Goal: Transaction & Acquisition: Purchase product/service

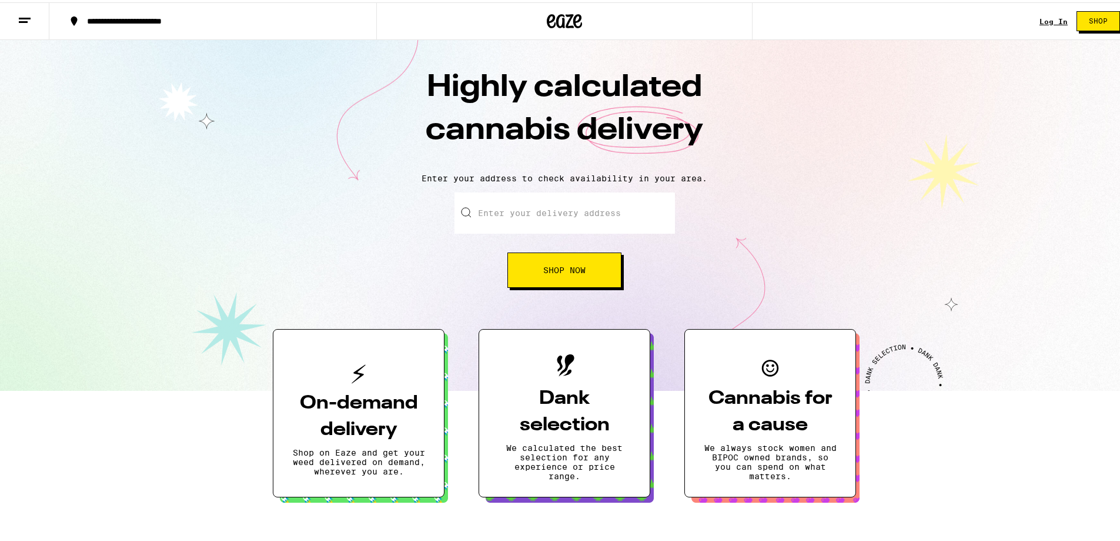
click at [1052, 16] on link "Log In" at bounding box center [1054, 19] width 28 height 8
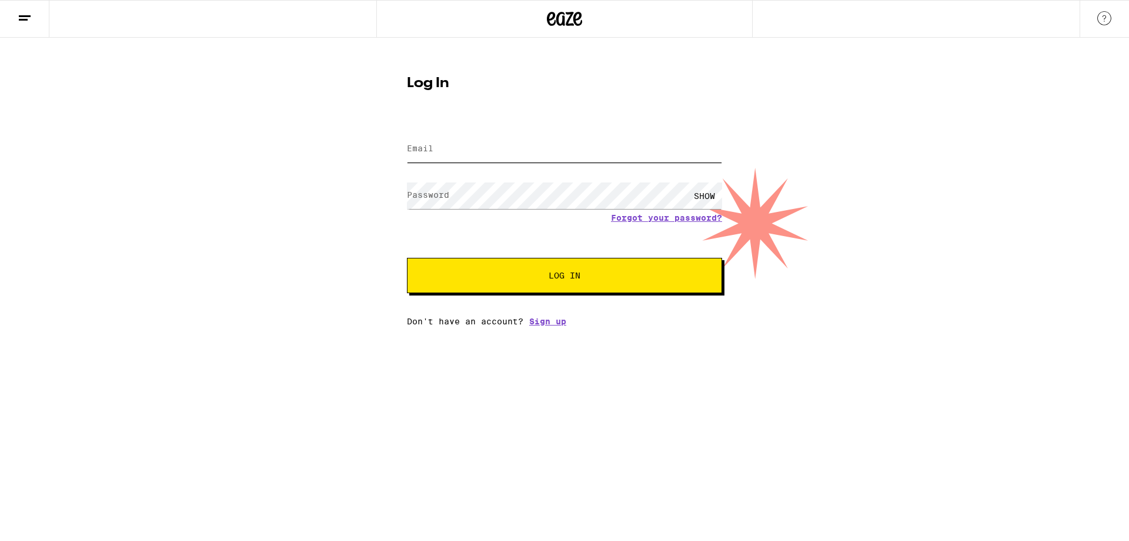
type input "[EMAIL_ADDRESS][DOMAIN_NAME]"
click at [614, 159] on input "[EMAIL_ADDRESS][DOMAIN_NAME]" at bounding box center [564, 149] width 315 height 26
click at [579, 245] on form "Email Email [EMAIL_ADDRESS][DOMAIN_NAME] Password Password SHOW Forgot your pas…" at bounding box center [564, 206] width 315 height 173
click at [602, 278] on span "Log In" at bounding box center [565, 275] width 220 height 8
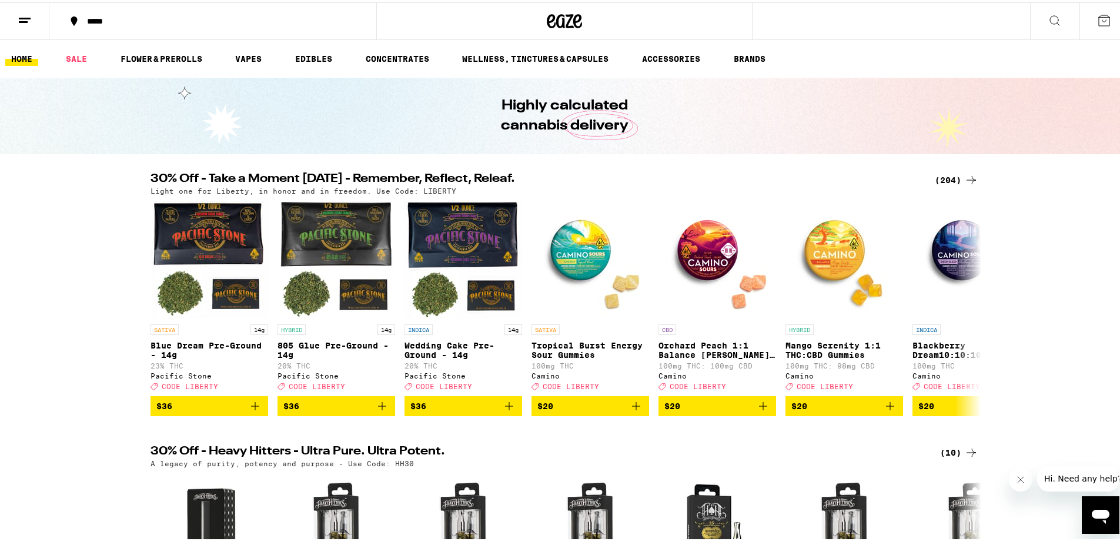
click at [44, 22] on button at bounding box center [24, 19] width 49 height 37
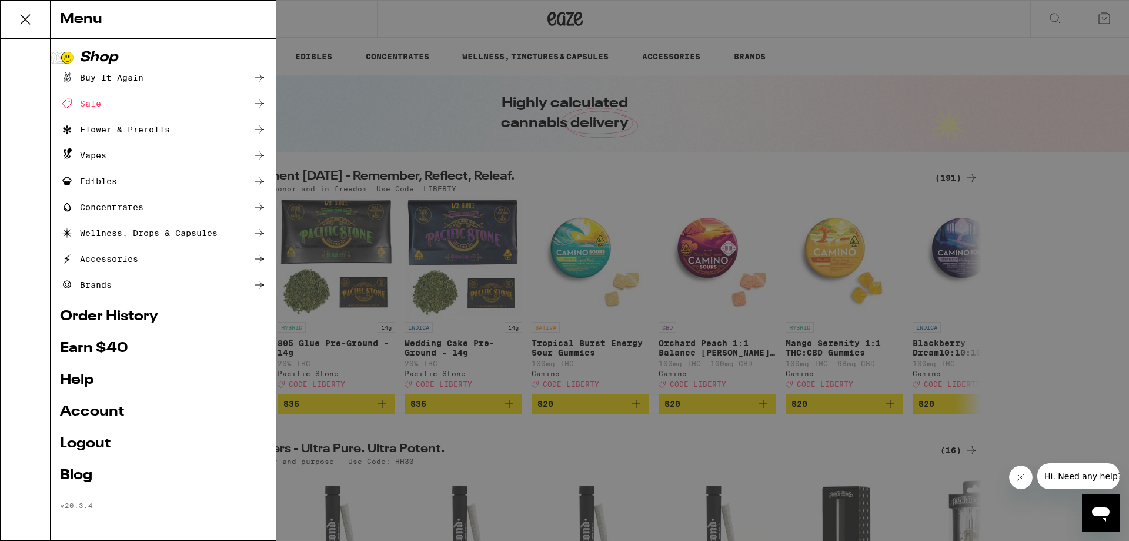
click at [95, 399] on ul "Shop Buy It Again Sale Flower & Prerolls Vapes Edibles Concentrates Wellness, D…" at bounding box center [163, 280] width 206 height 459
click at [95, 406] on link "Account" at bounding box center [163, 412] width 206 height 14
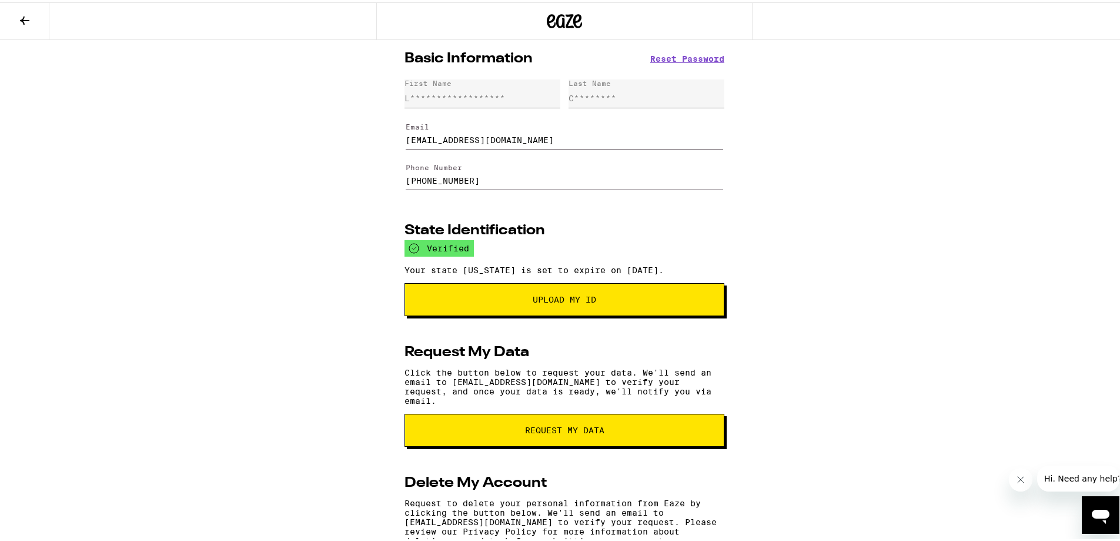
click at [34, 23] on button at bounding box center [24, 19] width 49 height 37
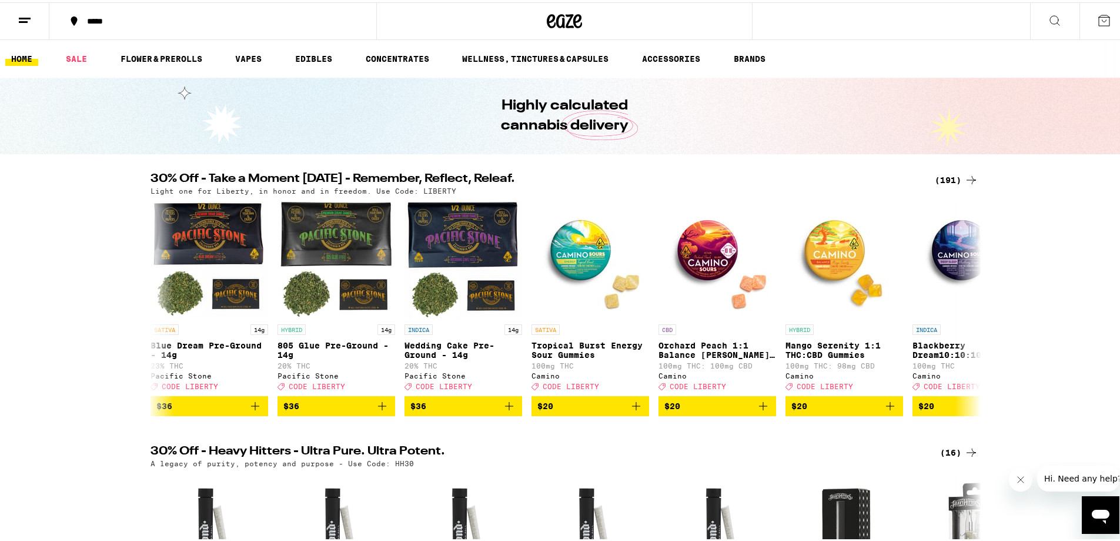
click at [95, 19] on div "*****" at bounding box center [218, 19] width 275 height 8
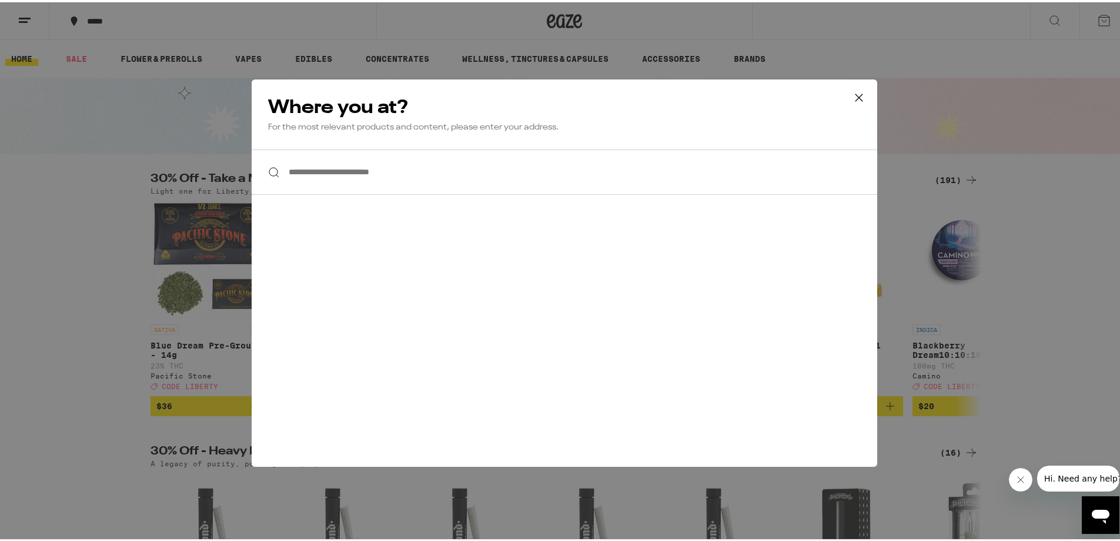
click at [386, 172] on input "**********" at bounding box center [565, 169] width 626 height 45
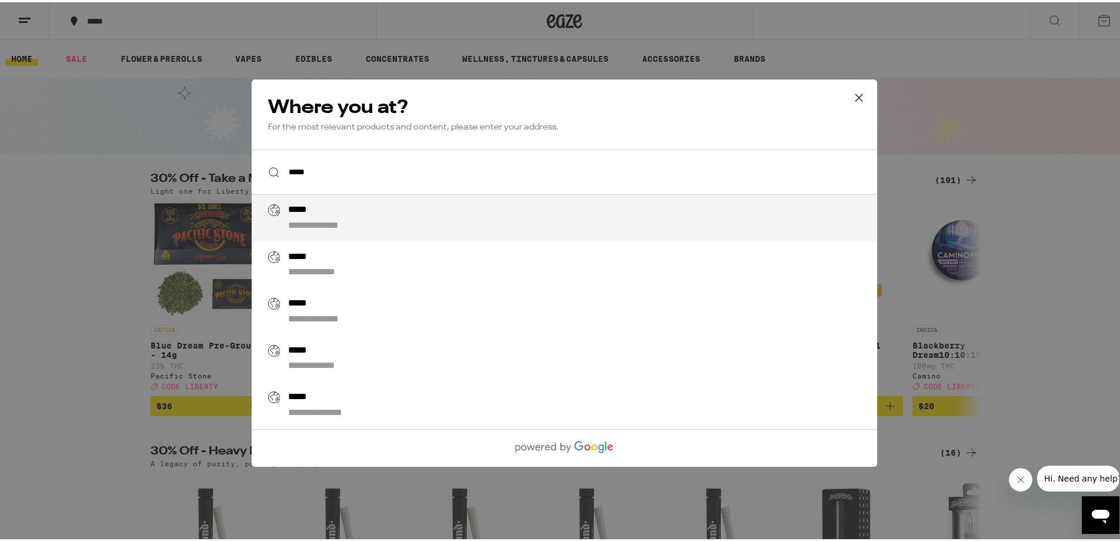
click at [375, 237] on li "**********" at bounding box center [565, 215] width 626 height 47
type input "**********"
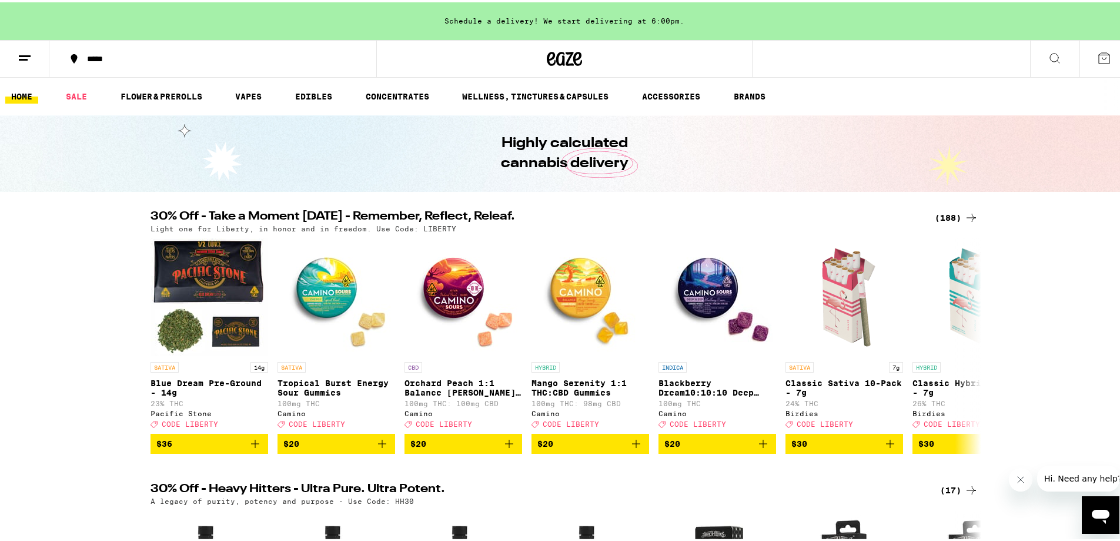
click at [88, 263] on div "30% Off - Take a Moment [DATE] - Remember, Reflect, Releaf. (188) Light one for…" at bounding box center [564, 329] width 1129 height 243
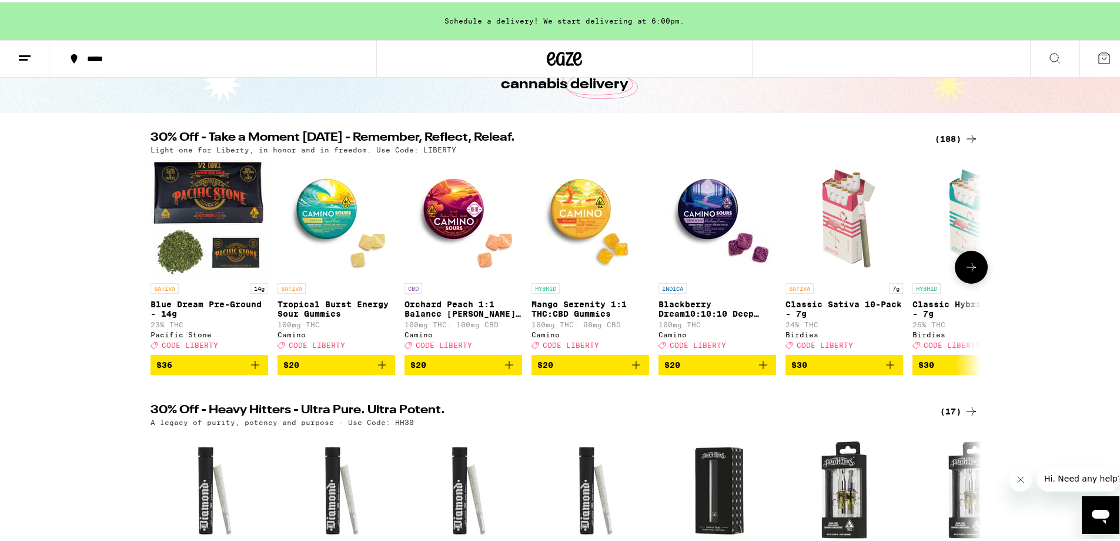
scroll to position [59, 0]
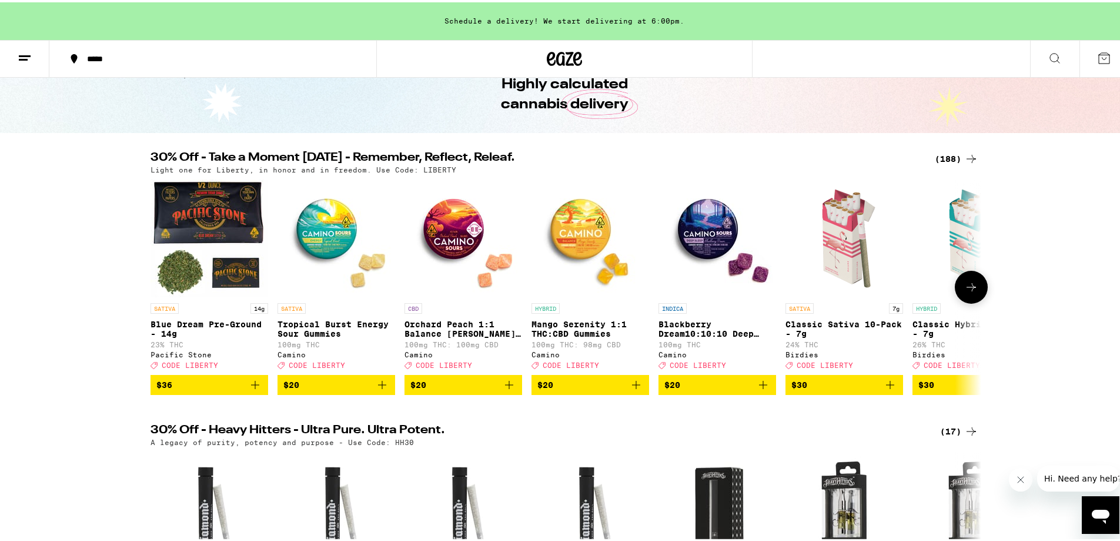
click at [969, 289] on icon at bounding box center [971, 285] width 9 height 8
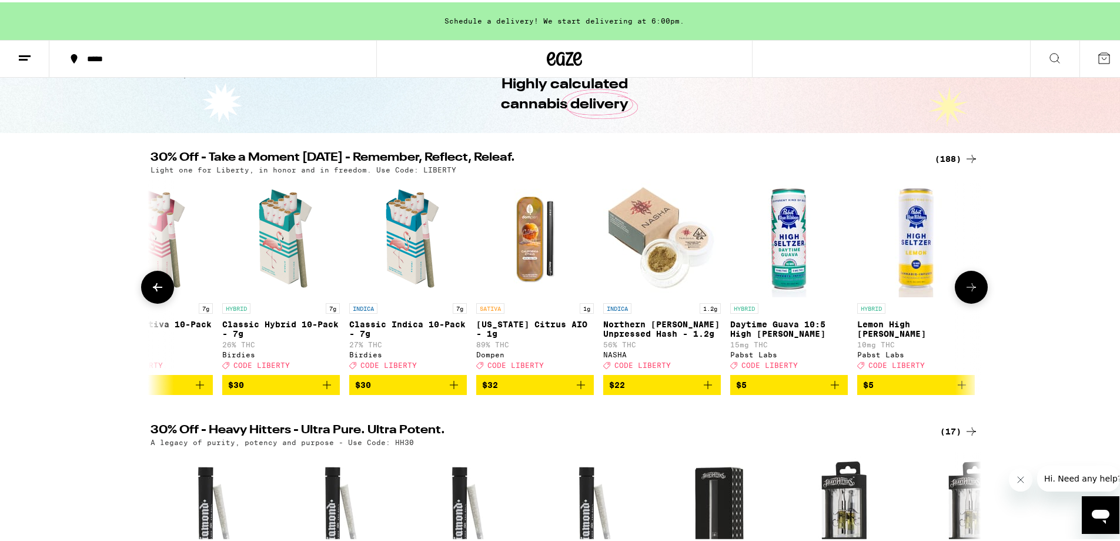
scroll to position [0, 700]
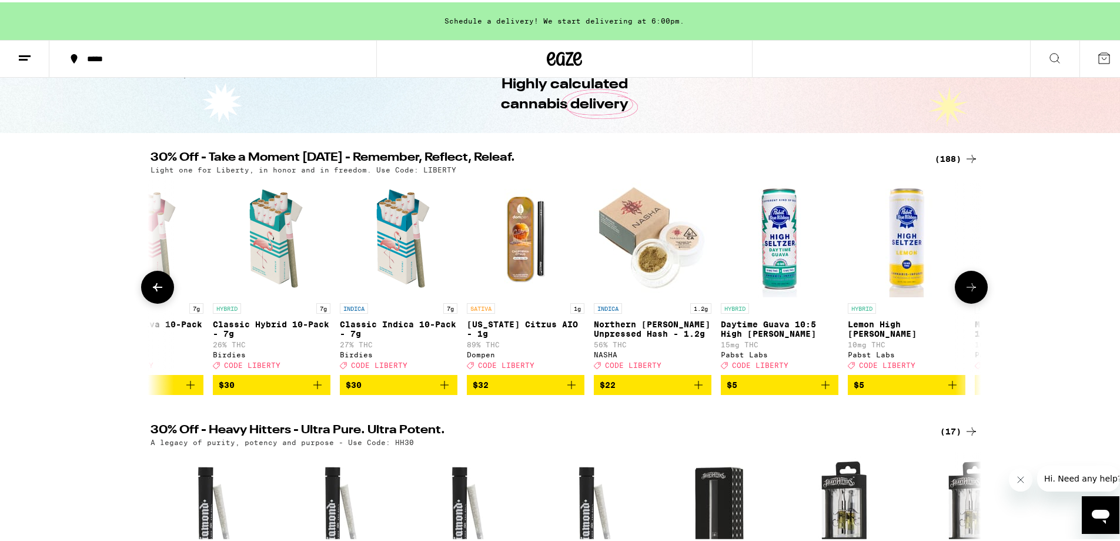
click at [969, 289] on icon at bounding box center [971, 285] width 9 height 8
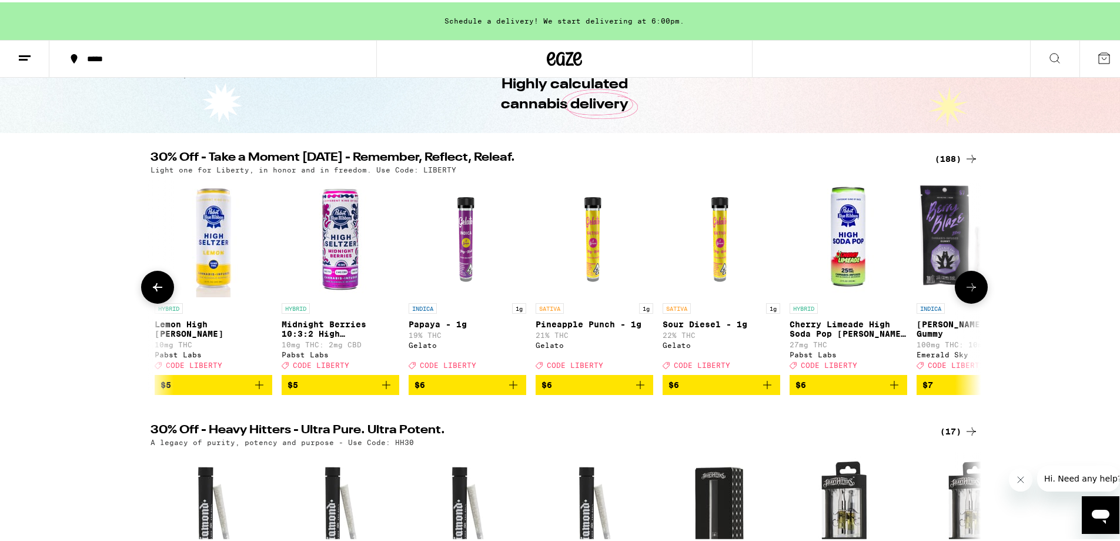
scroll to position [0, 1400]
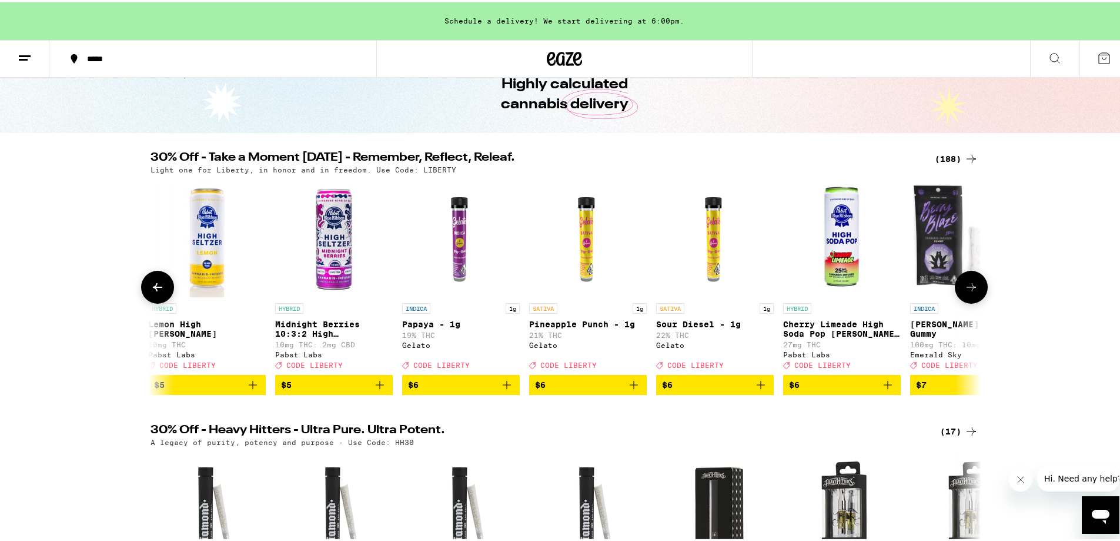
click at [969, 289] on icon at bounding box center [971, 285] width 9 height 8
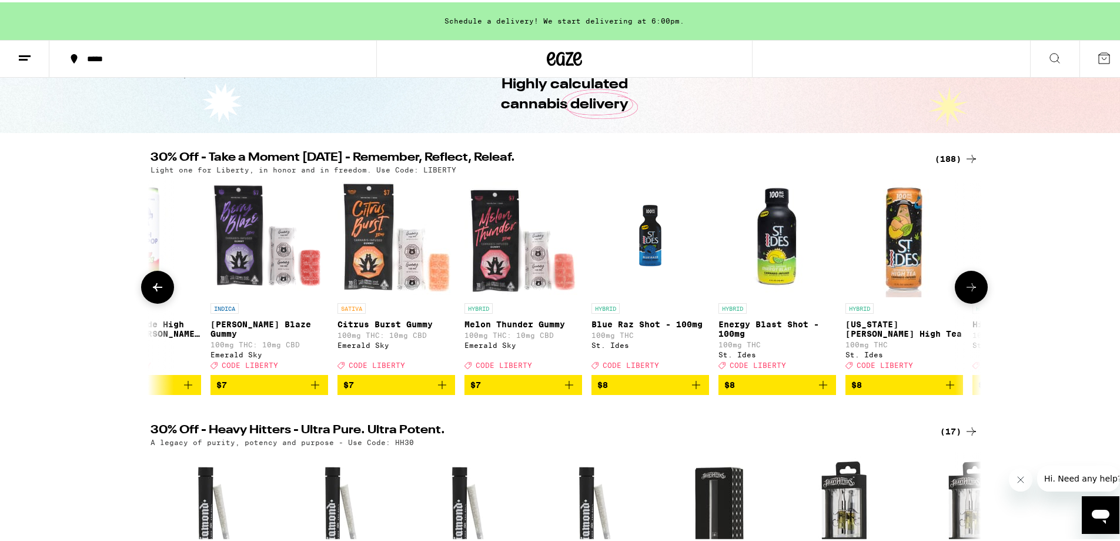
click at [969, 289] on icon at bounding box center [971, 285] width 9 height 8
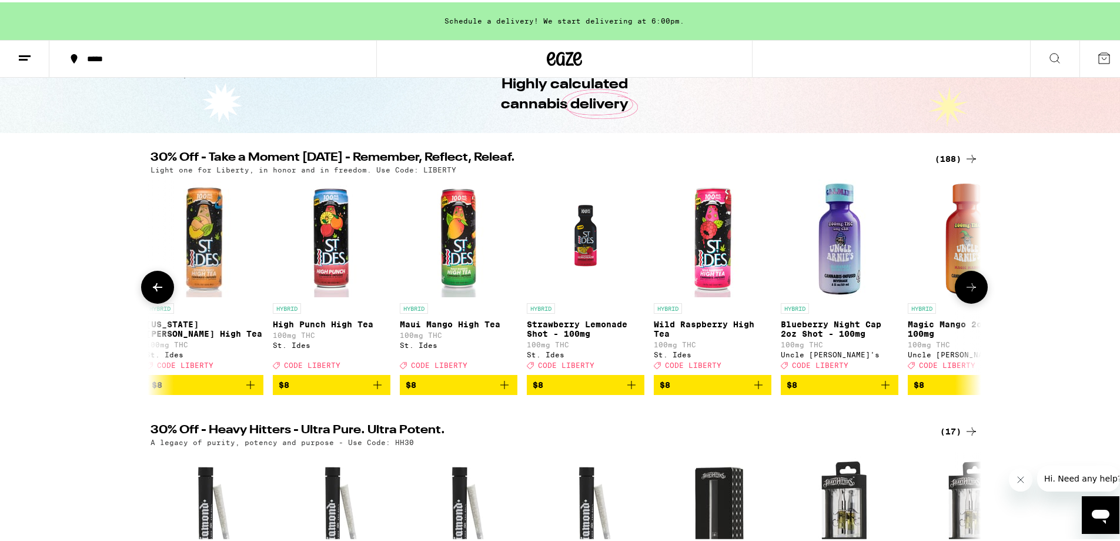
click at [152, 285] on icon at bounding box center [158, 285] width 14 height 14
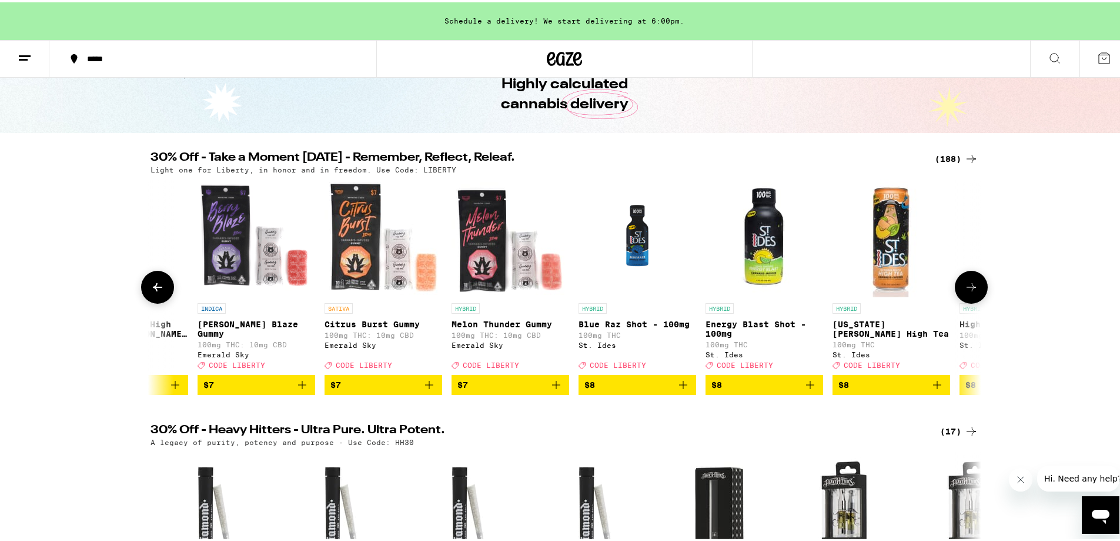
scroll to position [0, 2100]
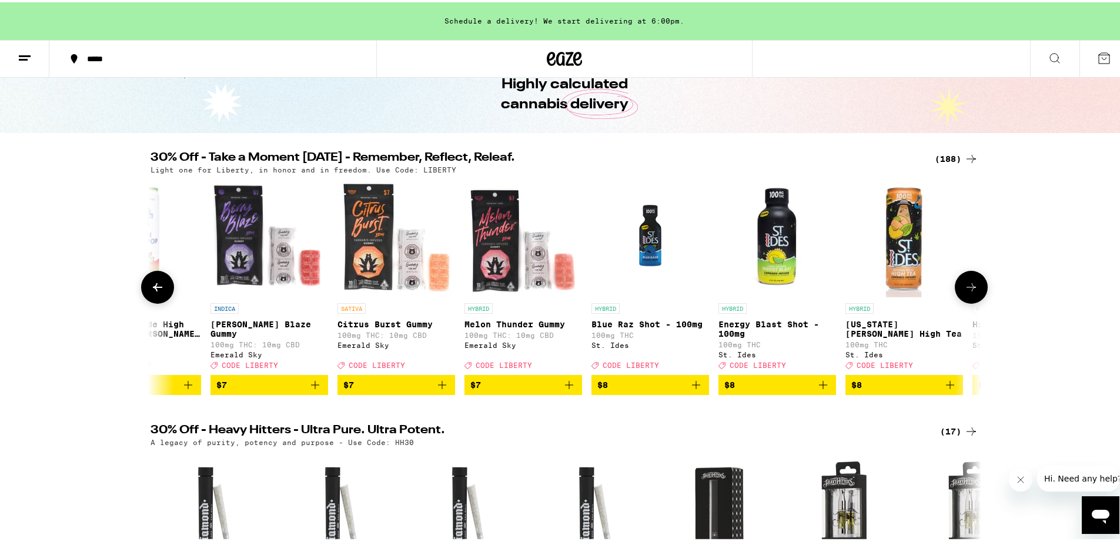
click at [399, 389] on span "$7" at bounding box center [396, 382] width 106 height 14
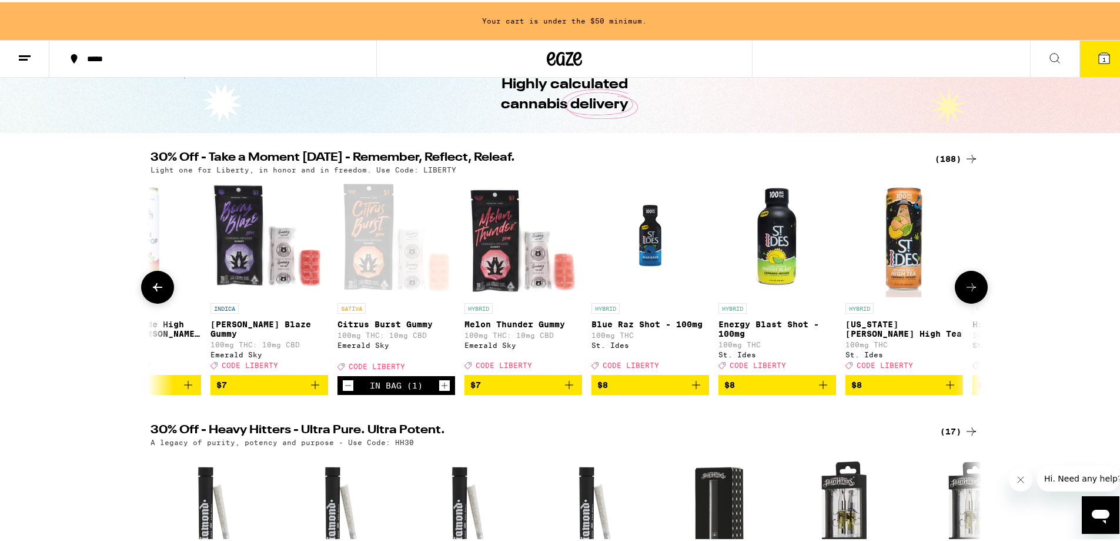
click at [966, 292] on icon at bounding box center [972, 285] width 14 height 14
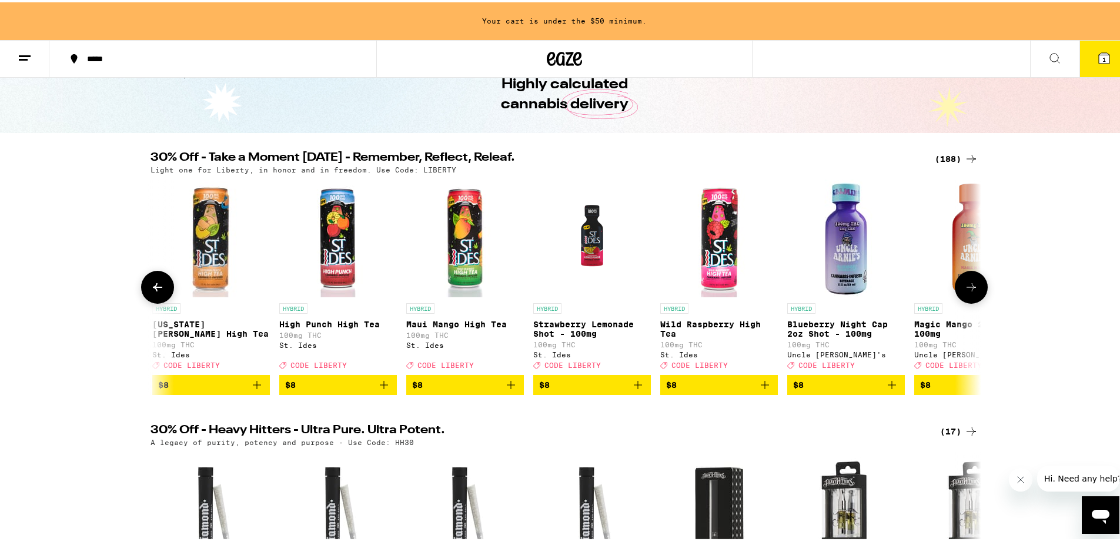
scroll to position [0, 2800]
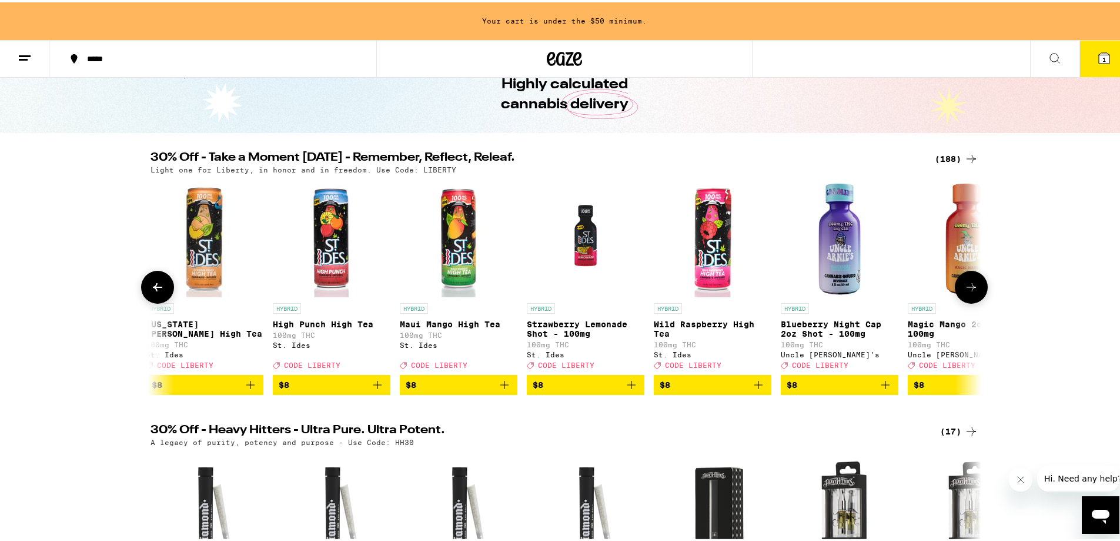
click at [966, 292] on icon at bounding box center [972, 285] width 14 height 14
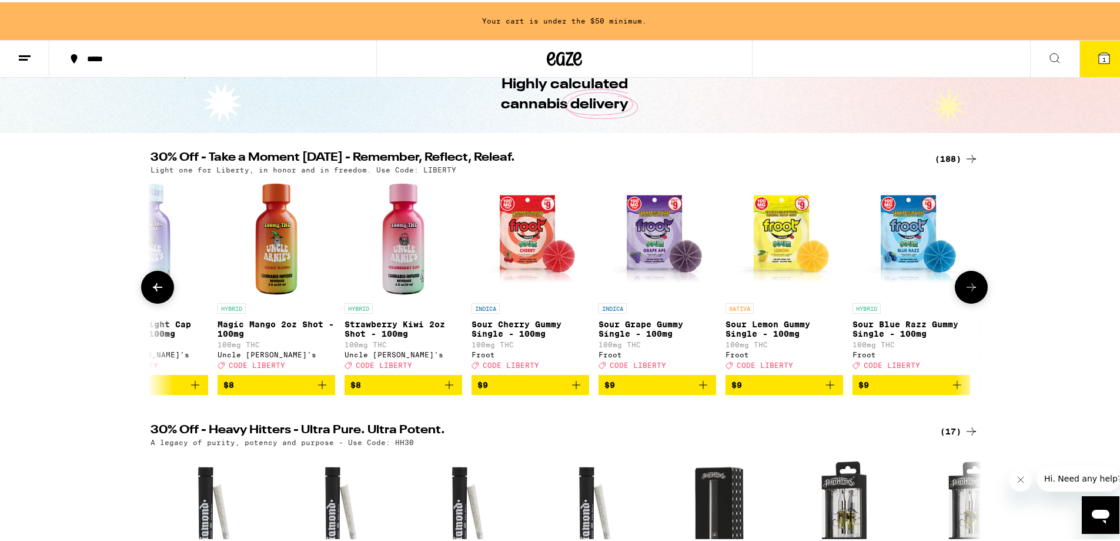
scroll to position [0, 3500]
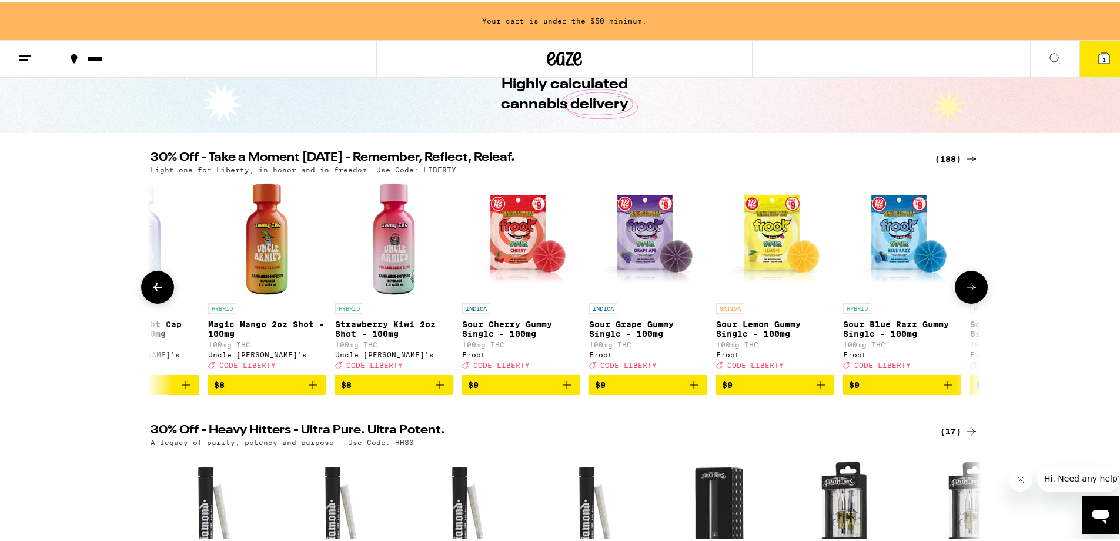
click at [966, 292] on icon at bounding box center [972, 285] width 14 height 14
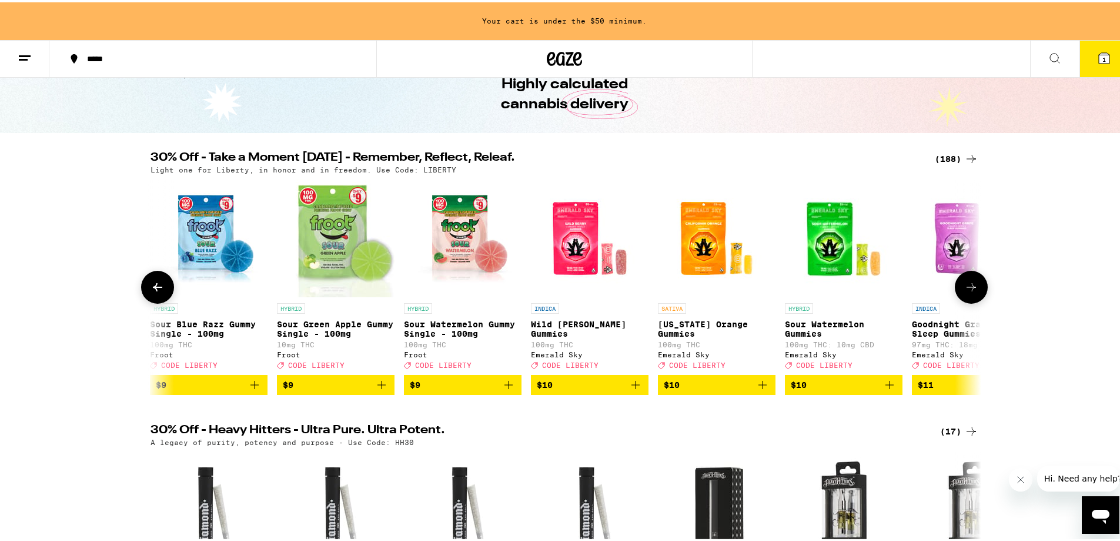
scroll to position [0, 4200]
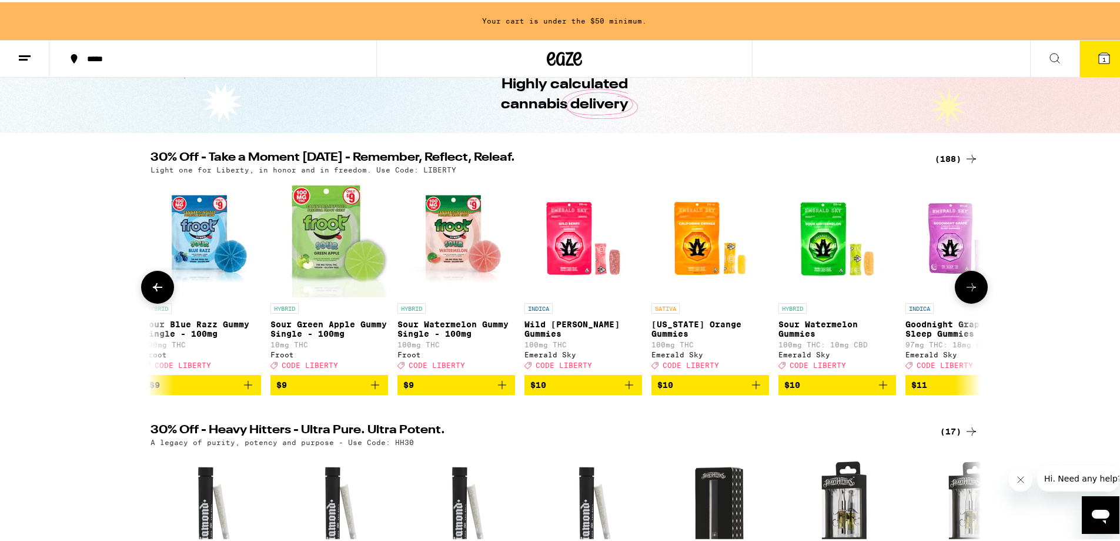
click at [966, 292] on icon at bounding box center [972, 285] width 14 height 14
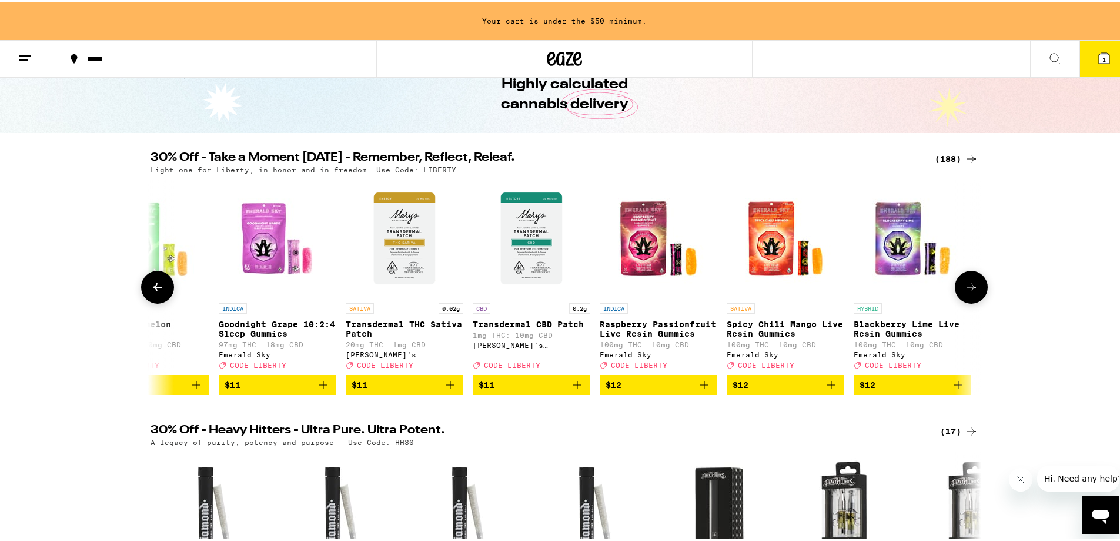
scroll to position [0, 4899]
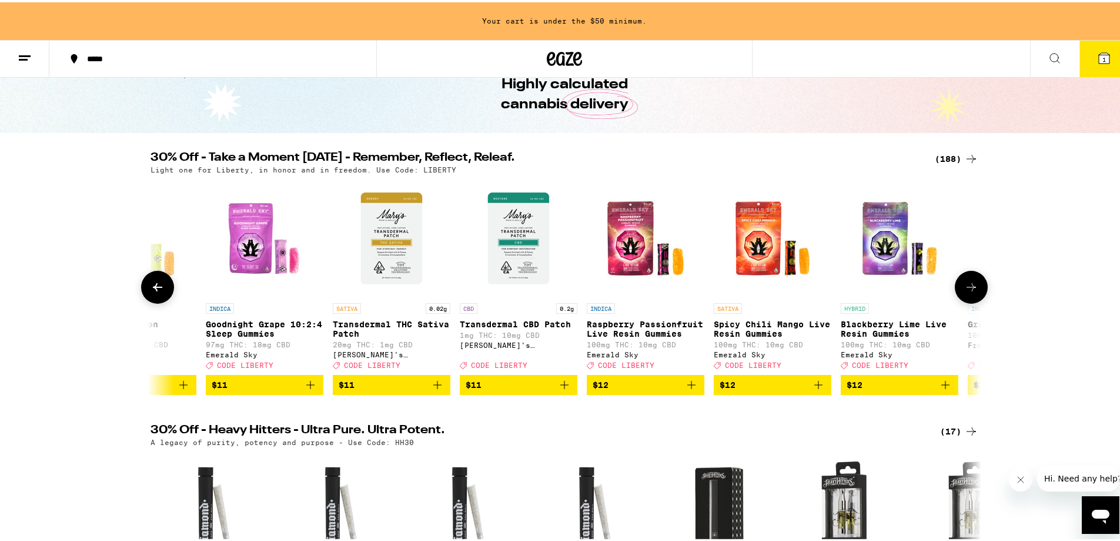
click at [966, 292] on icon at bounding box center [972, 285] width 14 height 14
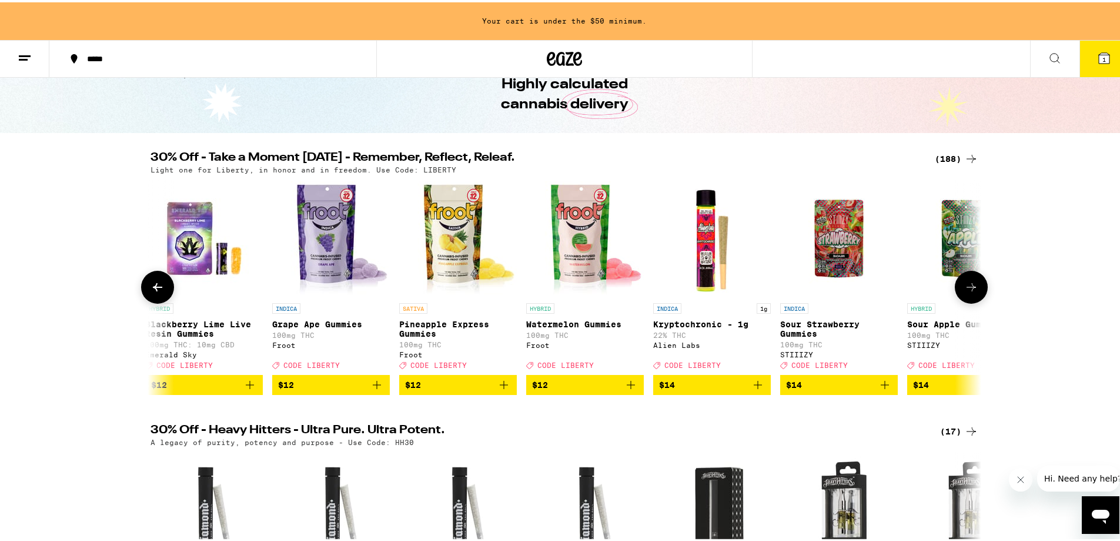
scroll to position [0, 5599]
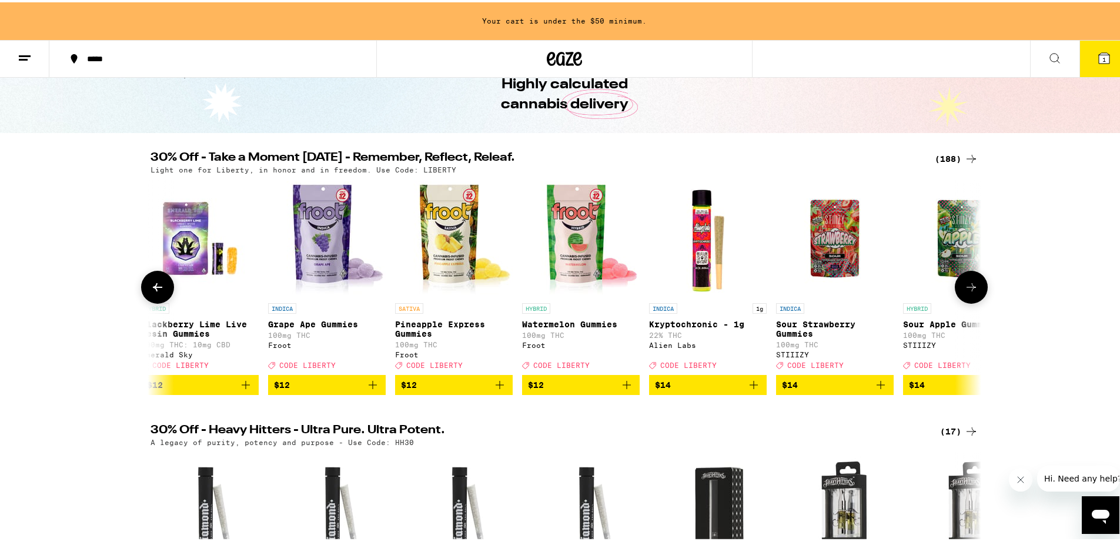
click at [966, 292] on icon at bounding box center [972, 285] width 14 height 14
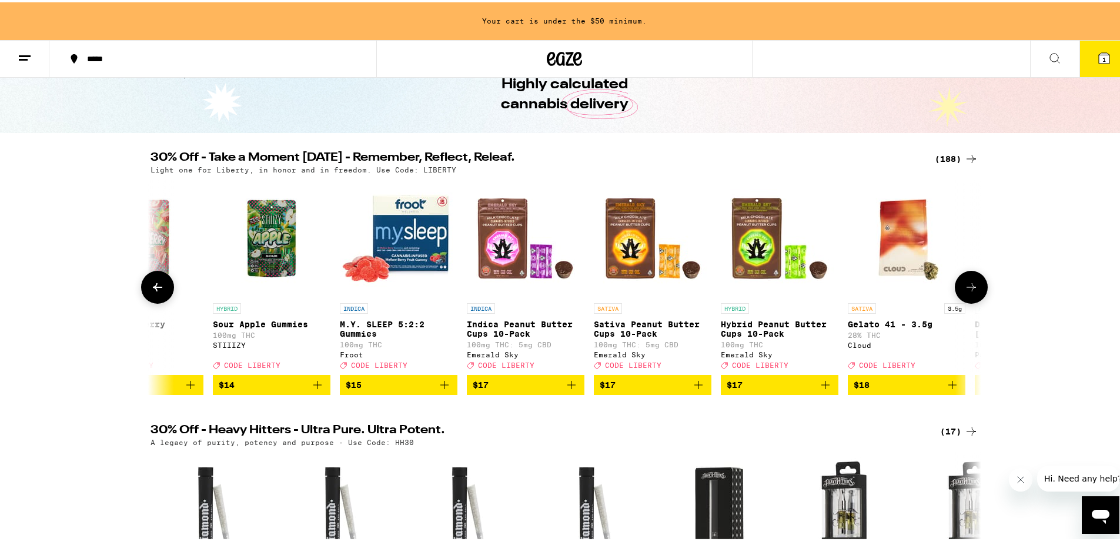
scroll to position [0, 6299]
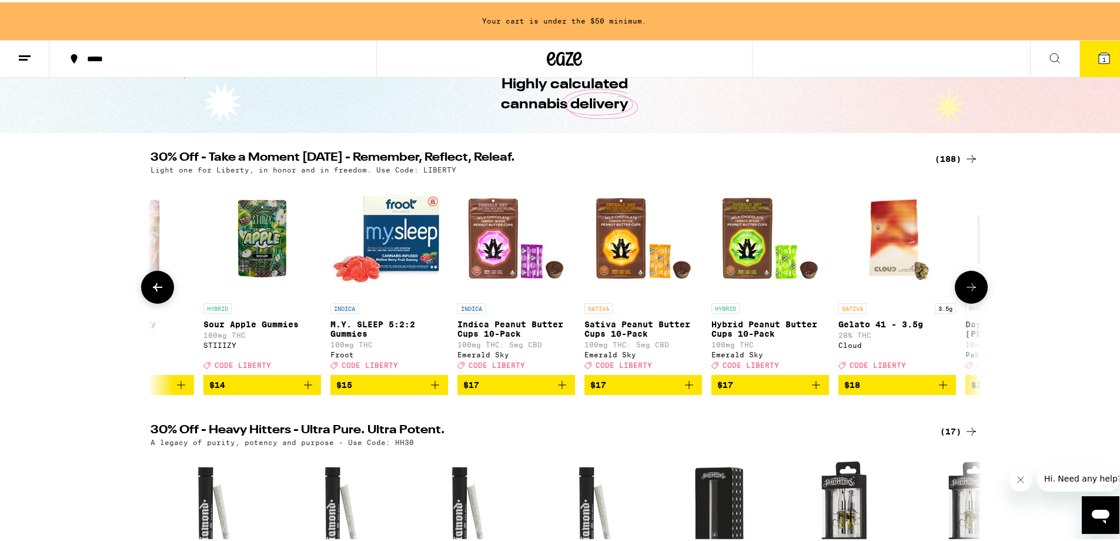
click at [965, 289] on icon at bounding box center [972, 285] width 14 height 14
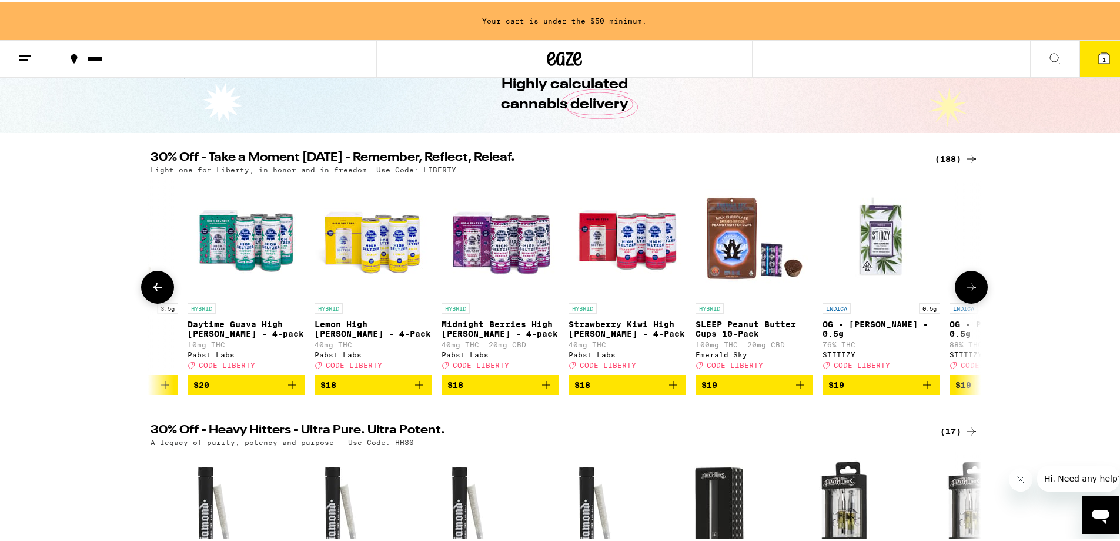
scroll to position [0, 7083]
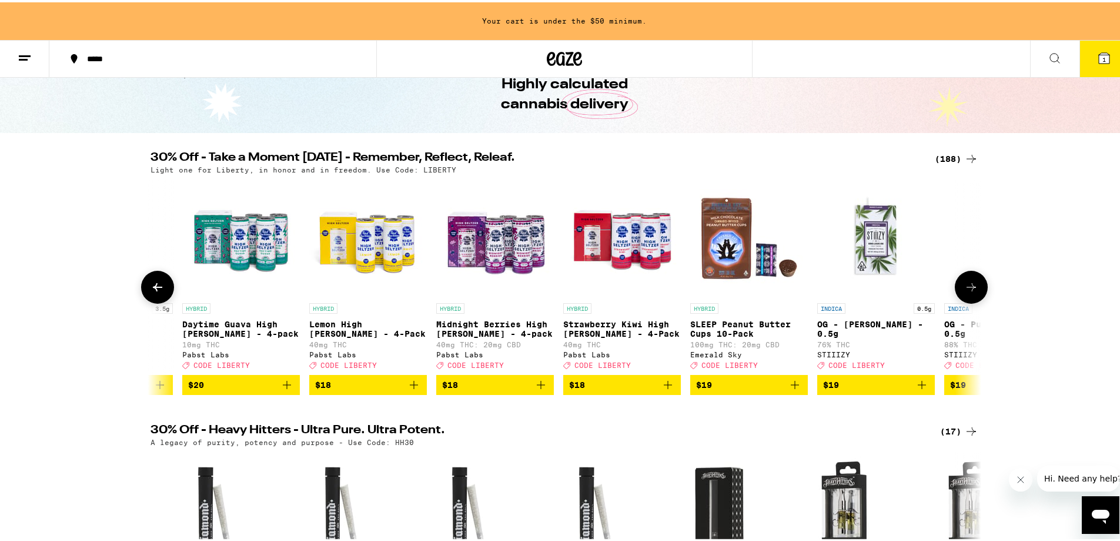
click at [965, 289] on icon at bounding box center [972, 285] width 14 height 14
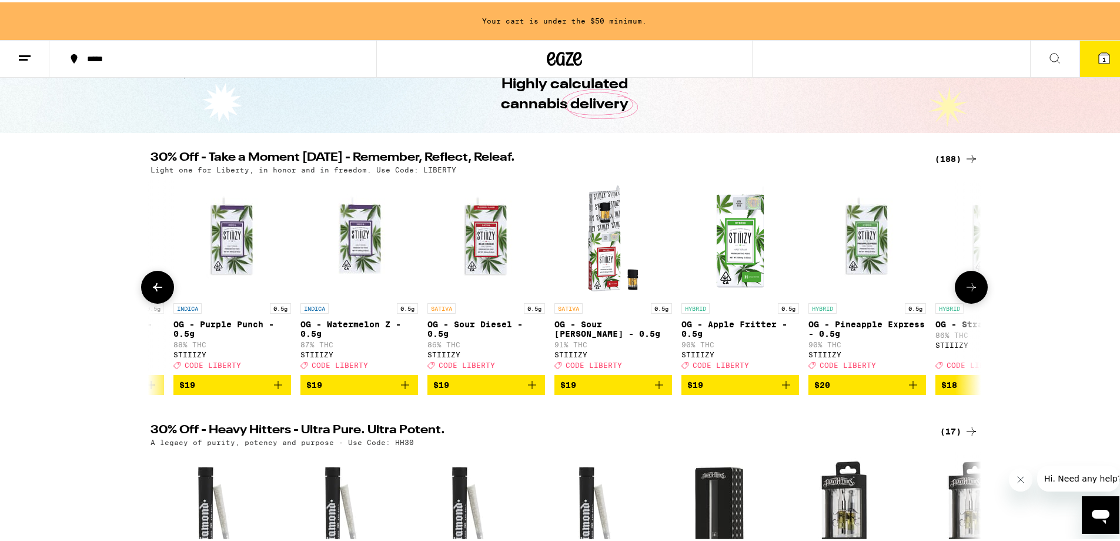
scroll to position [0, 7874]
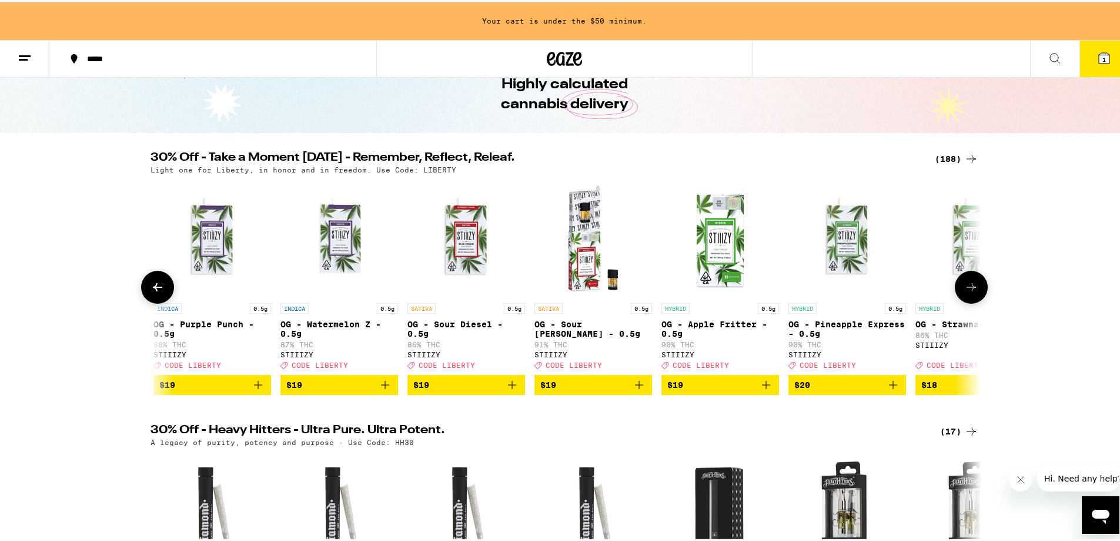
click at [142, 292] on button at bounding box center [157, 284] width 33 height 33
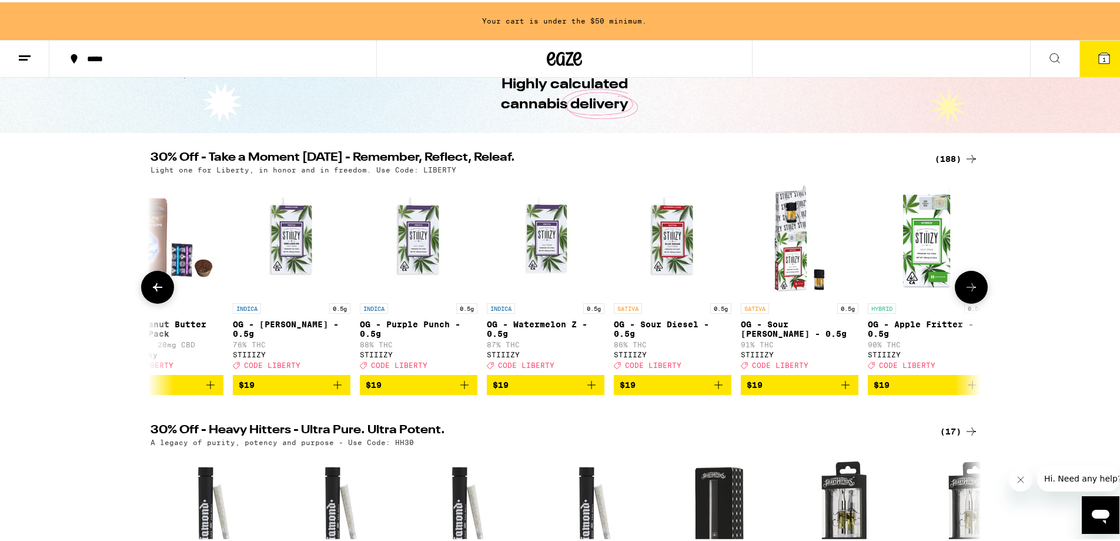
click at [142, 293] on button at bounding box center [157, 284] width 33 height 33
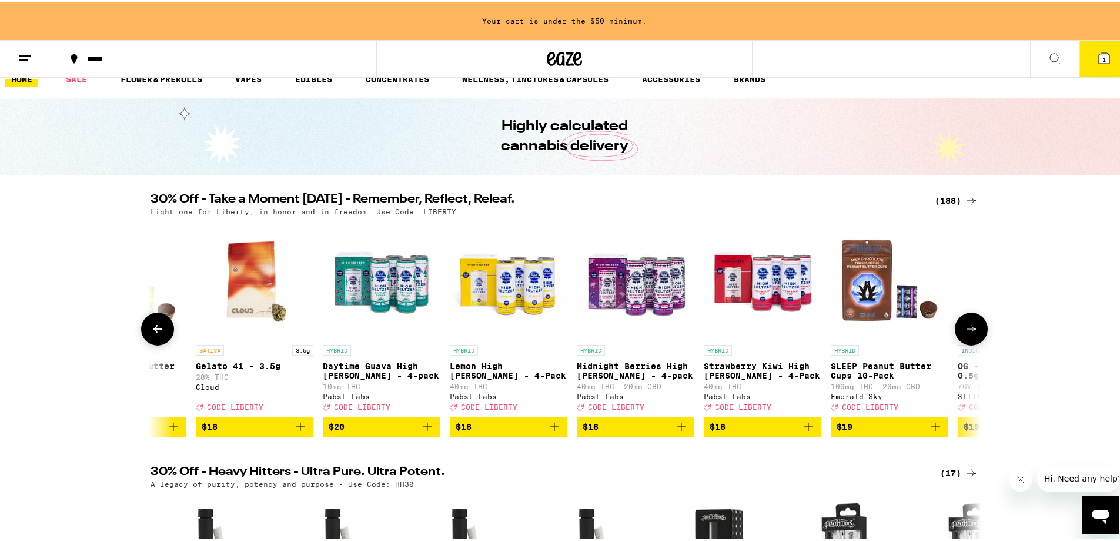
scroll to position [0, 0]
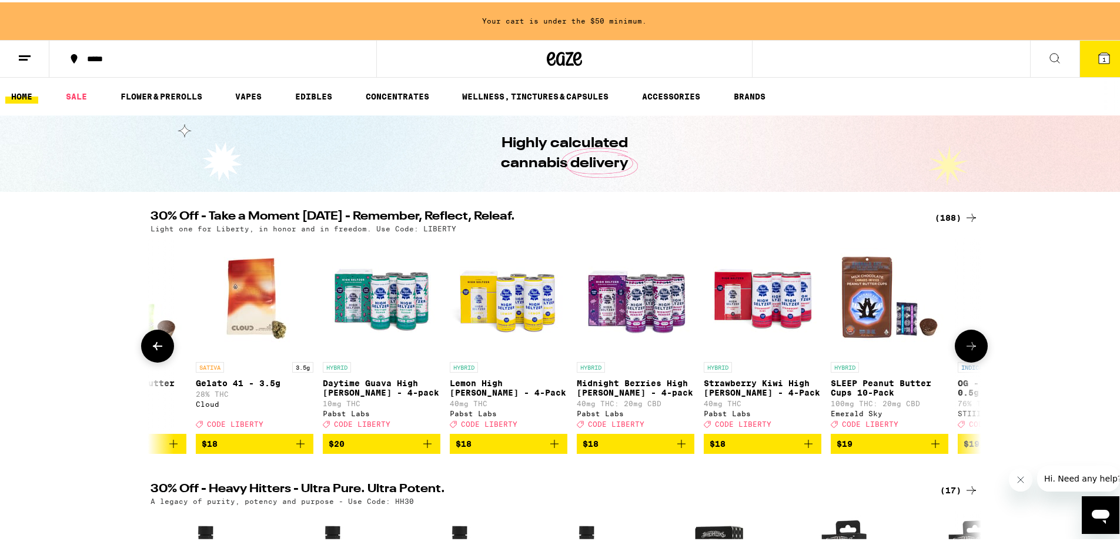
click at [970, 345] on icon at bounding box center [972, 343] width 14 height 14
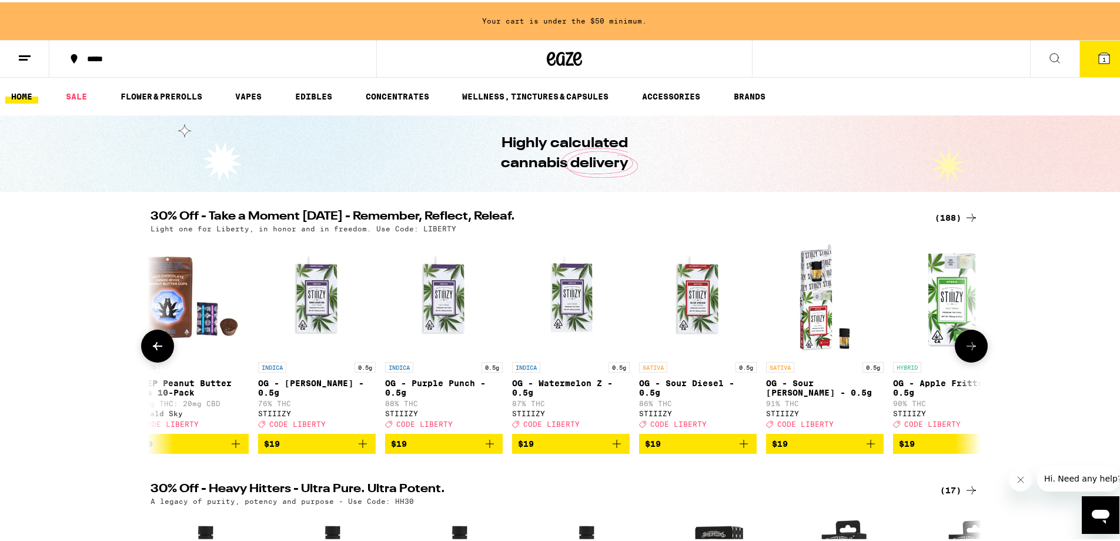
click at [970, 345] on icon at bounding box center [972, 343] width 14 height 14
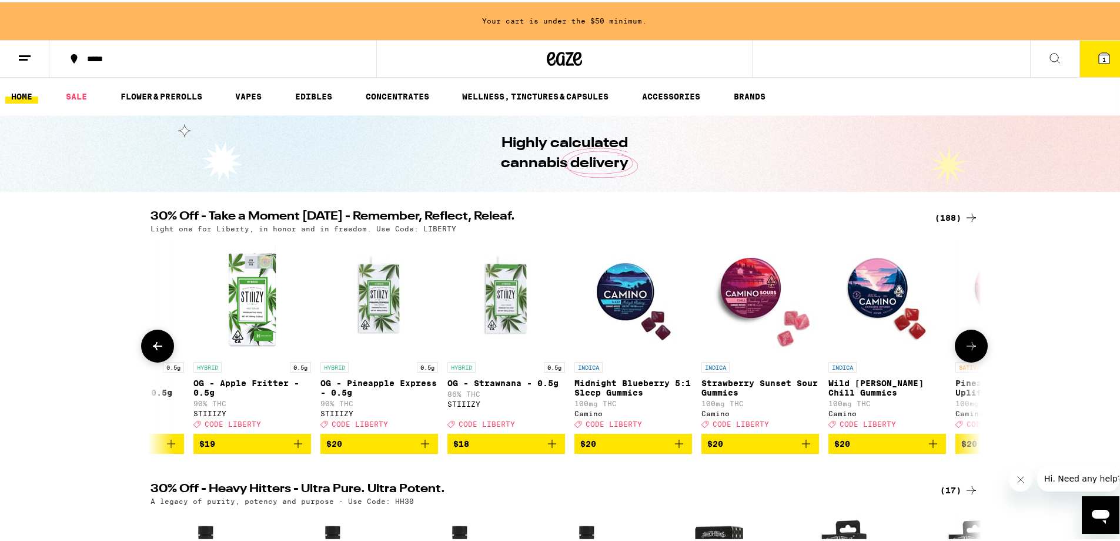
click at [969, 345] on icon at bounding box center [972, 343] width 14 height 14
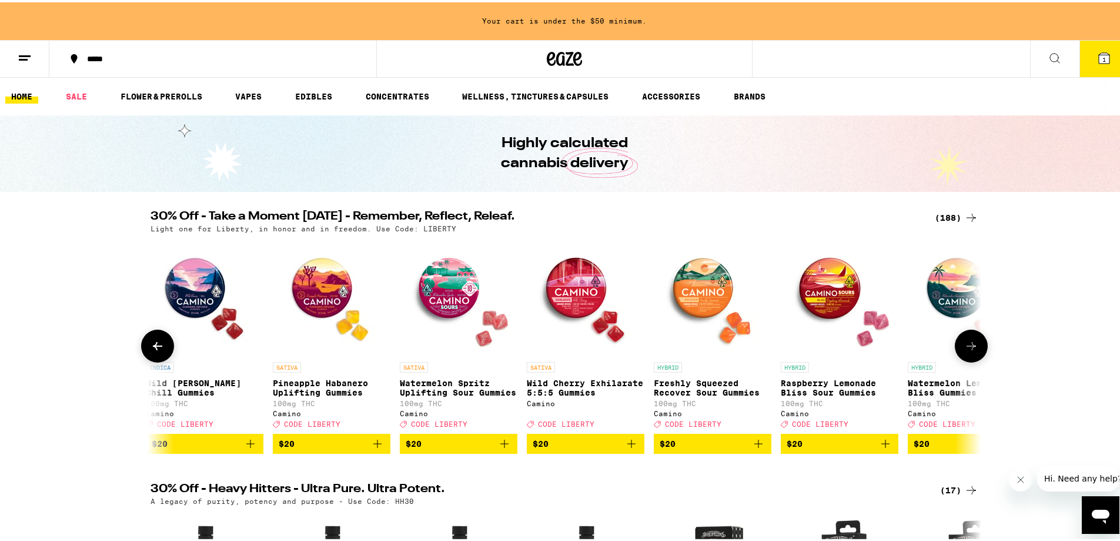
scroll to position [0, 9042]
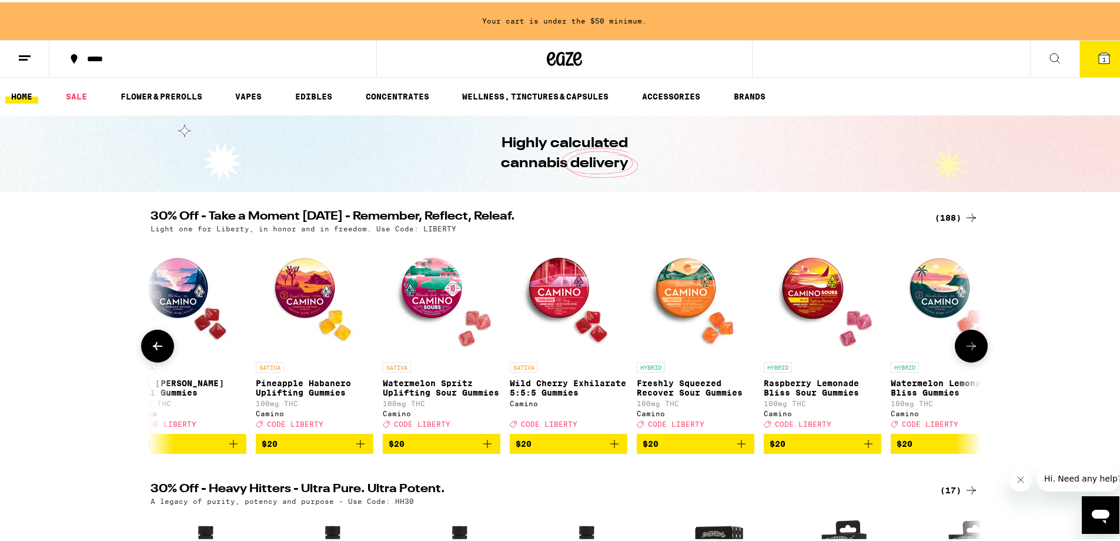
click at [969, 345] on icon at bounding box center [972, 343] width 14 height 14
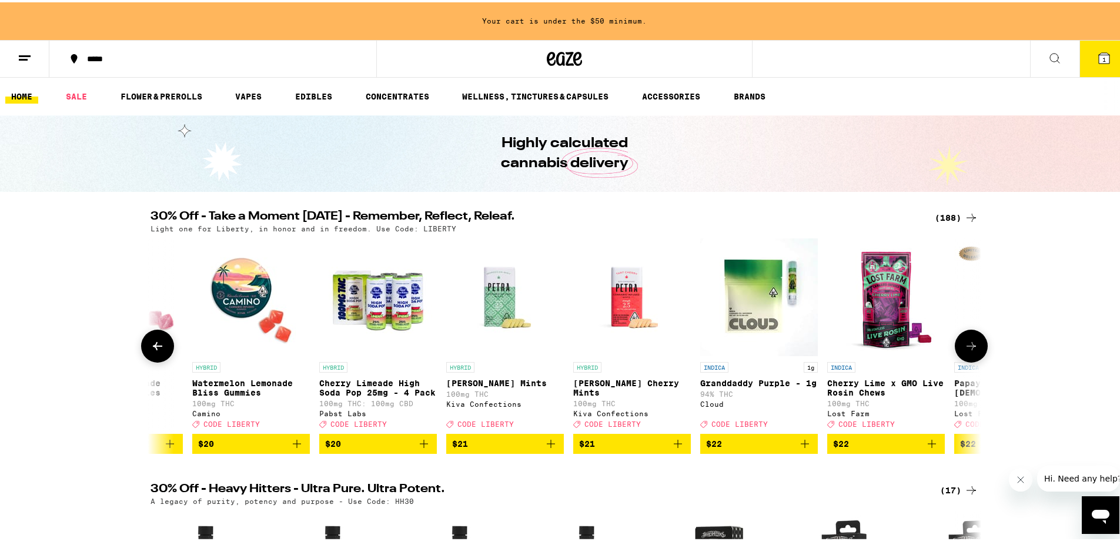
scroll to position [0, 9742]
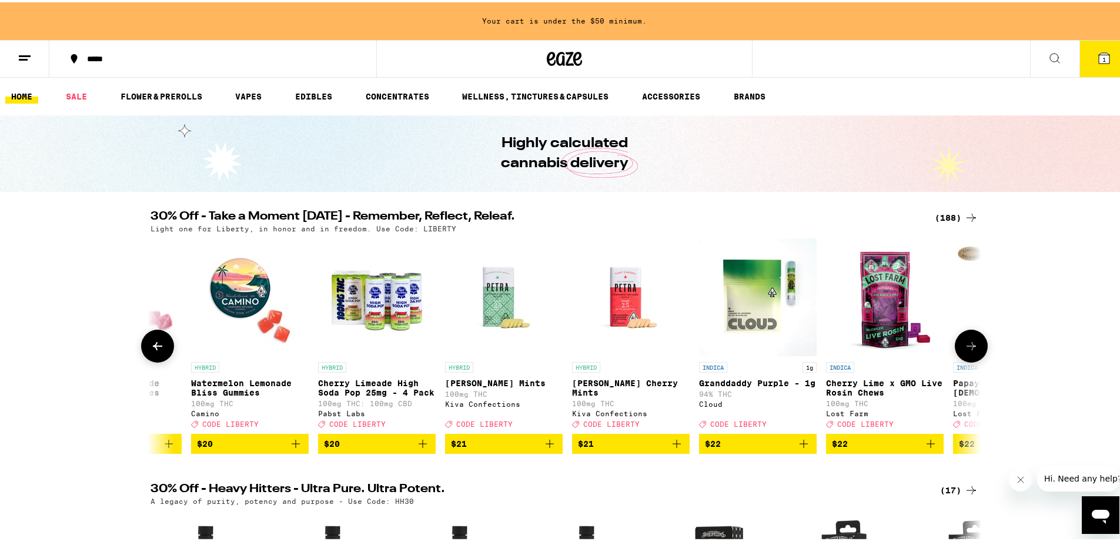
click at [969, 345] on icon at bounding box center [972, 343] width 14 height 14
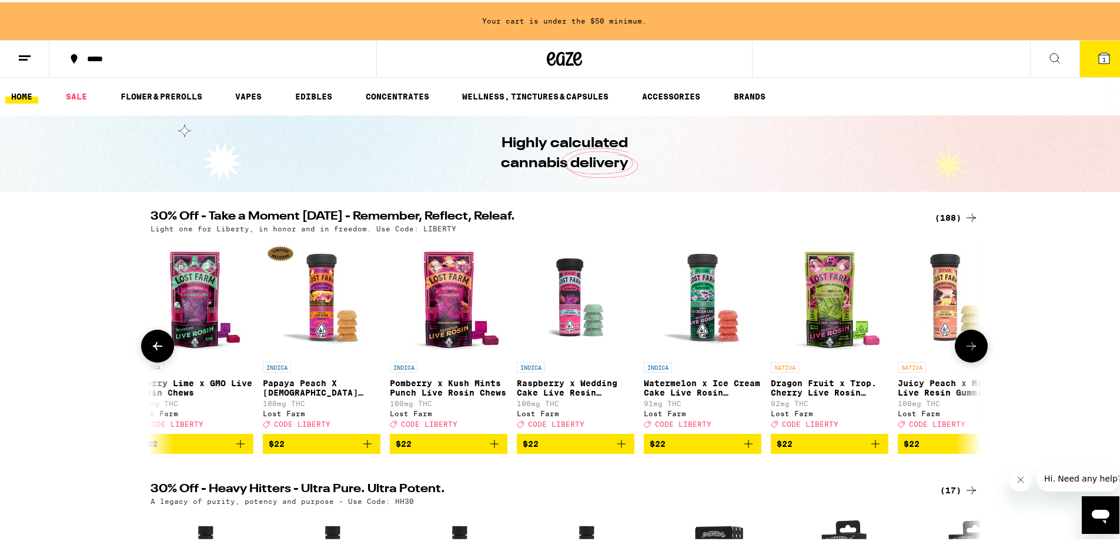
scroll to position [0, 10442]
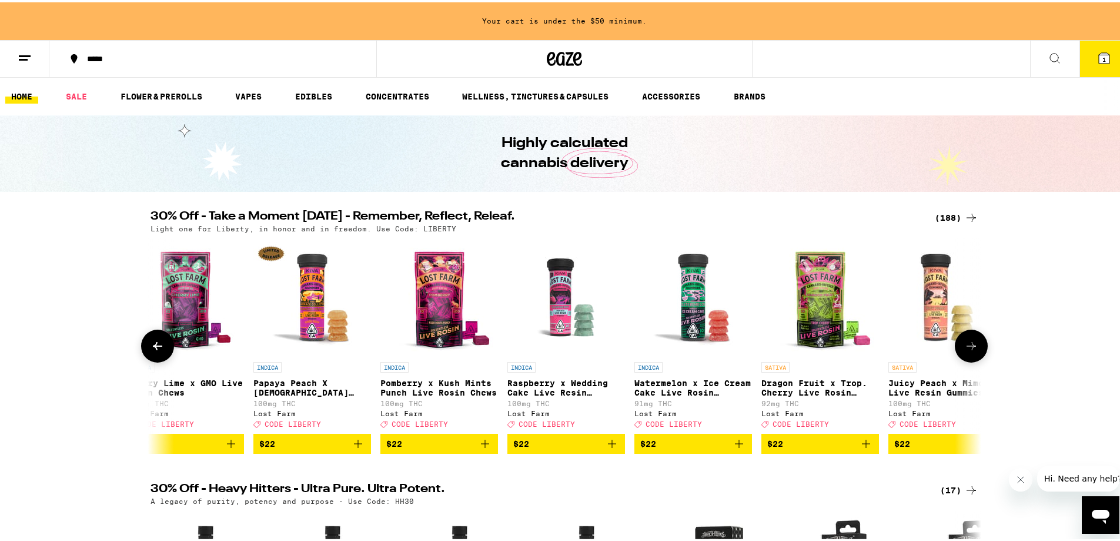
click at [969, 345] on icon at bounding box center [972, 343] width 14 height 14
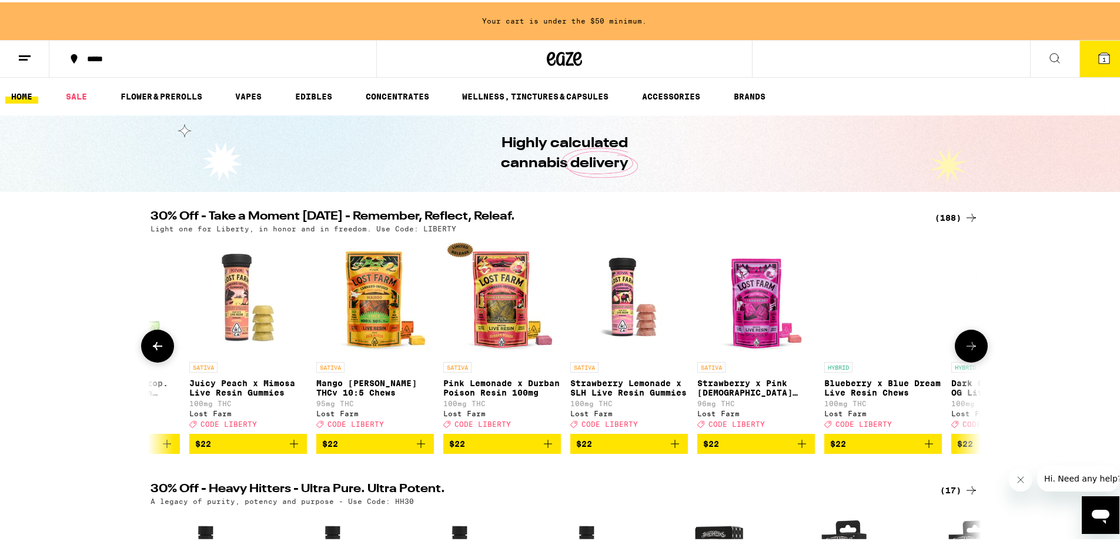
scroll to position [0, 11142]
click at [969, 345] on icon at bounding box center [972, 343] width 14 height 14
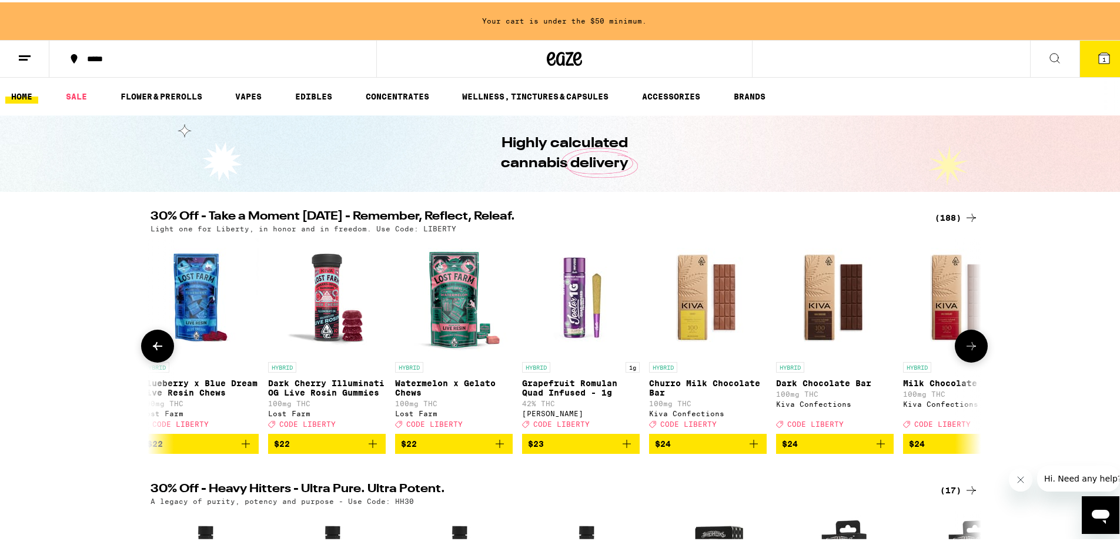
scroll to position [0, 11842]
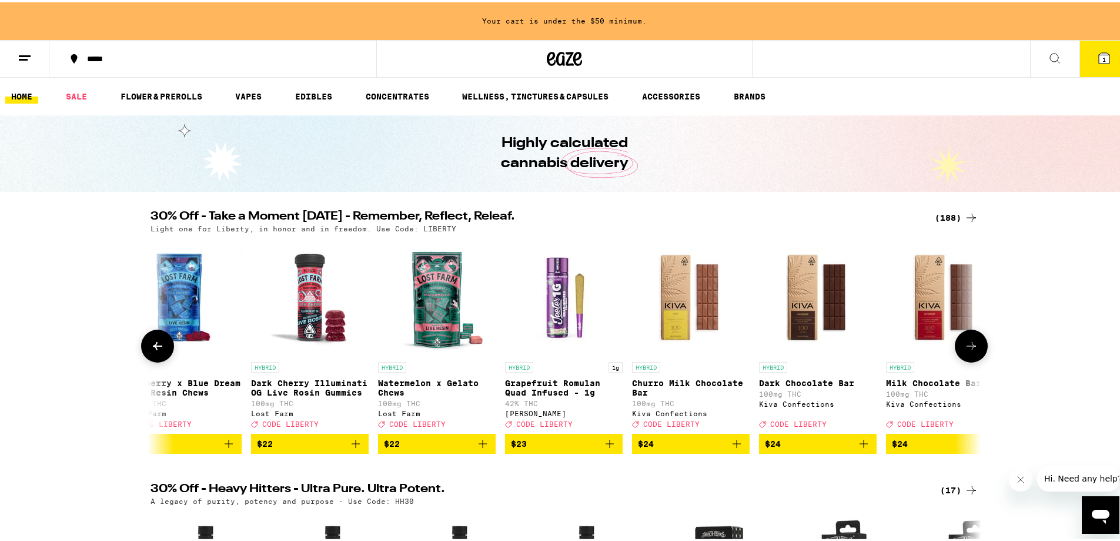
click at [969, 345] on icon at bounding box center [972, 343] width 14 height 14
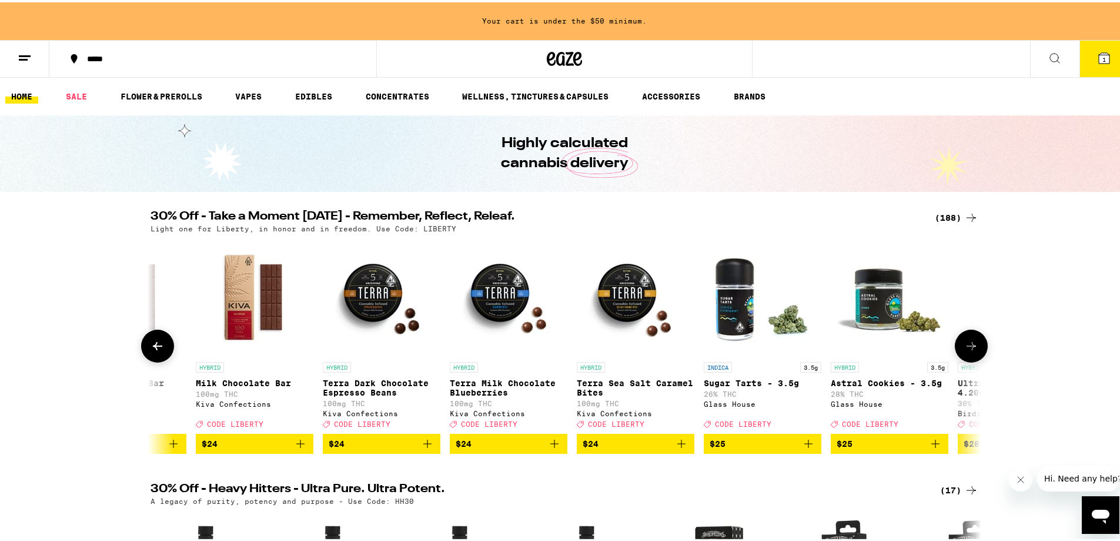
scroll to position [0, 12542]
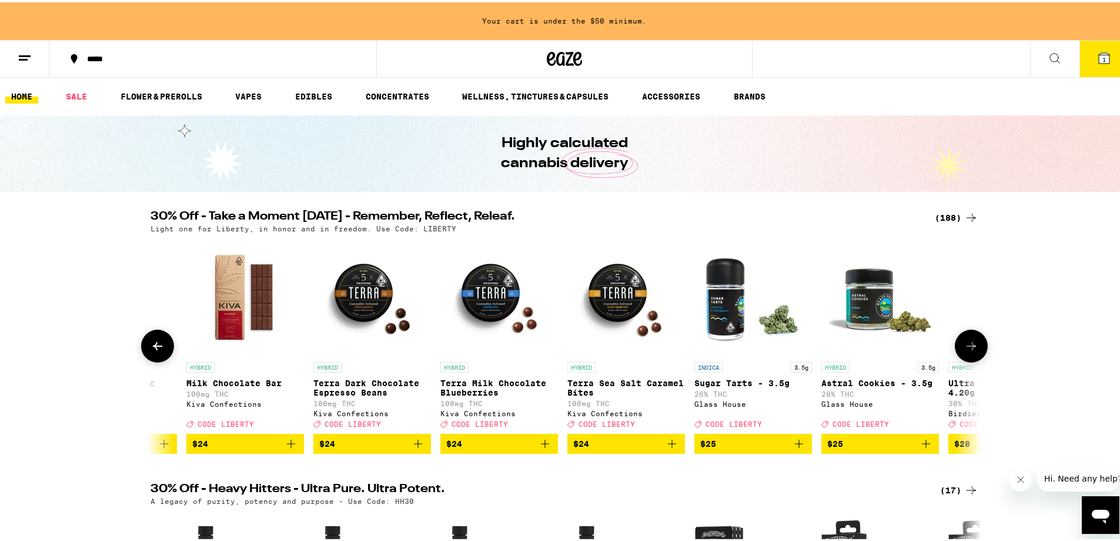
click at [494, 448] on span "$24" at bounding box center [499, 441] width 106 height 14
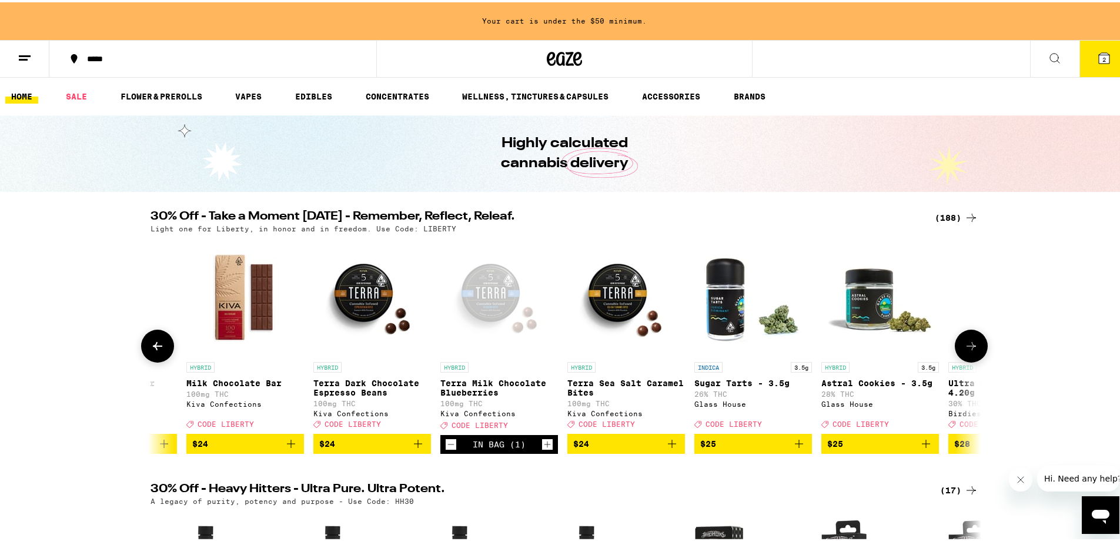
click at [965, 350] on icon at bounding box center [972, 343] width 14 height 14
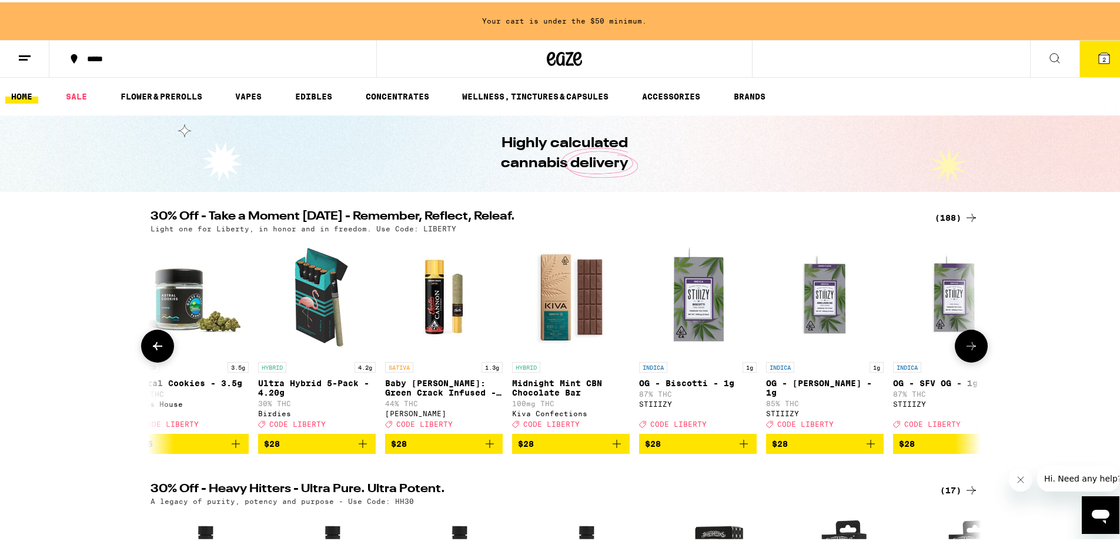
scroll to position [0, 13241]
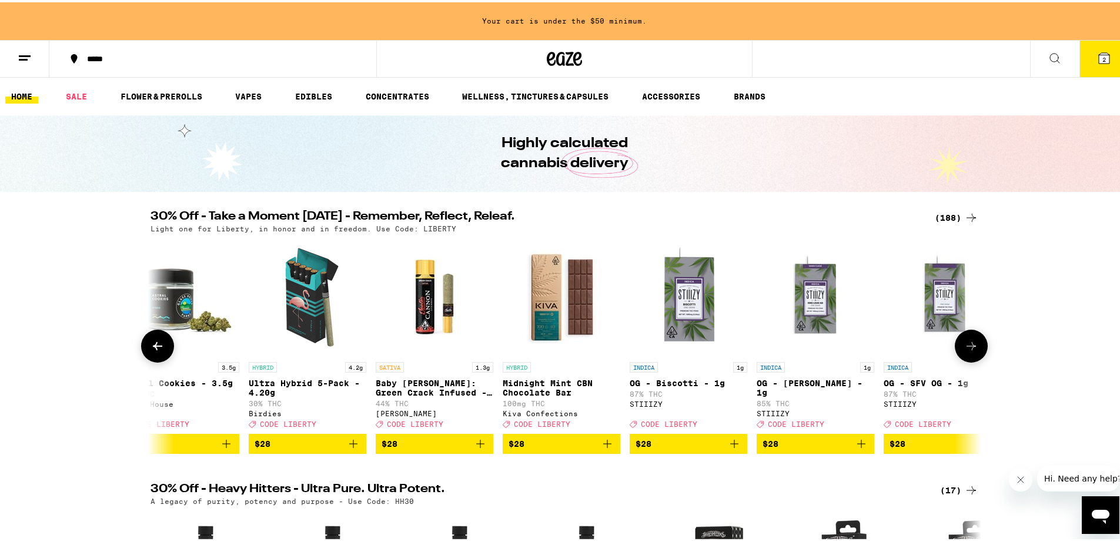
click at [566, 382] on p "Midnight Mint CBN Chocolate Bar" at bounding box center [562, 385] width 118 height 19
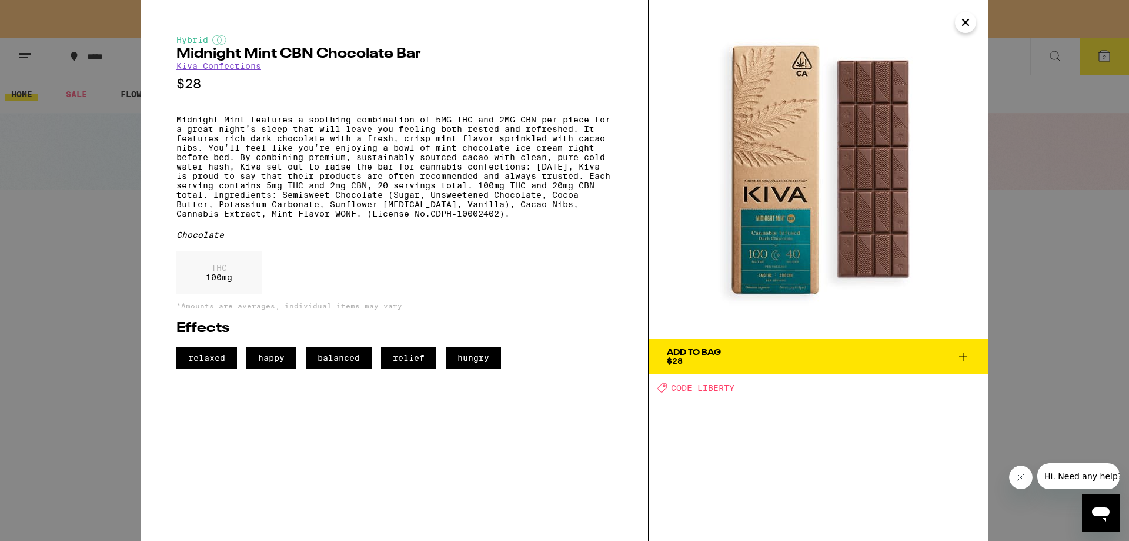
click at [962, 21] on icon "Close" at bounding box center [966, 23] width 14 height 18
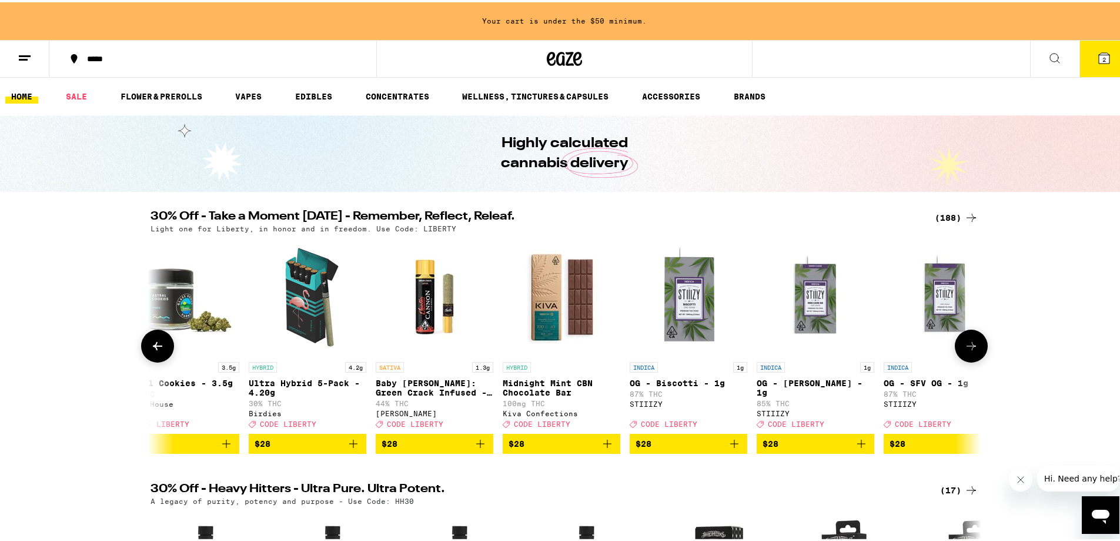
click at [969, 347] on icon at bounding box center [972, 343] width 14 height 14
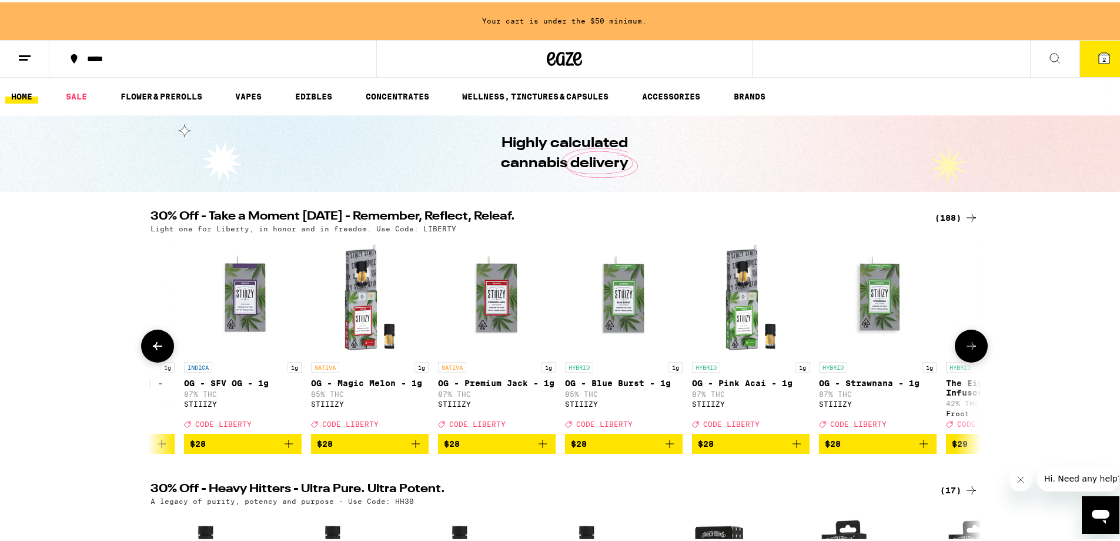
click at [969, 347] on icon at bounding box center [972, 343] width 14 height 14
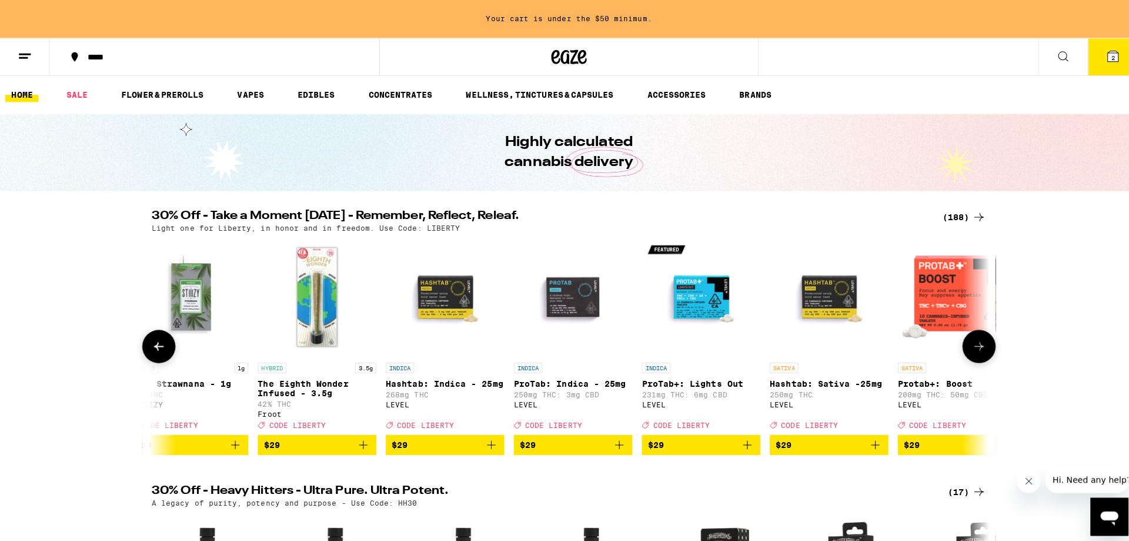
scroll to position [0, 14641]
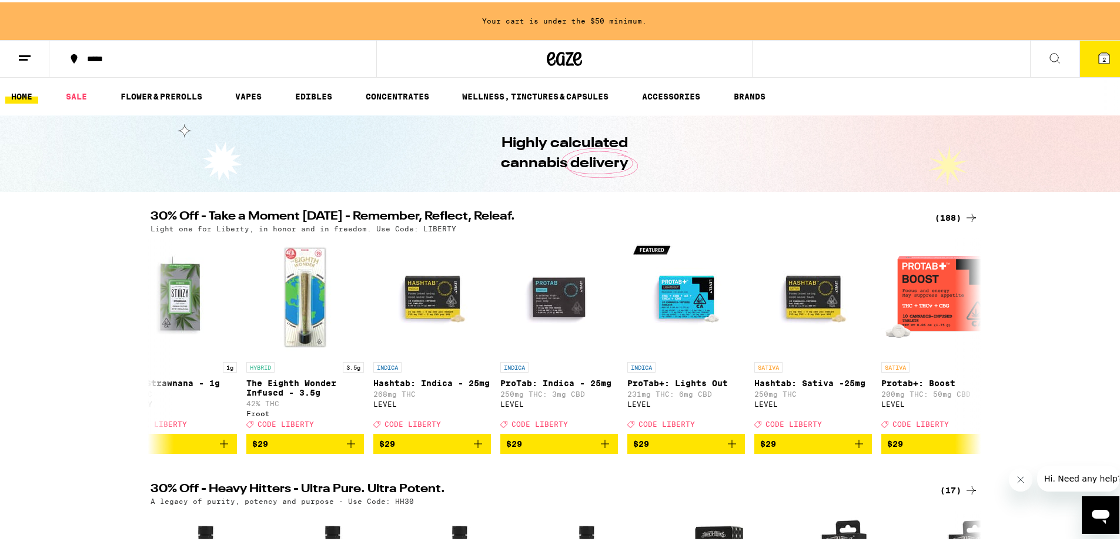
click at [1098, 60] on icon at bounding box center [1105, 56] width 14 height 14
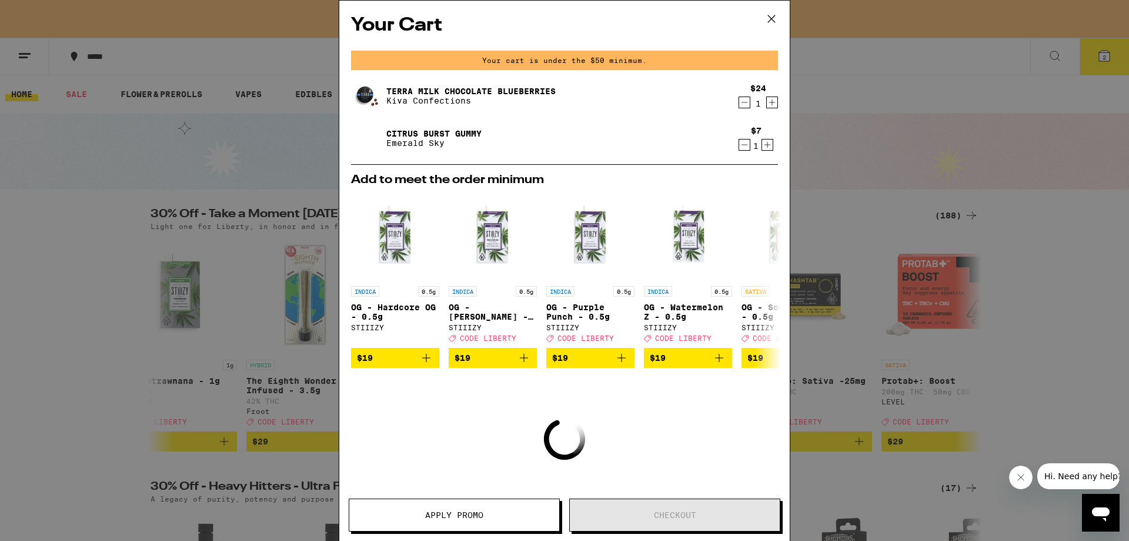
click at [776, 22] on icon at bounding box center [772, 19] width 18 height 18
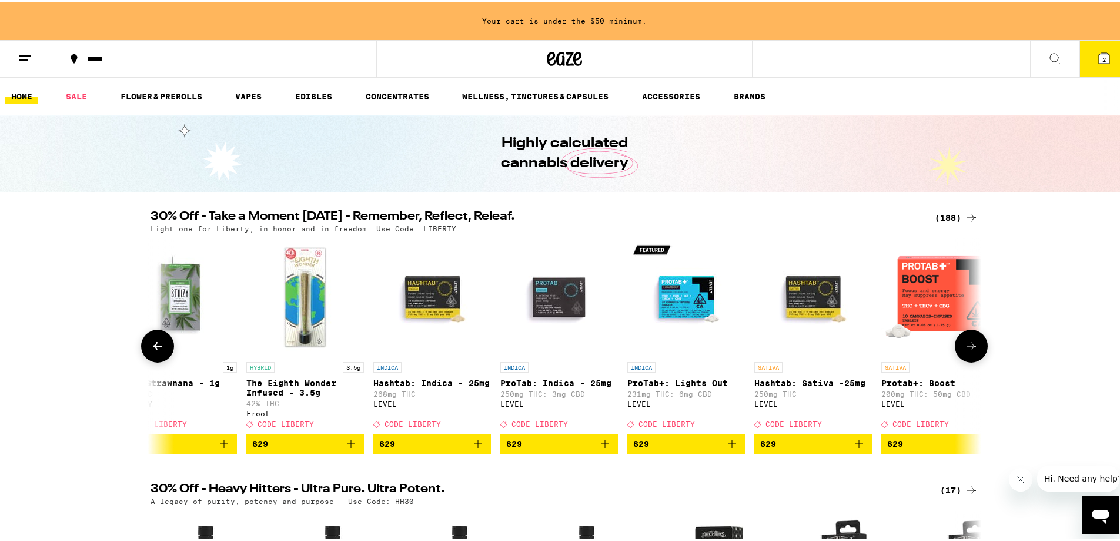
click at [965, 351] on icon at bounding box center [972, 343] width 14 height 14
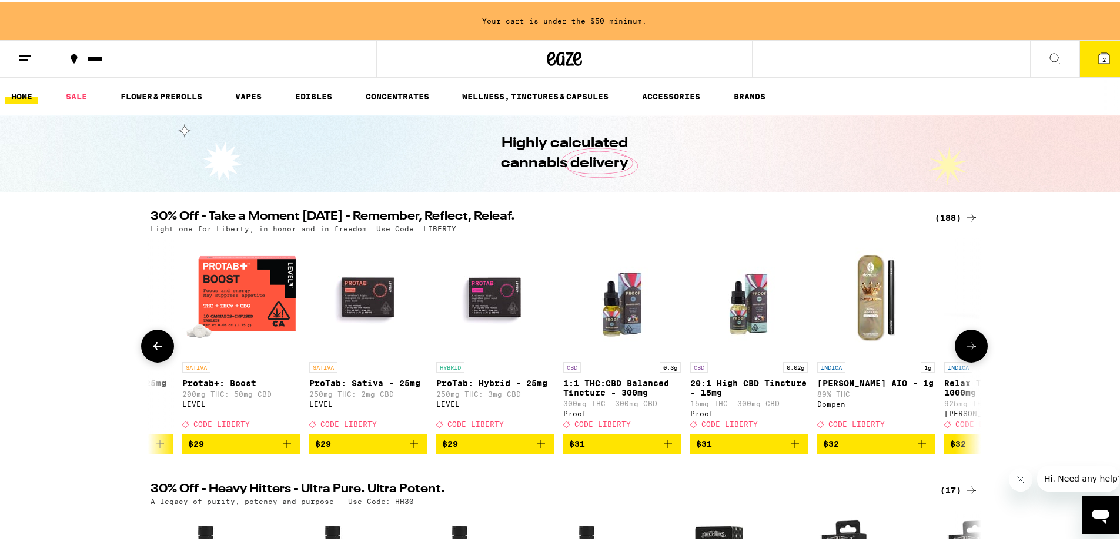
click at [965, 351] on icon at bounding box center [972, 343] width 14 height 14
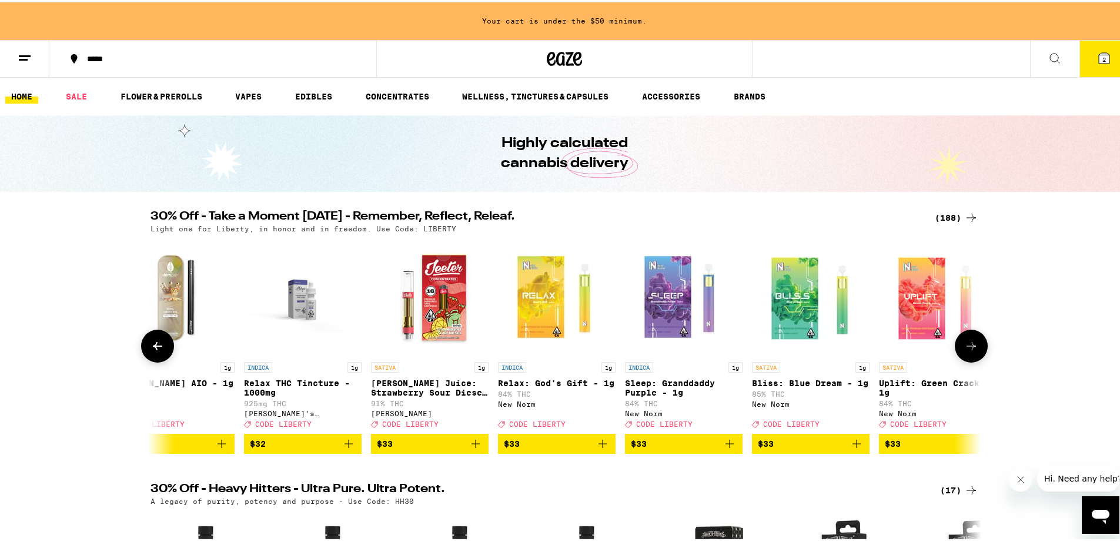
click at [965, 351] on icon at bounding box center [972, 343] width 14 height 14
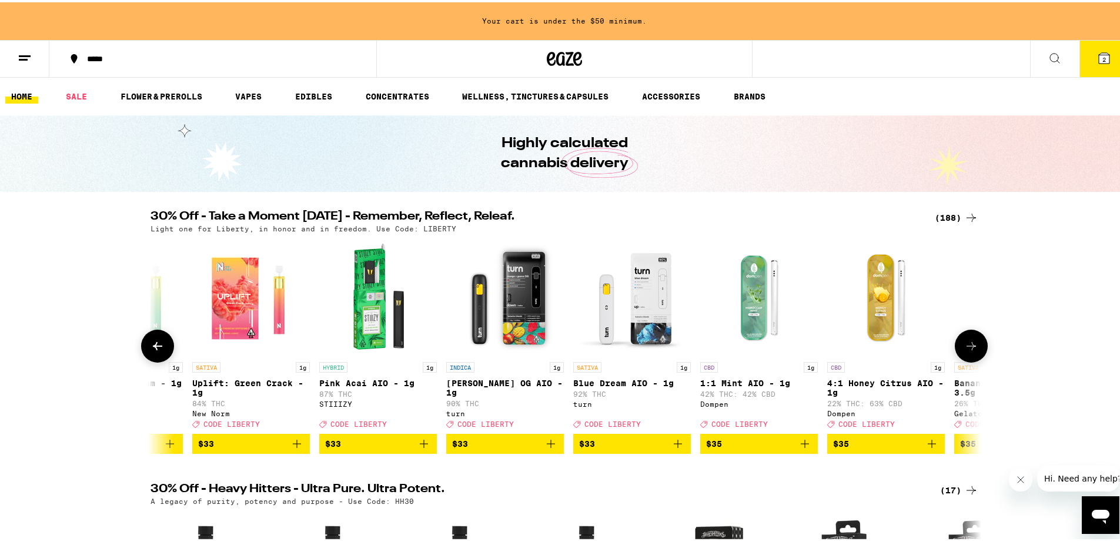
scroll to position [0, 16741]
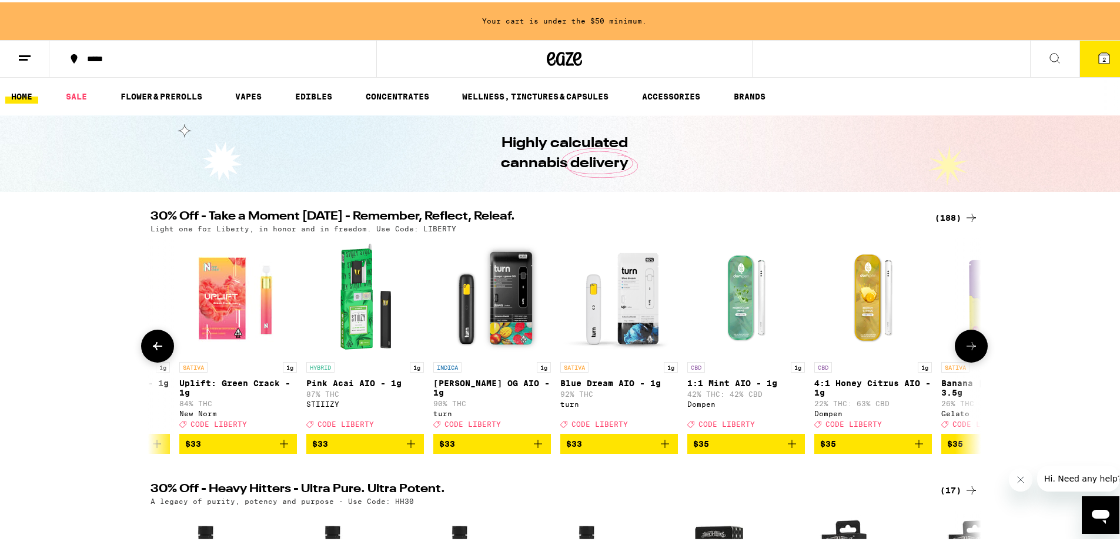
click at [144, 335] on div at bounding box center [157, 343] width 33 height 33
drag, startPoint x: 144, startPoint y: 335, endPoint x: 159, endPoint y: 352, distance: 22.9
click at [149, 343] on button at bounding box center [157, 343] width 33 height 33
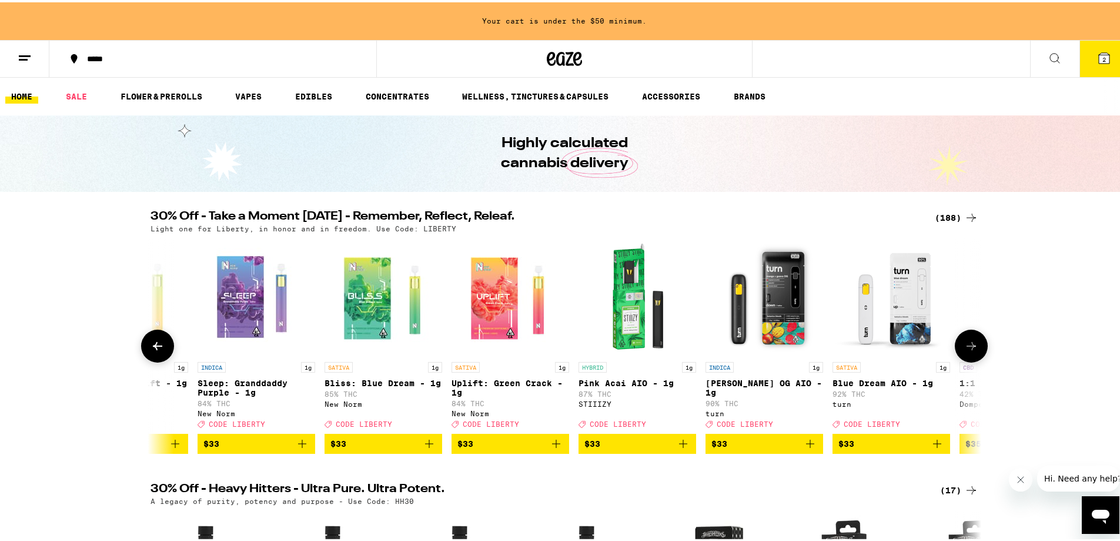
click at [159, 351] on icon at bounding box center [158, 343] width 14 height 14
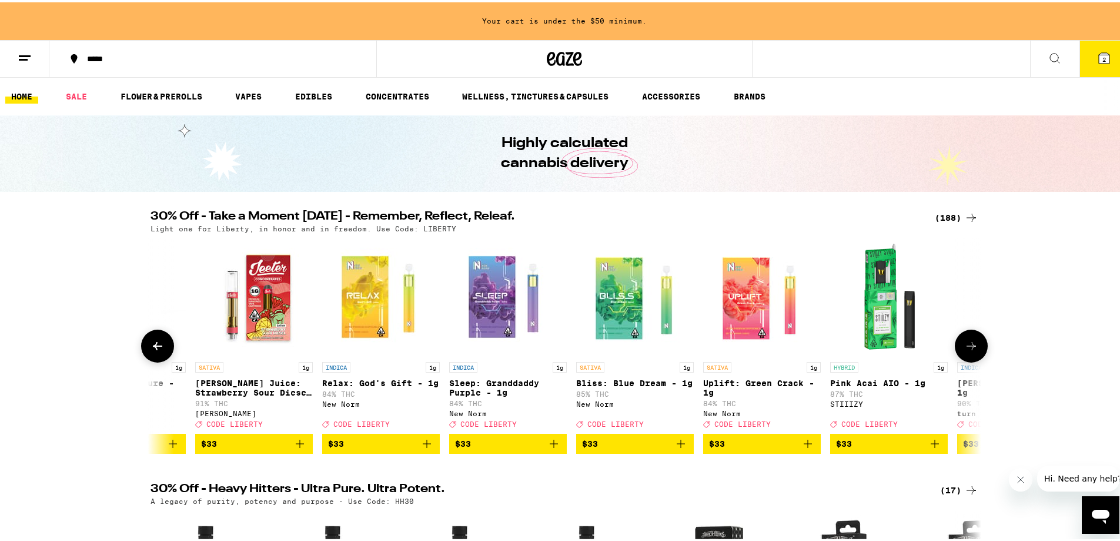
click at [159, 351] on icon at bounding box center [158, 343] width 14 height 14
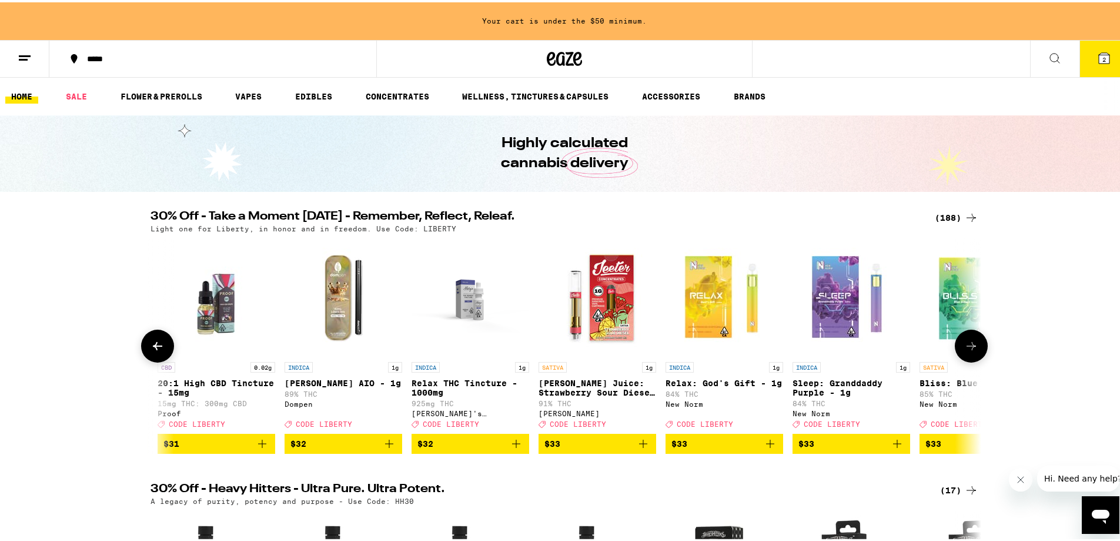
click at [159, 351] on icon at bounding box center [158, 343] width 14 height 14
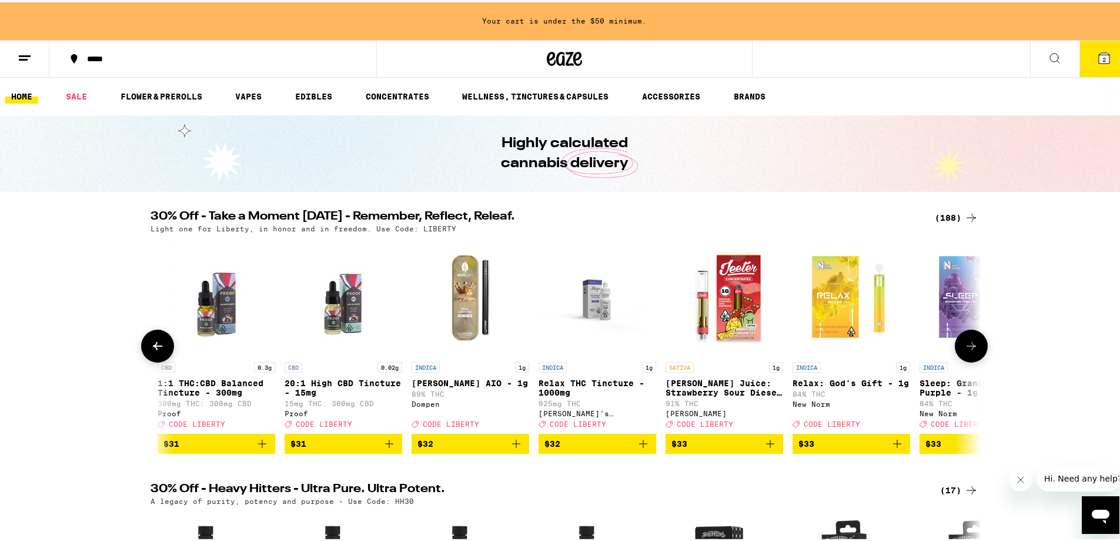
click at [159, 351] on icon at bounding box center [158, 343] width 14 height 14
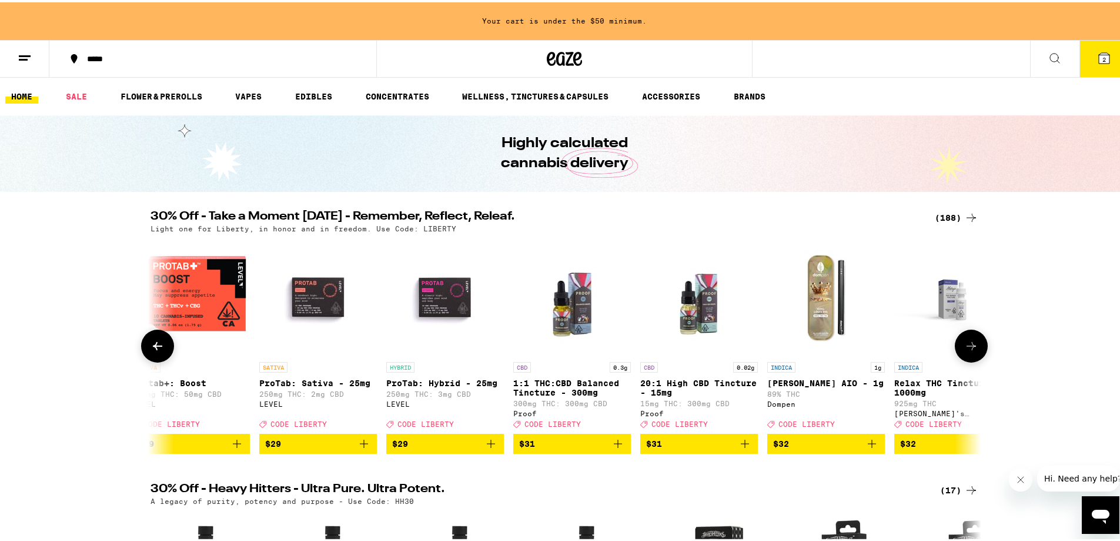
click at [159, 351] on icon at bounding box center [158, 343] width 14 height 14
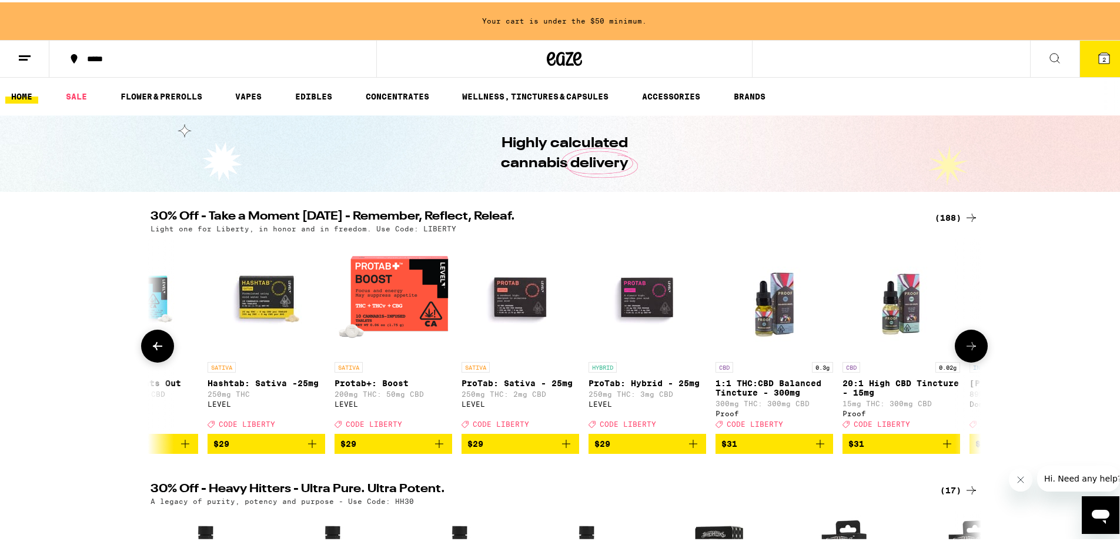
click at [159, 351] on icon at bounding box center [158, 343] width 14 height 14
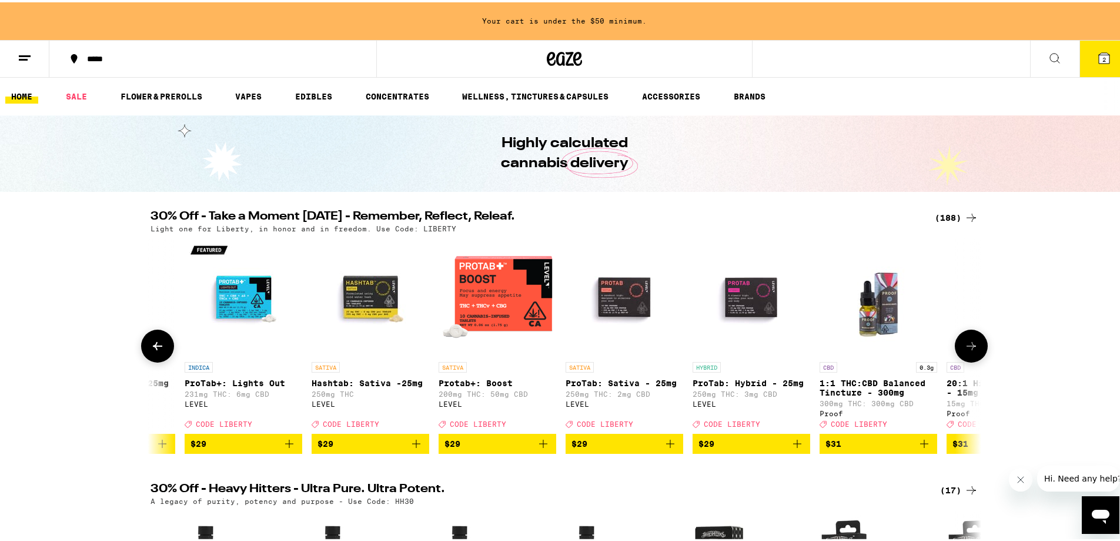
click at [159, 351] on icon at bounding box center [158, 343] width 14 height 14
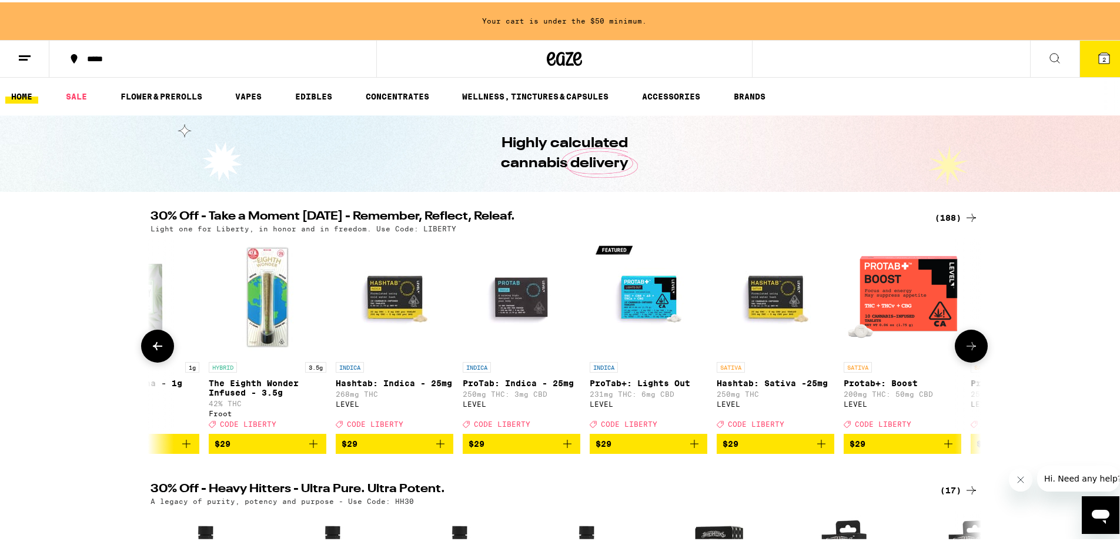
click at [159, 351] on icon at bounding box center [158, 343] width 14 height 14
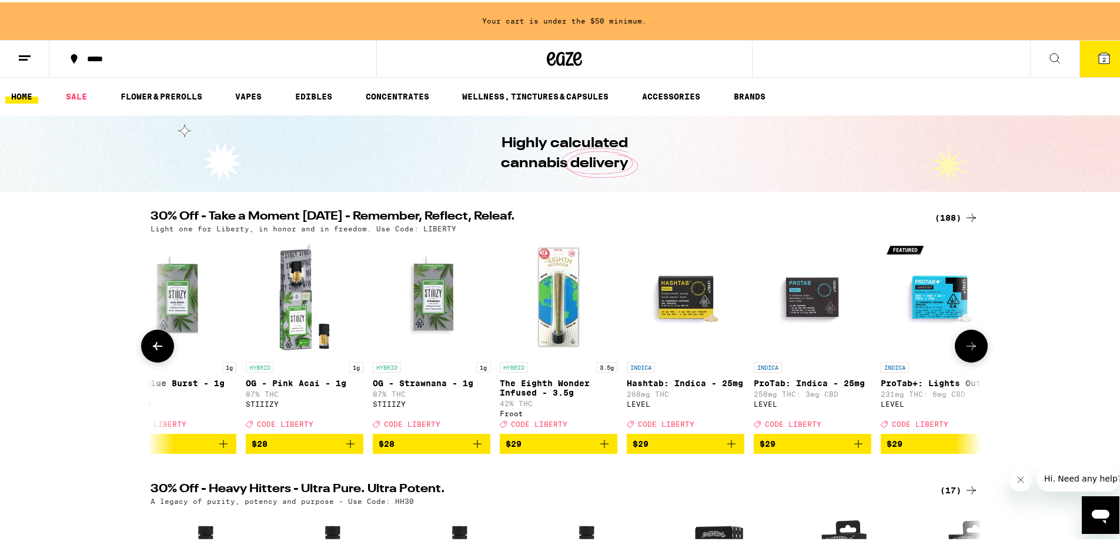
click at [159, 351] on icon at bounding box center [158, 343] width 14 height 14
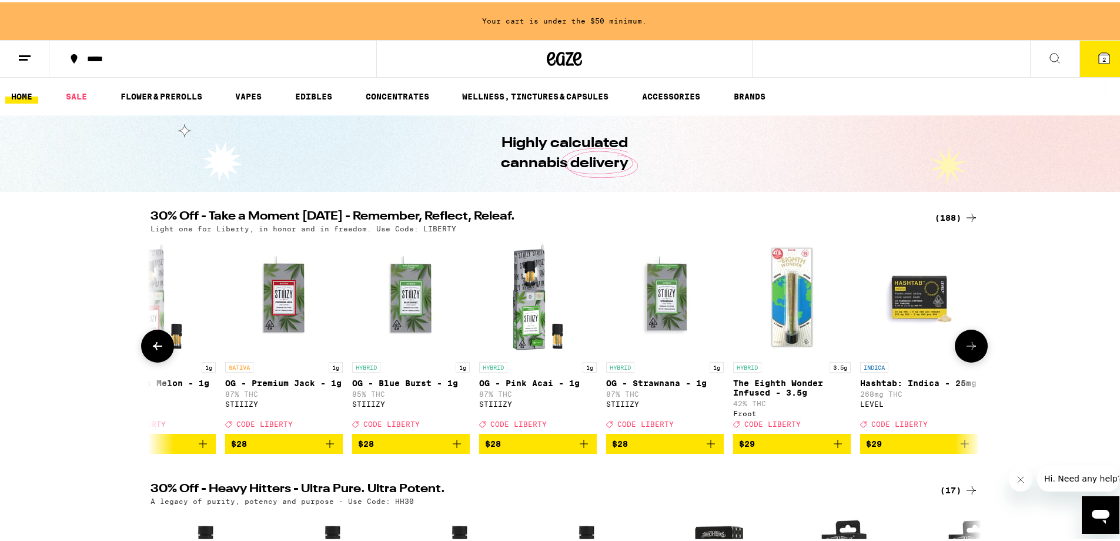
click at [159, 351] on icon at bounding box center [158, 343] width 14 height 14
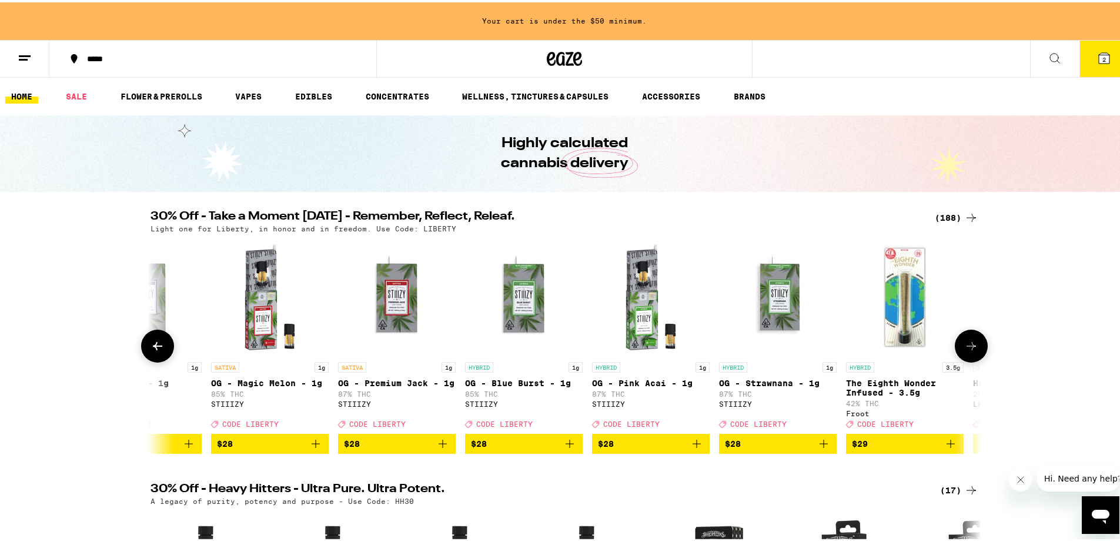
click at [159, 351] on icon at bounding box center [158, 343] width 14 height 14
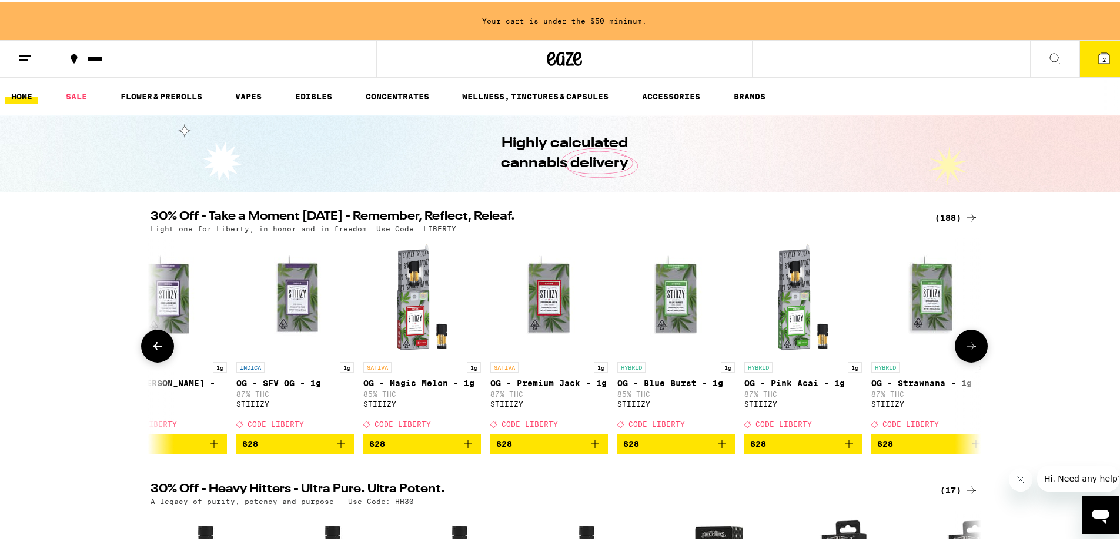
click at [159, 351] on icon at bounding box center [158, 343] width 14 height 14
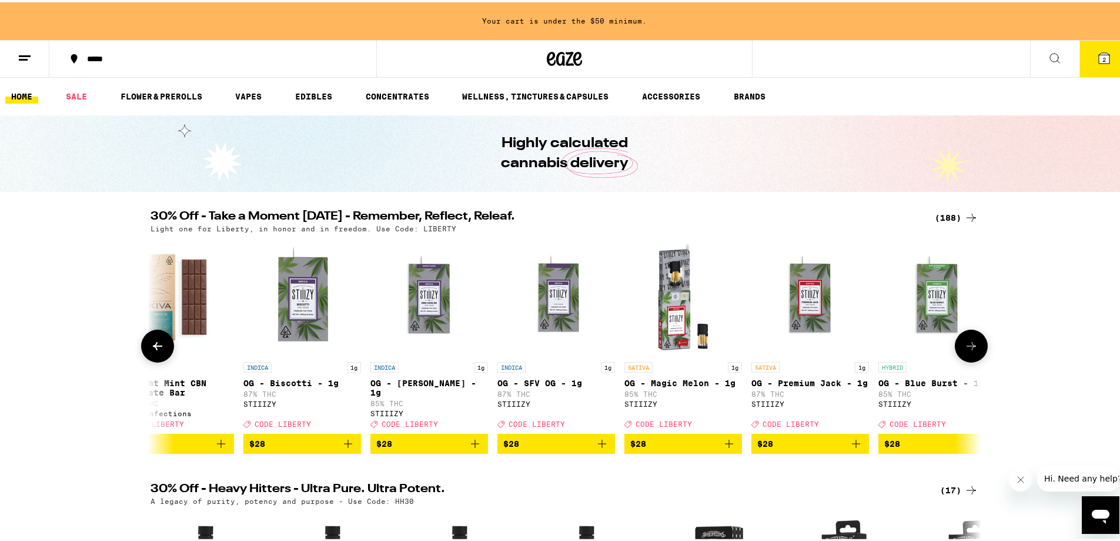
click at [159, 351] on icon at bounding box center [158, 343] width 14 height 14
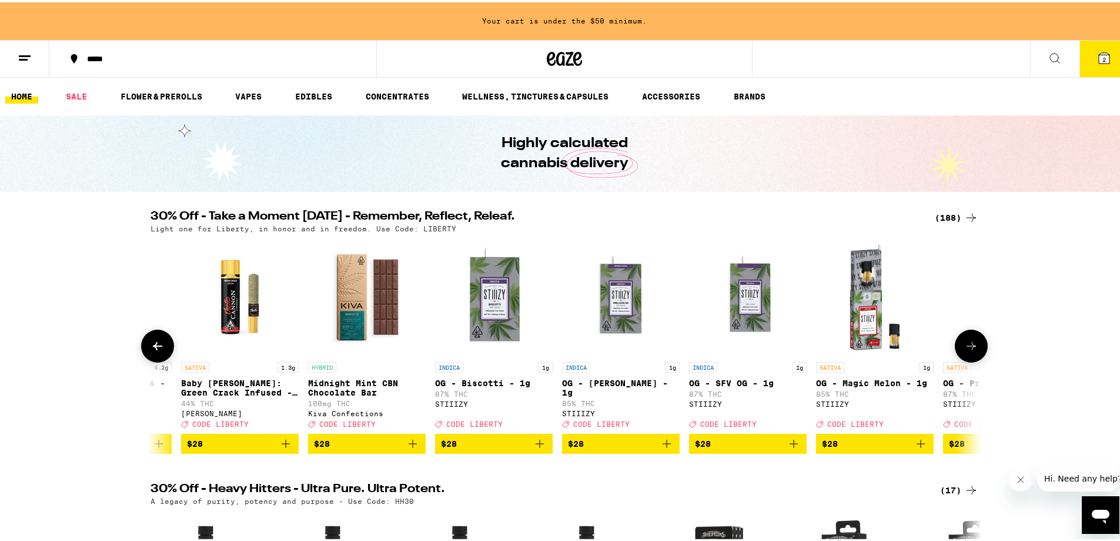
click at [159, 351] on icon at bounding box center [158, 343] width 14 height 14
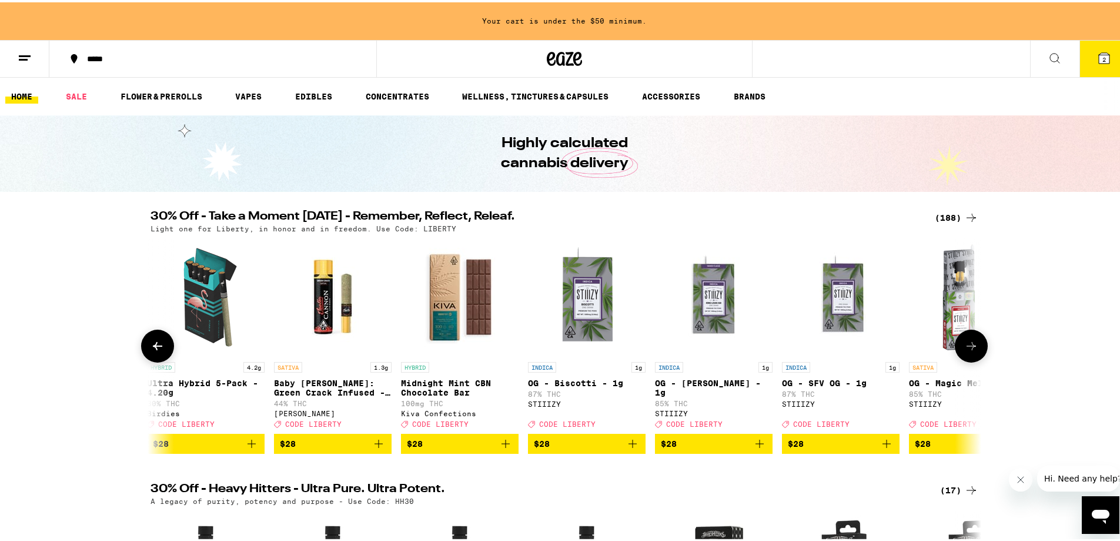
click at [159, 351] on icon at bounding box center [158, 343] width 14 height 14
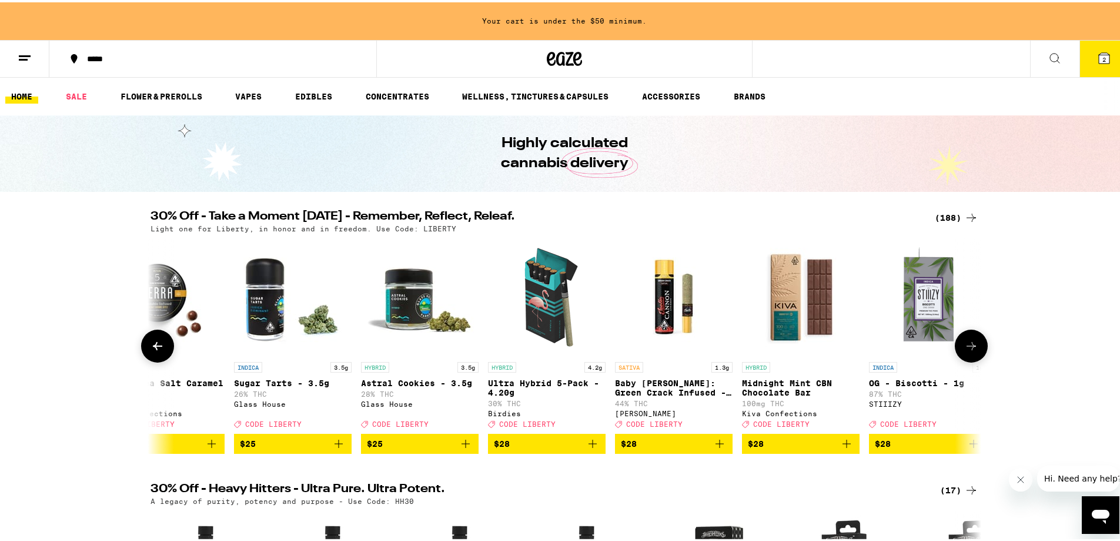
click at [159, 351] on icon at bounding box center [158, 343] width 14 height 14
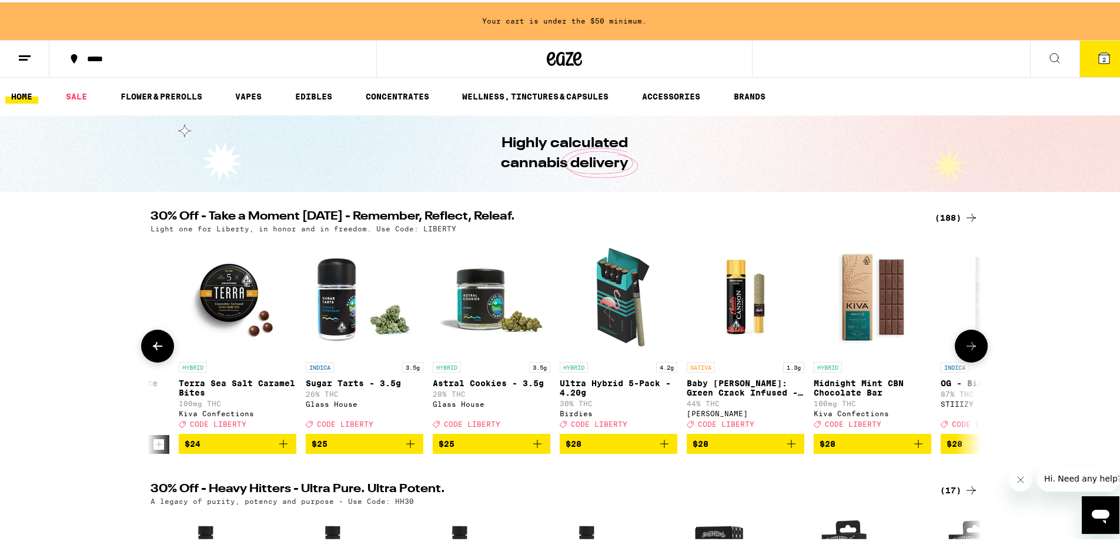
click at [160, 351] on icon at bounding box center [158, 343] width 14 height 14
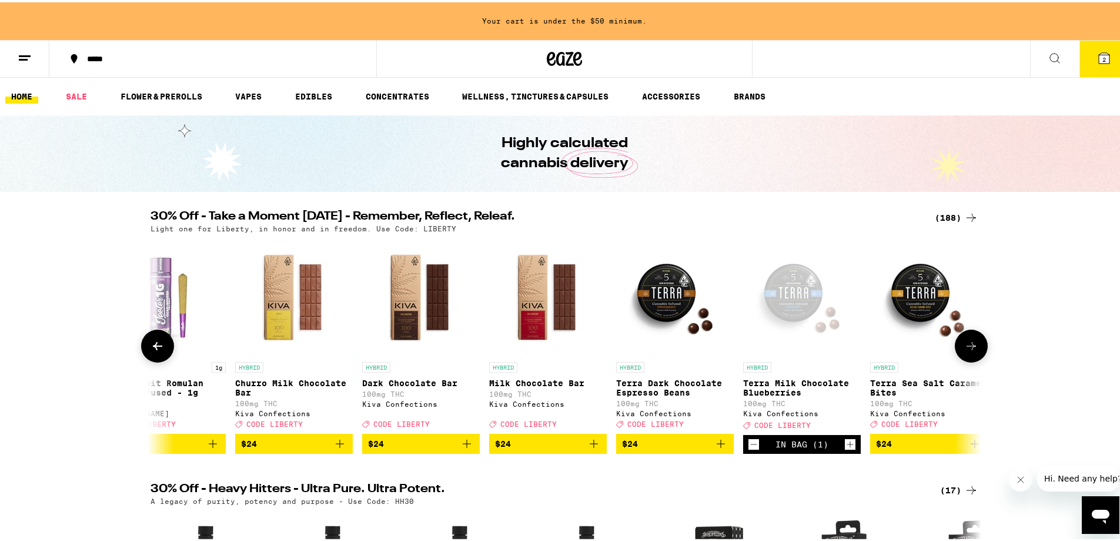
click at [160, 351] on icon at bounding box center [158, 343] width 14 height 14
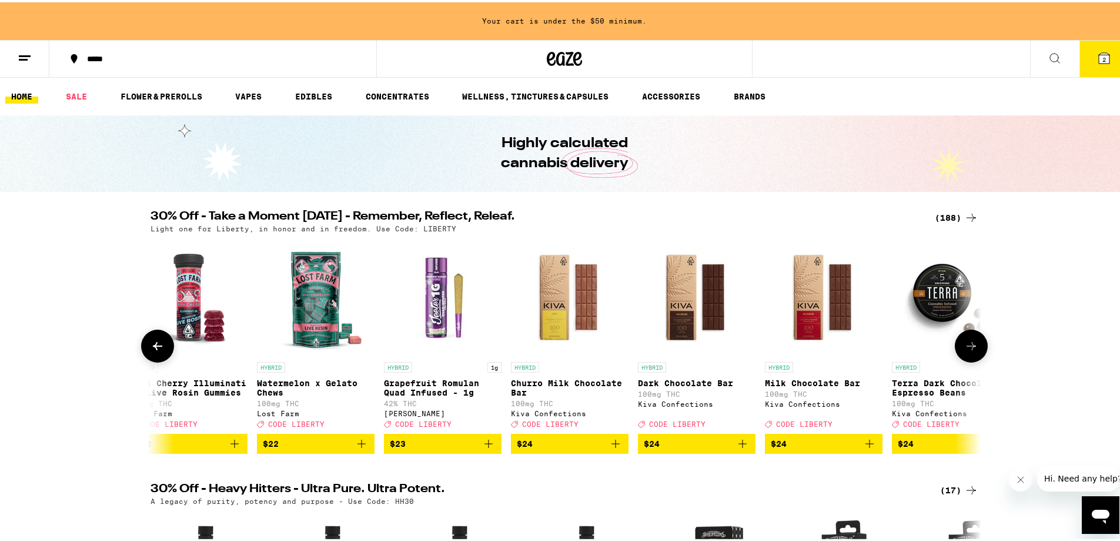
click at [160, 351] on icon at bounding box center [158, 343] width 14 height 14
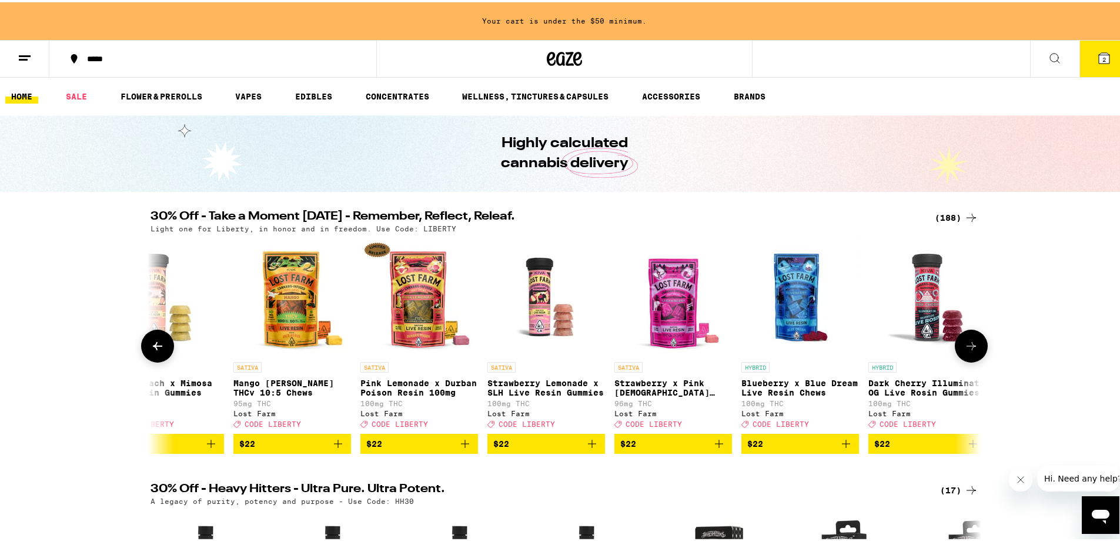
scroll to position [0, 11219]
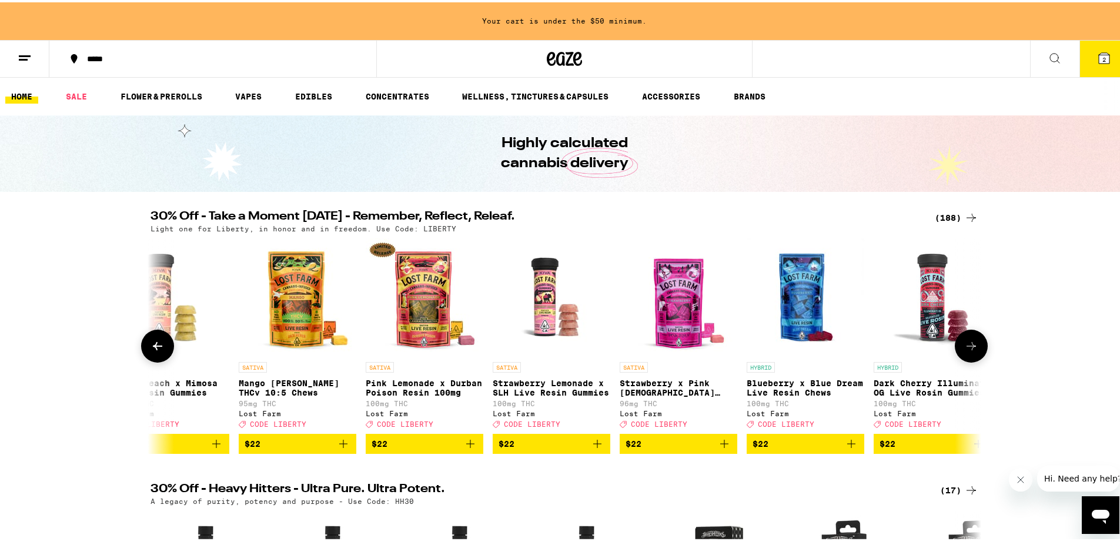
click at [149, 360] on button at bounding box center [157, 343] width 33 height 33
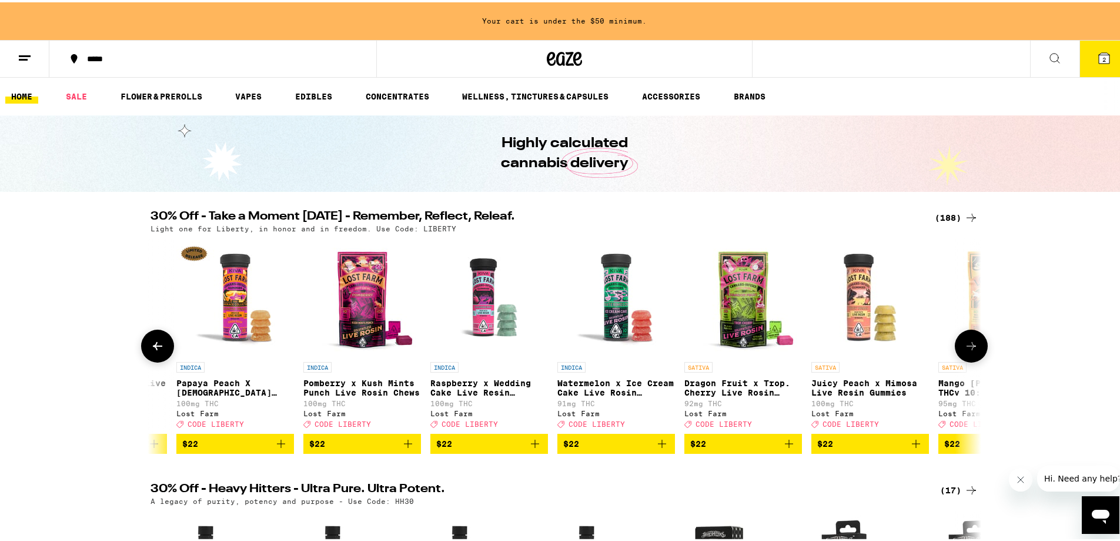
click at [149, 360] on button at bounding box center [157, 343] width 33 height 33
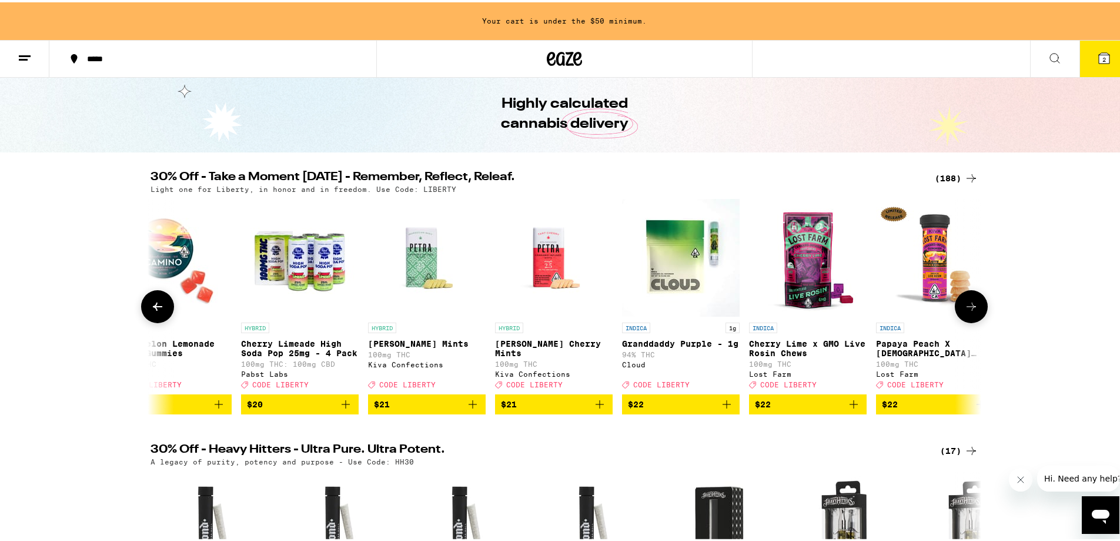
scroll to position [59, 0]
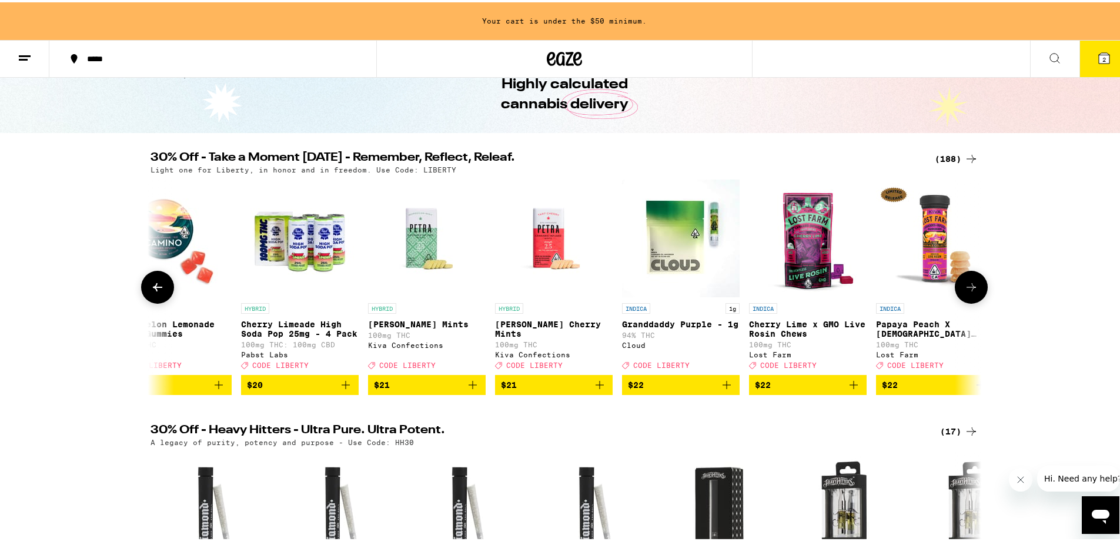
click at [141, 285] on button at bounding box center [157, 284] width 33 height 33
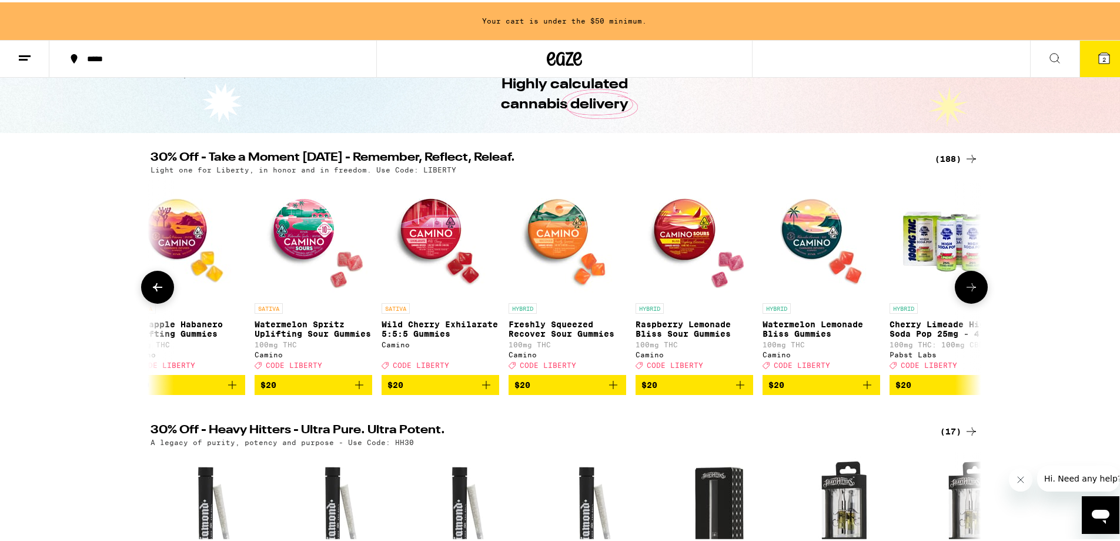
scroll to position [0, 9119]
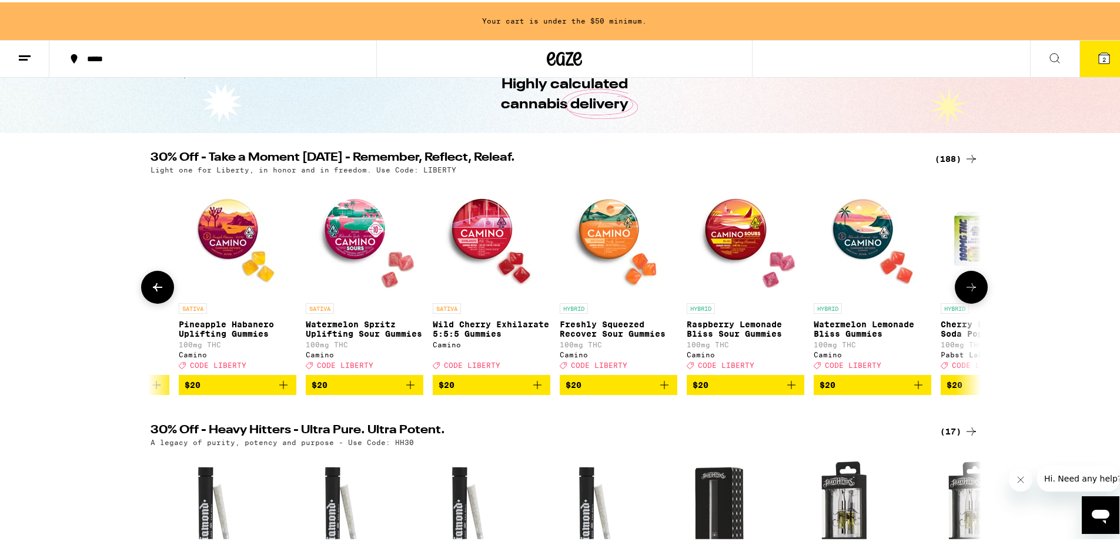
click at [141, 285] on button at bounding box center [157, 284] width 33 height 33
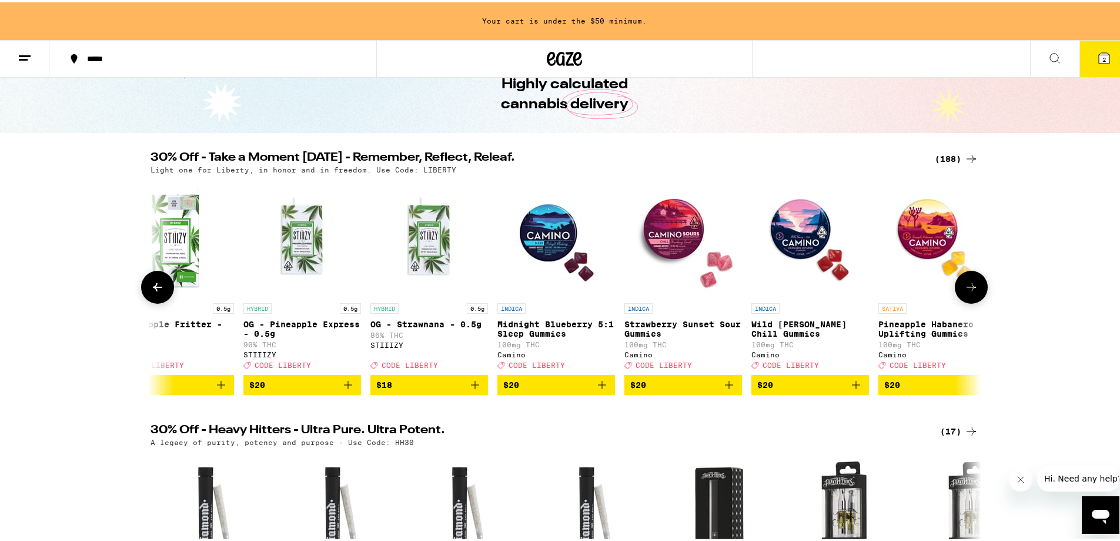
click at [141, 285] on button at bounding box center [157, 284] width 33 height 33
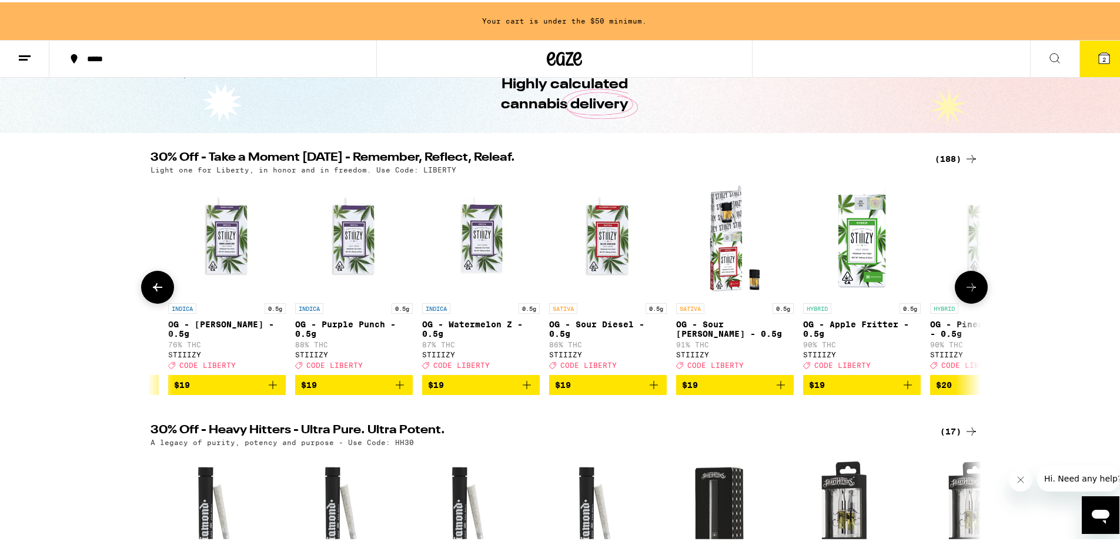
scroll to position [0, 7719]
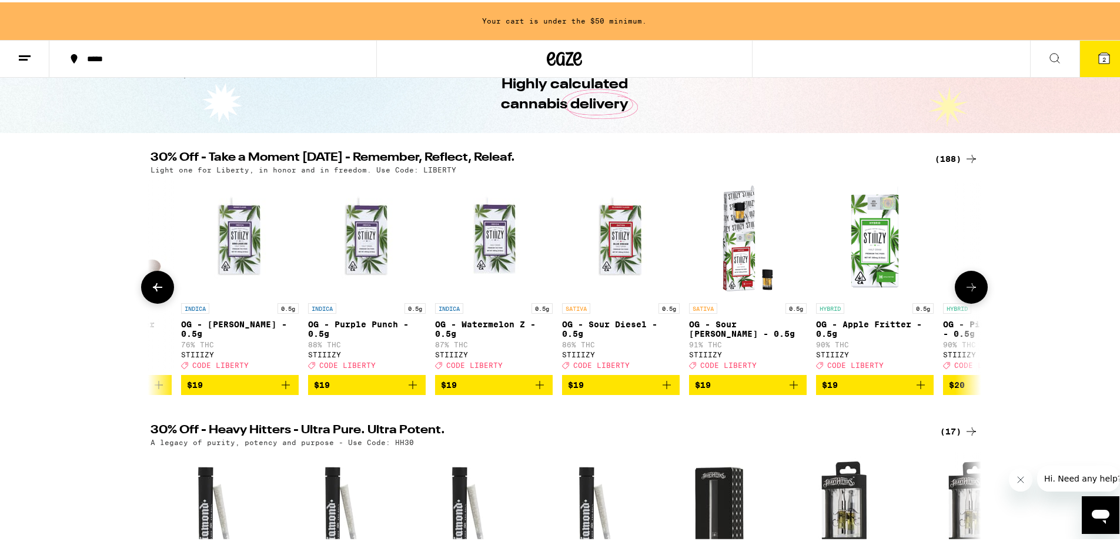
click at [965, 292] on icon at bounding box center [972, 285] width 14 height 14
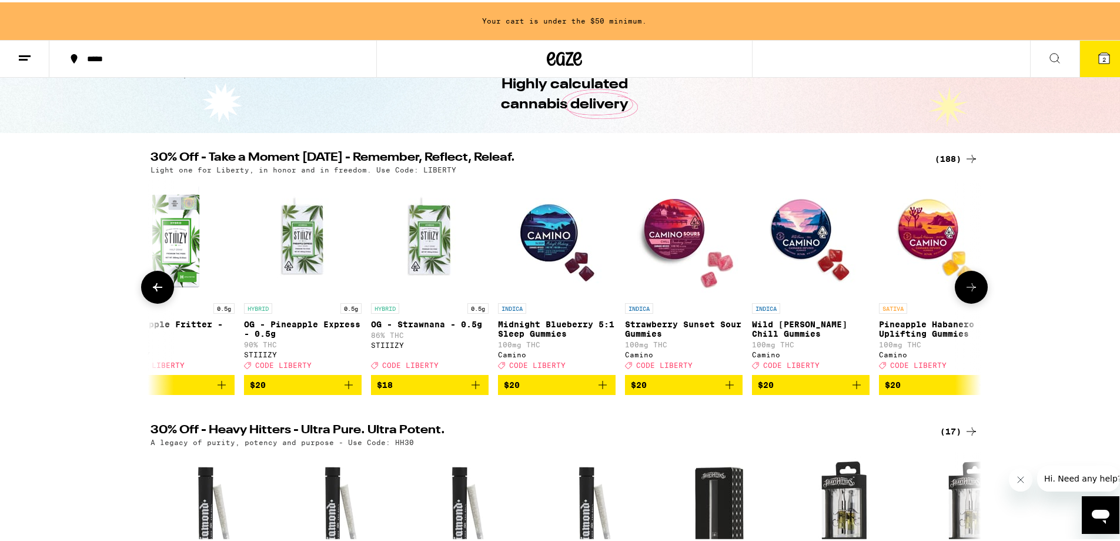
scroll to position [0, 8419]
drag, startPoint x: 290, startPoint y: 392, endPoint x: 545, endPoint y: 322, distance: 264.7
click at [295, 389] on span "$20" at bounding box center [302, 382] width 106 height 14
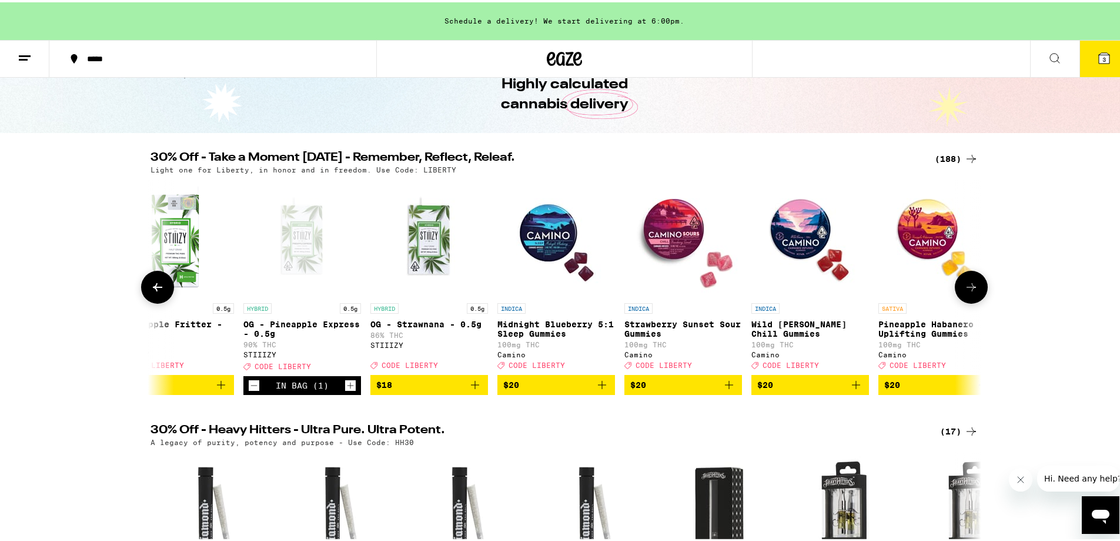
click at [292, 266] on div "Open page for OG - Pineapple Express - 0.5g from STIIIZY" at bounding box center [303, 236] width 118 height 118
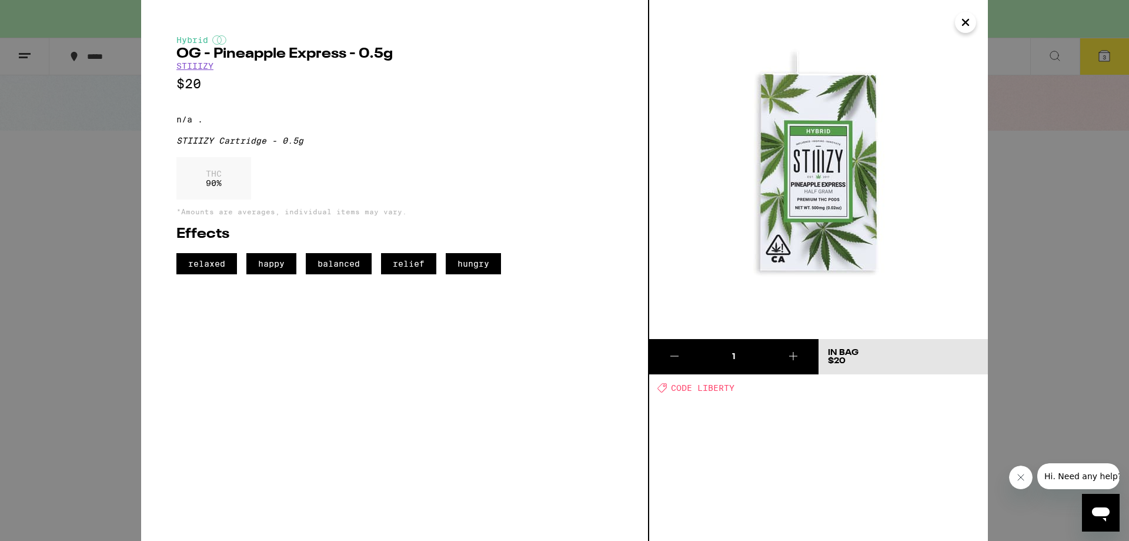
click at [673, 353] on icon at bounding box center [675, 356] width 14 height 14
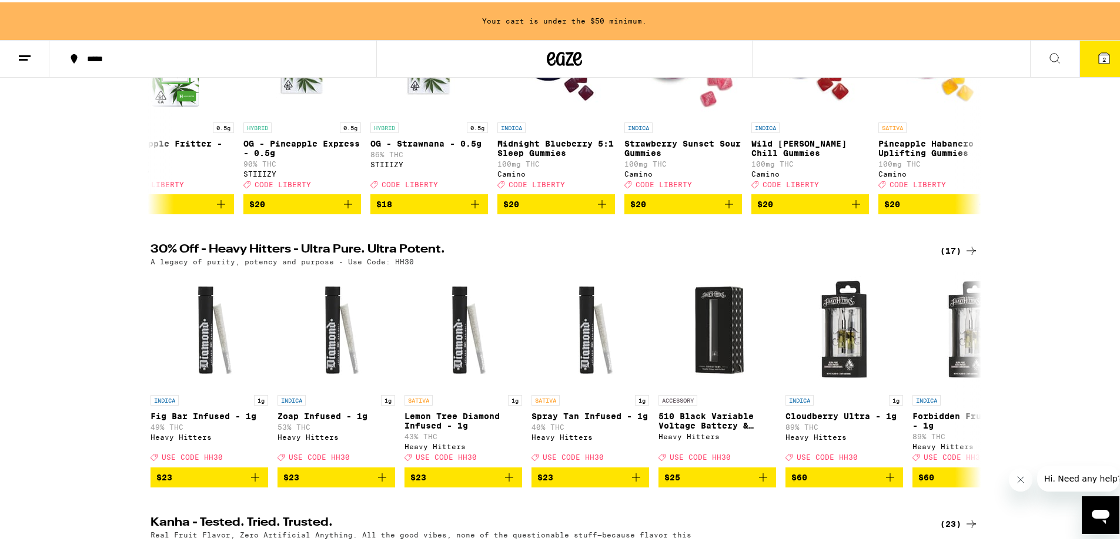
scroll to position [59, 0]
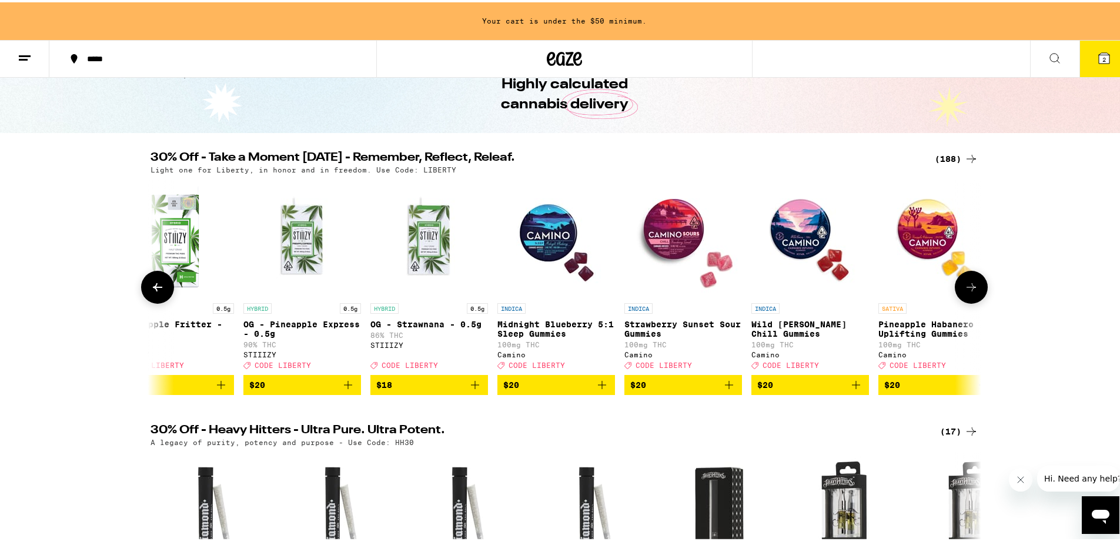
click at [960, 298] on button at bounding box center [971, 284] width 33 height 33
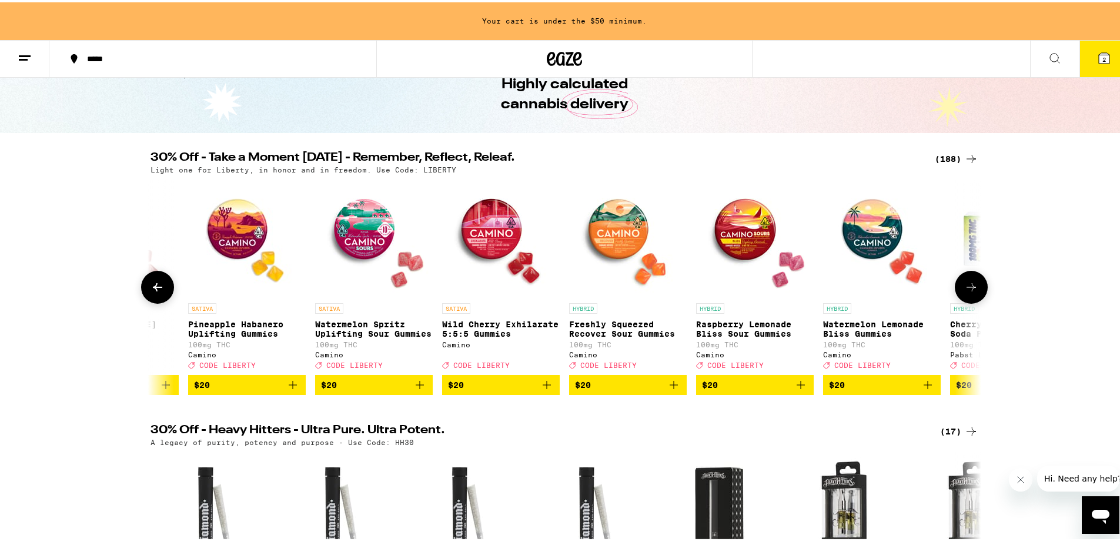
click at [960, 298] on button at bounding box center [971, 284] width 33 height 33
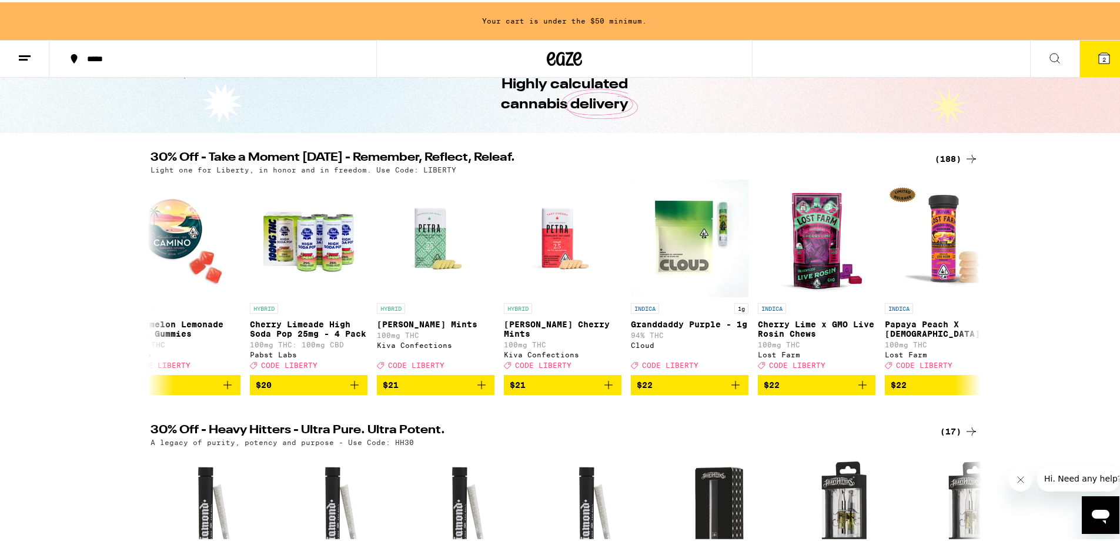
scroll to position [0, 9817]
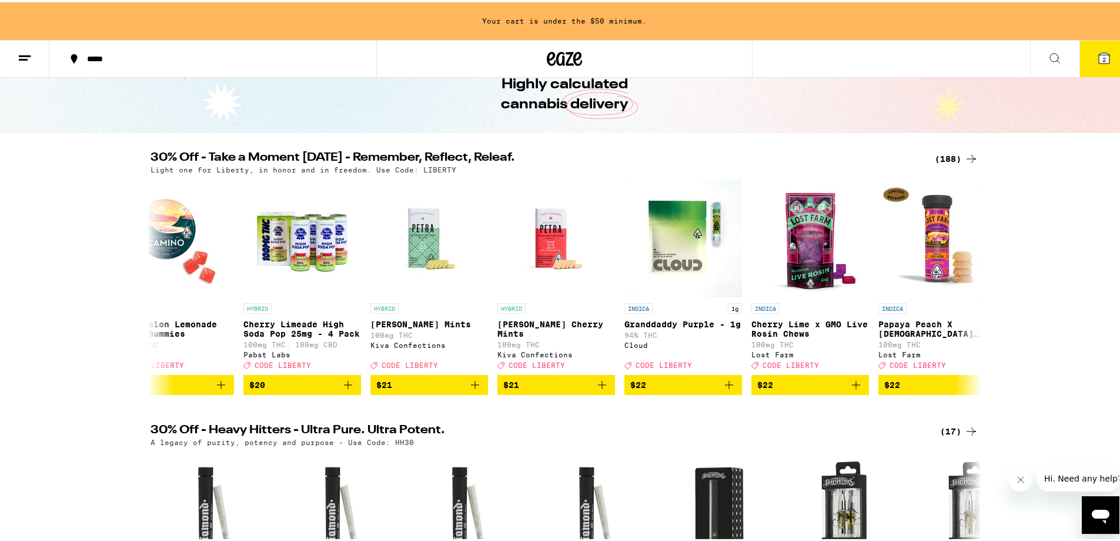
click at [939, 156] on div "(188)" at bounding box center [957, 156] width 44 height 14
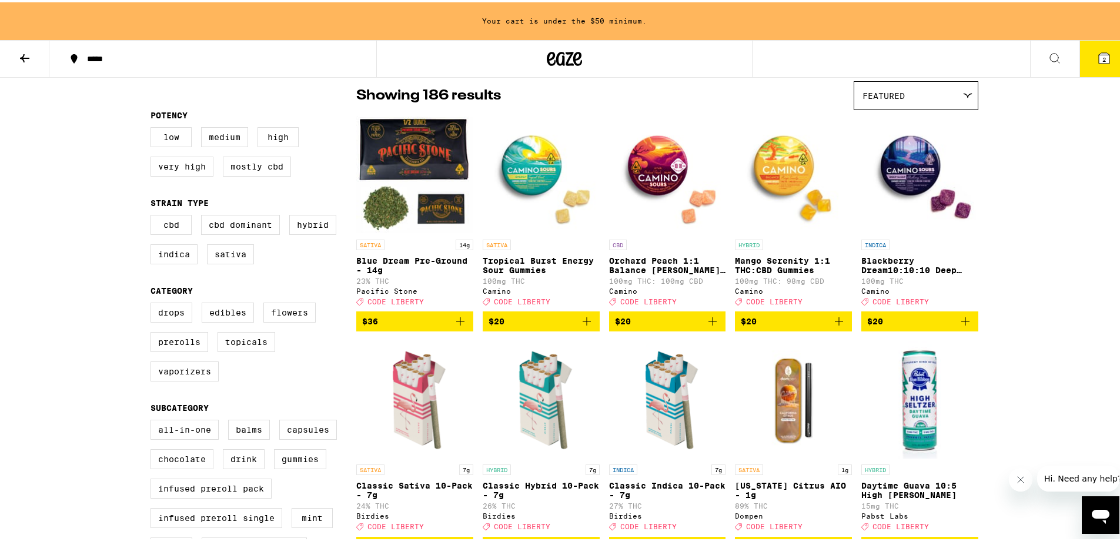
scroll to position [235, 0]
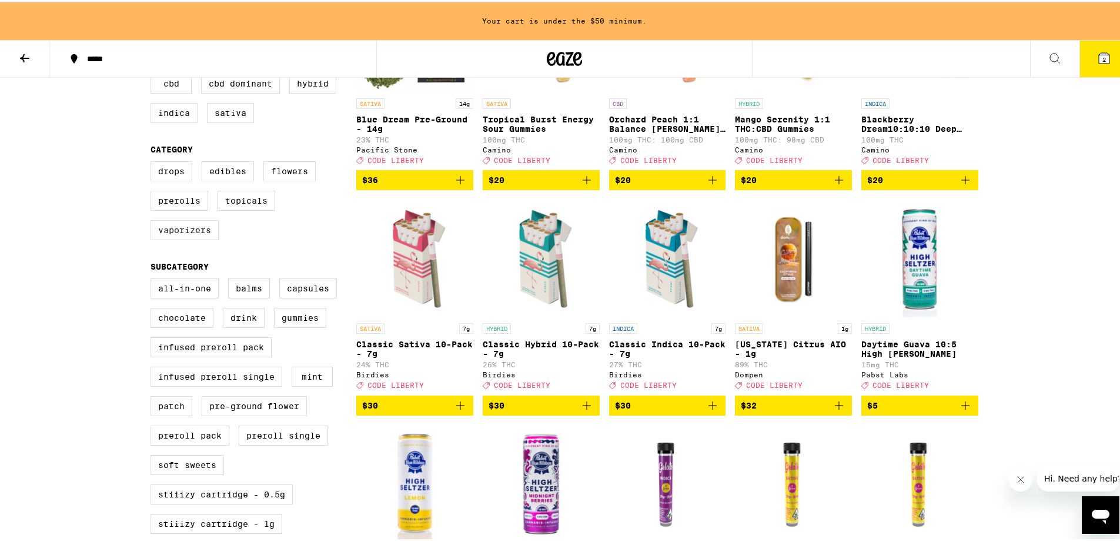
click at [199, 236] on label "Vaporizers" at bounding box center [185, 228] width 68 height 20
click at [154, 161] on input "Vaporizers" at bounding box center [153, 161] width 1 height 1
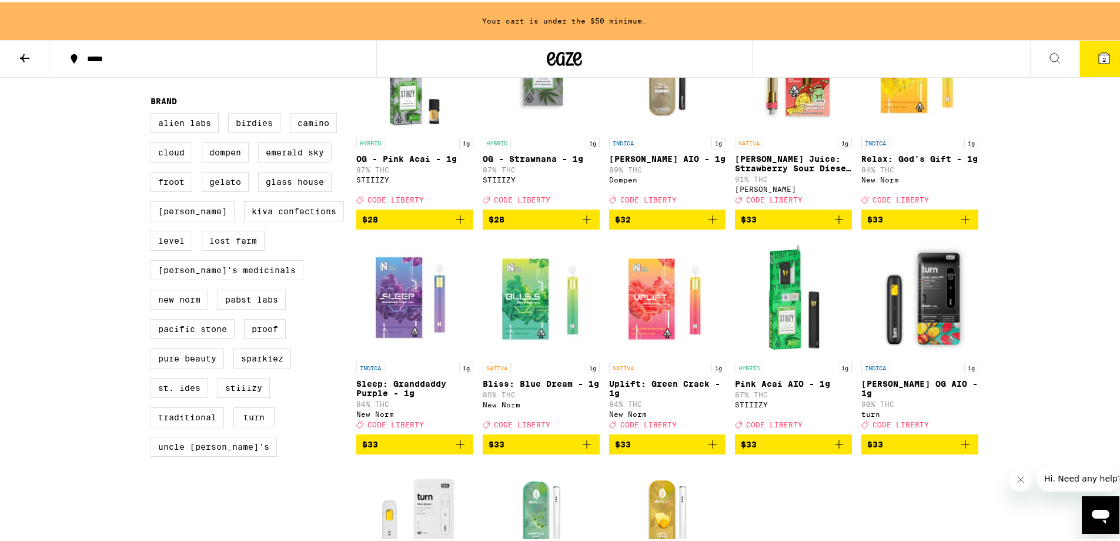
scroll to position [941, 0]
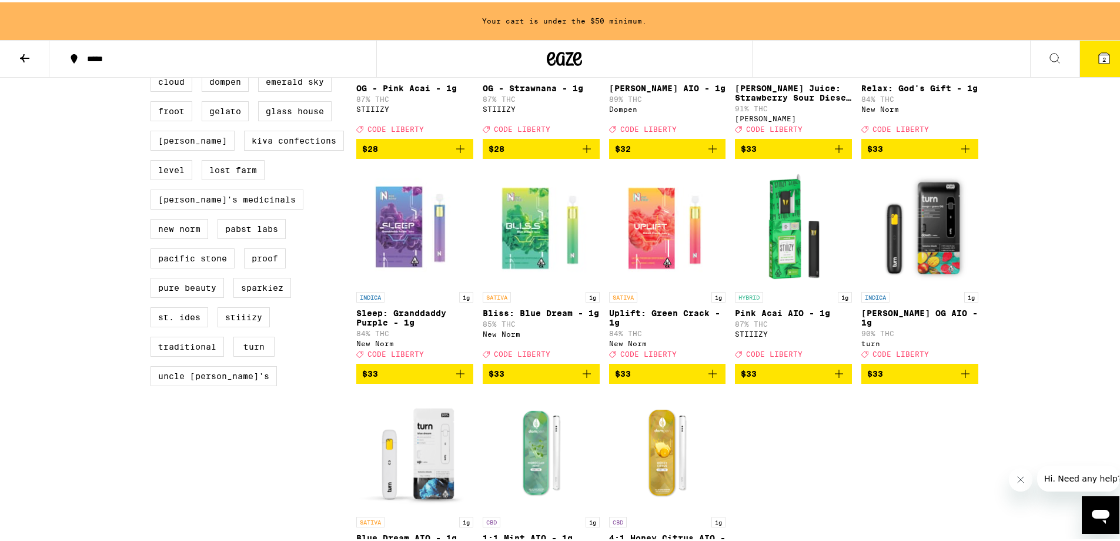
click at [787, 283] on img "Open page for Pink Acai AIO - 1g from STIIIZY" at bounding box center [793, 225] width 117 height 118
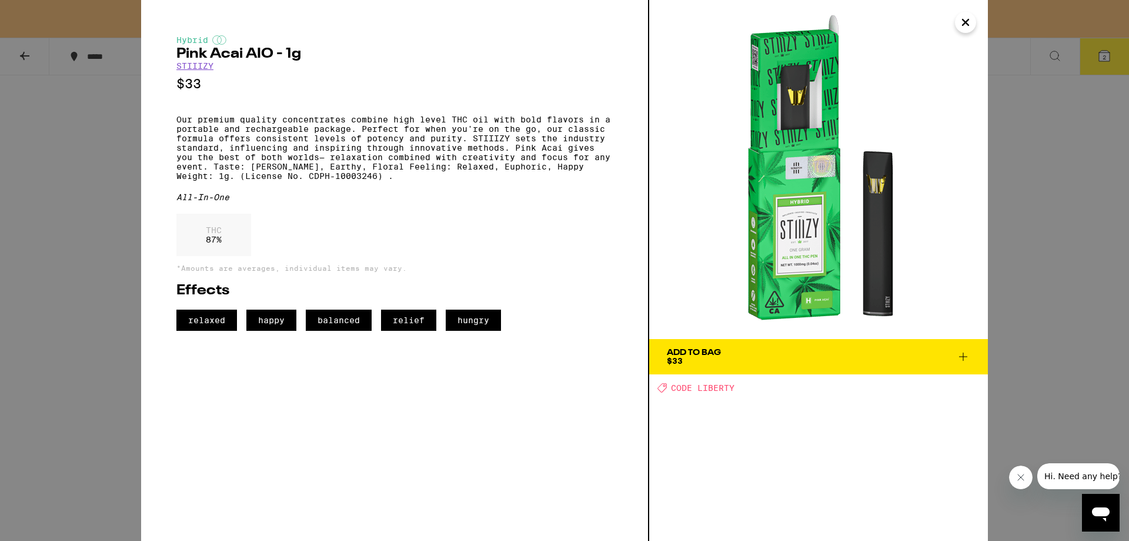
click at [964, 18] on icon "Close" at bounding box center [966, 23] width 14 height 18
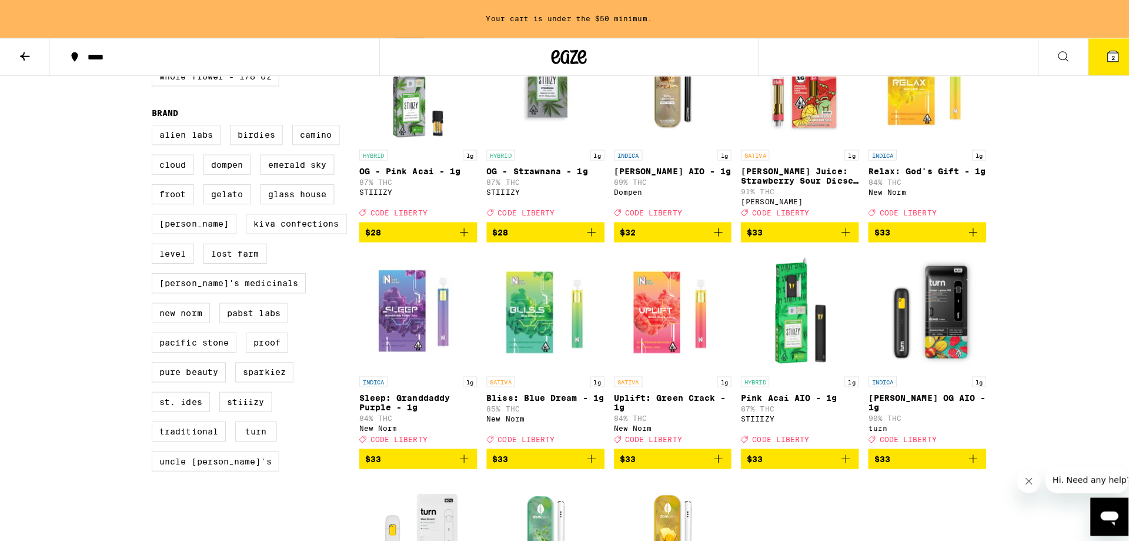
scroll to position [882, 0]
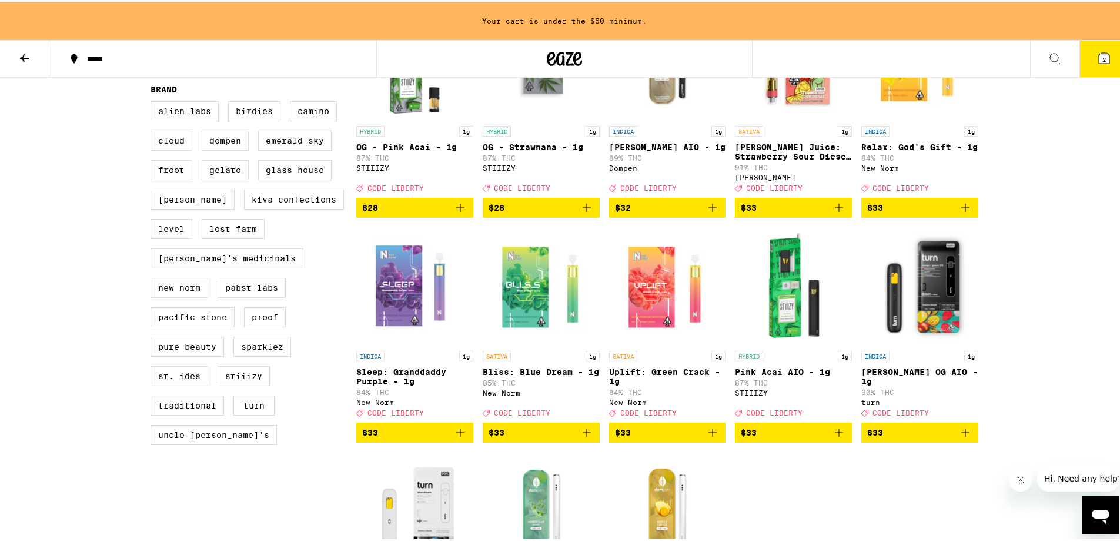
click at [642, 328] on img "Open page for Uplift: Green Crack - 1g from New Norm" at bounding box center [667, 284] width 117 height 118
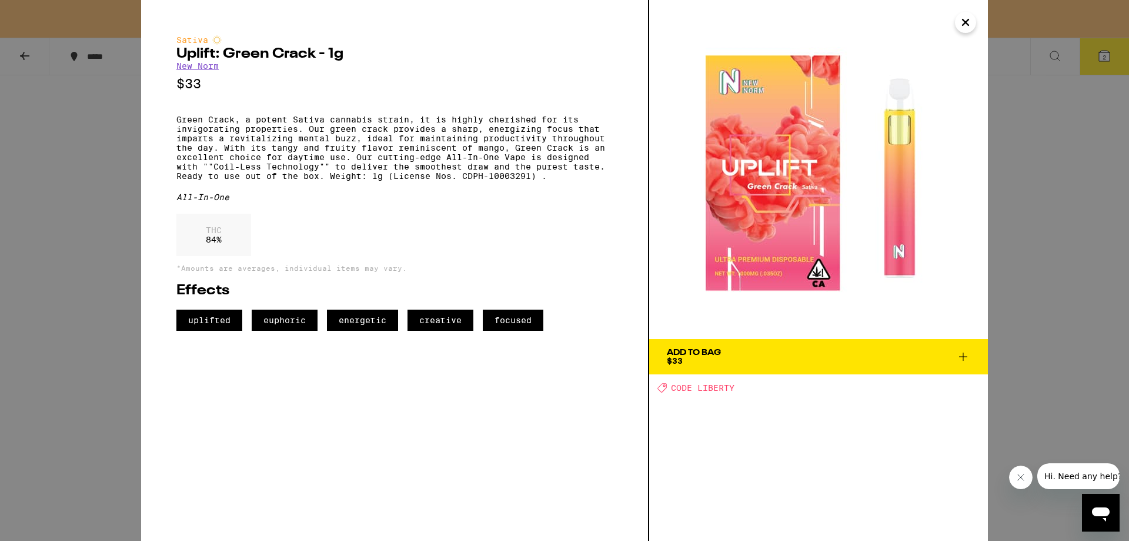
click at [919, 360] on span "Add To Bag $33" at bounding box center [818, 356] width 303 height 16
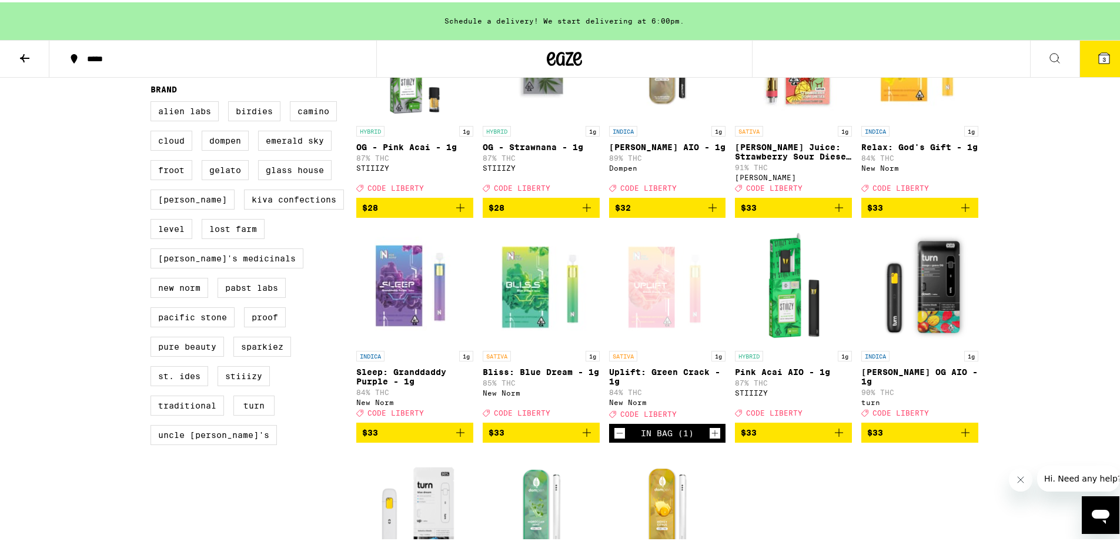
click at [1103, 56] on span "3" at bounding box center [1105, 57] width 4 height 7
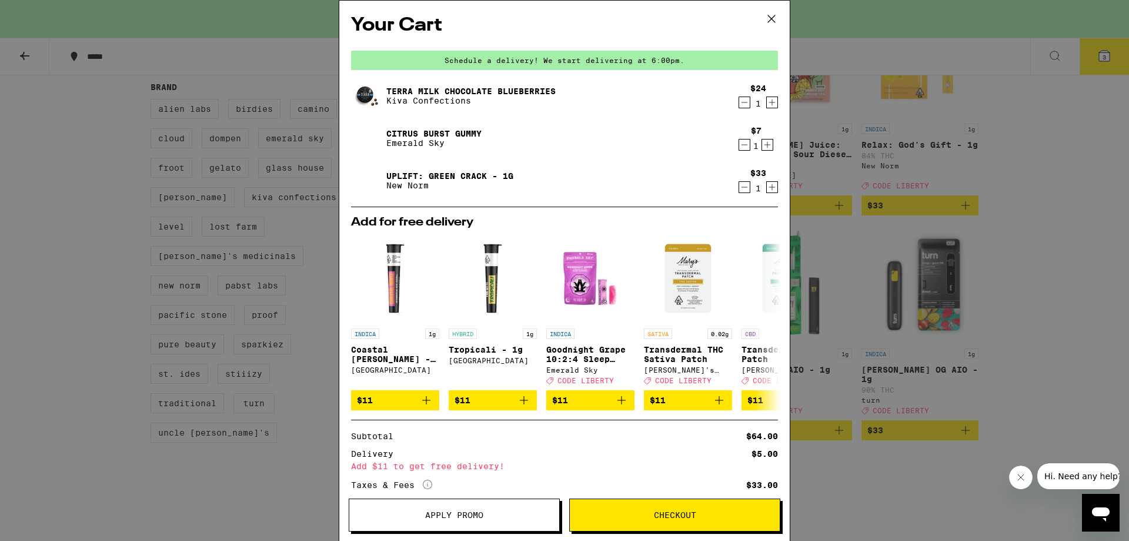
click at [739, 189] on icon "Decrement" at bounding box center [744, 187] width 11 height 14
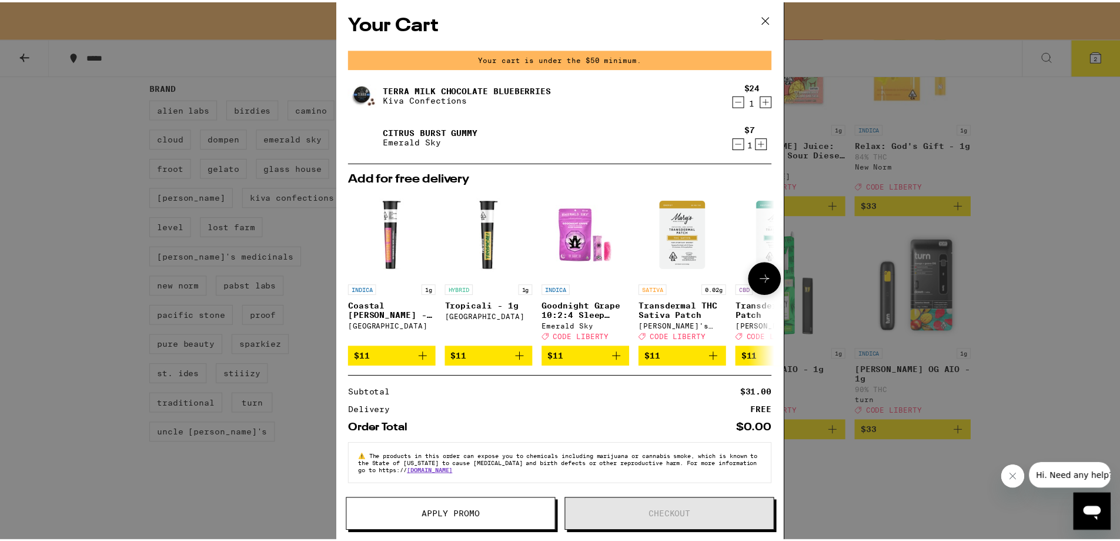
scroll to position [11, 0]
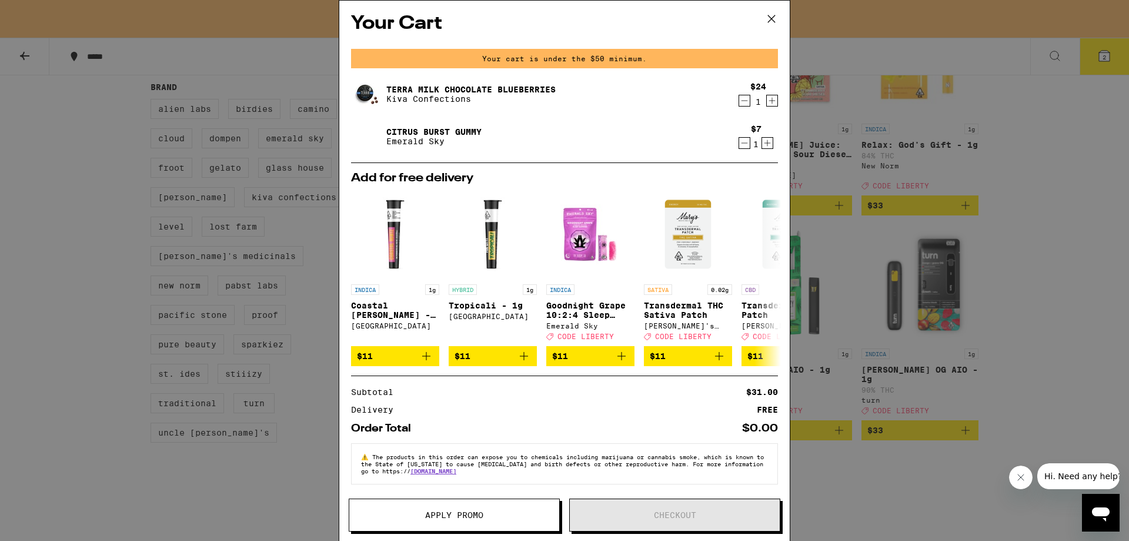
click at [770, 21] on icon at bounding box center [771, 18] width 7 height 7
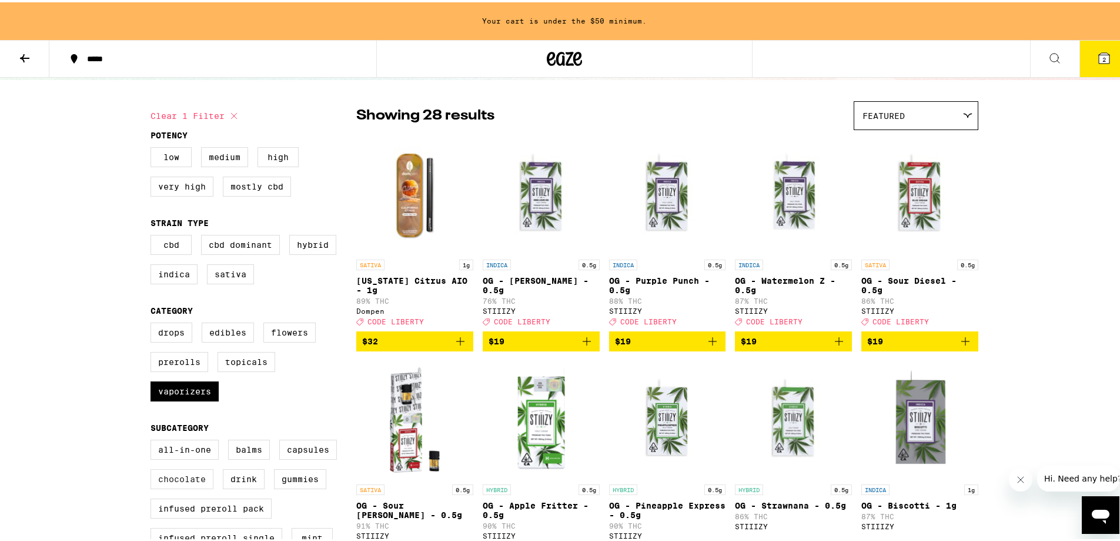
scroll to position [118, 0]
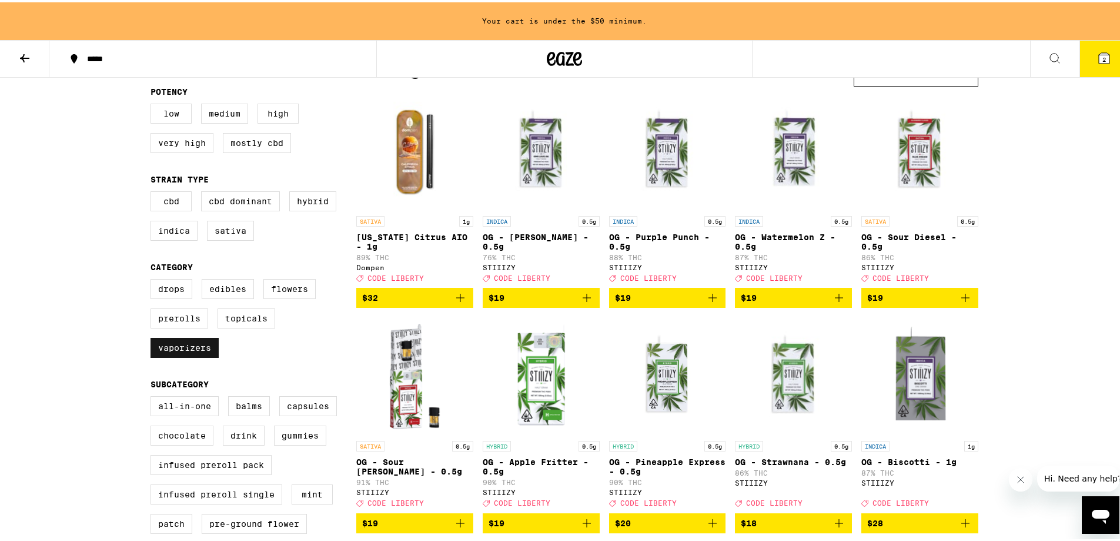
click at [191, 355] on label "Vaporizers" at bounding box center [185, 345] width 68 height 20
click at [154, 279] on input "Vaporizers" at bounding box center [153, 278] width 1 height 1
checkbox input "false"
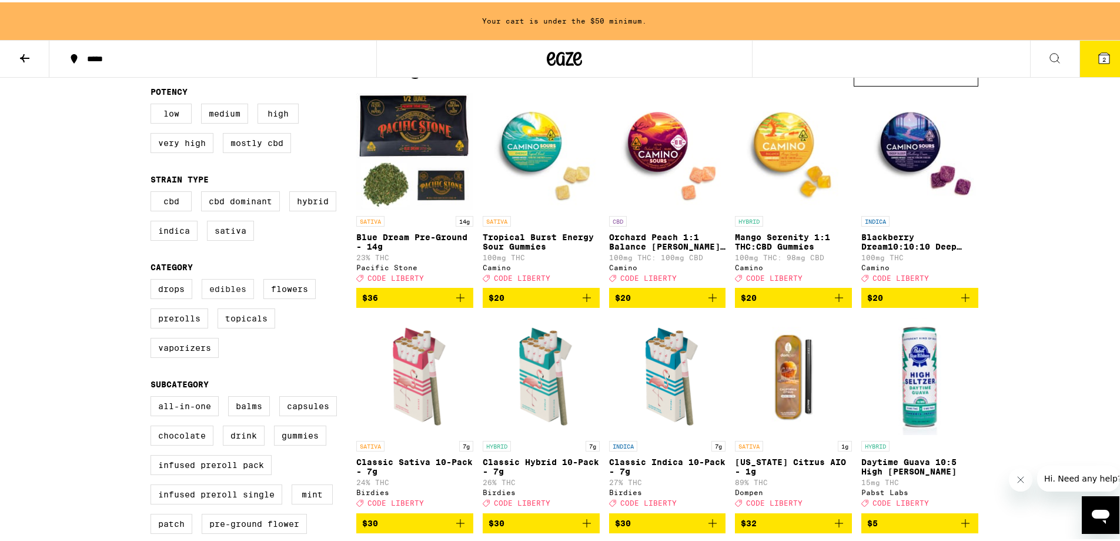
click at [217, 289] on label "Edibles" at bounding box center [228, 286] width 52 height 20
click at [154, 279] on input "Edibles" at bounding box center [153, 278] width 1 height 1
checkbox input "true"
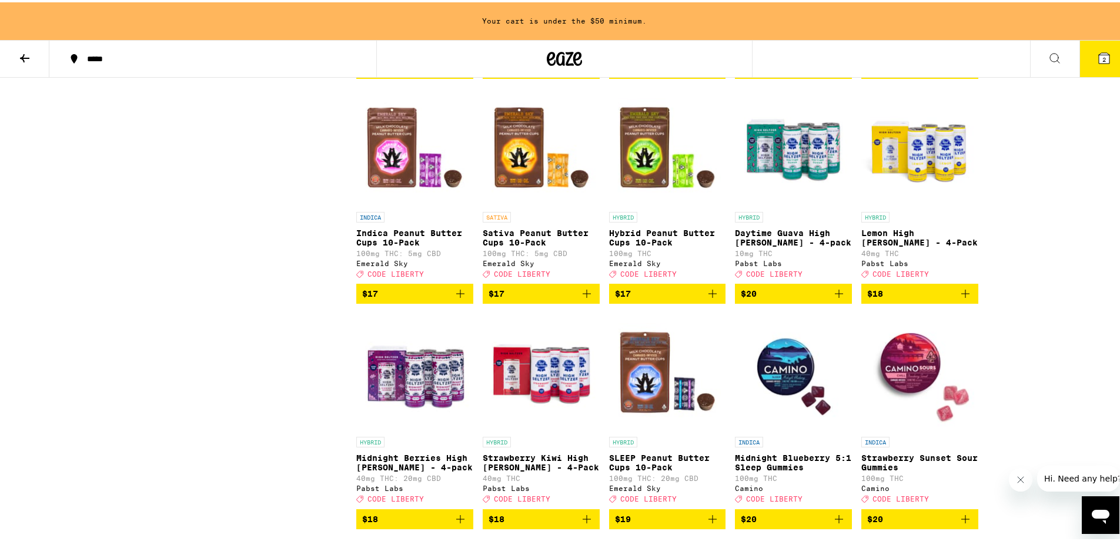
scroll to position [1941, 0]
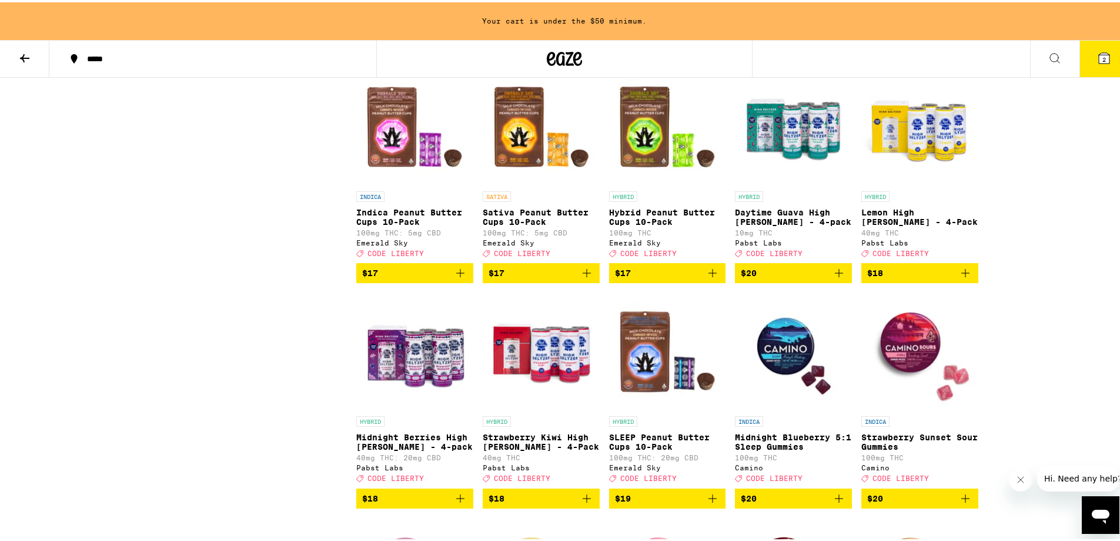
click at [553, 278] on span "$17" at bounding box center [541, 270] width 105 height 14
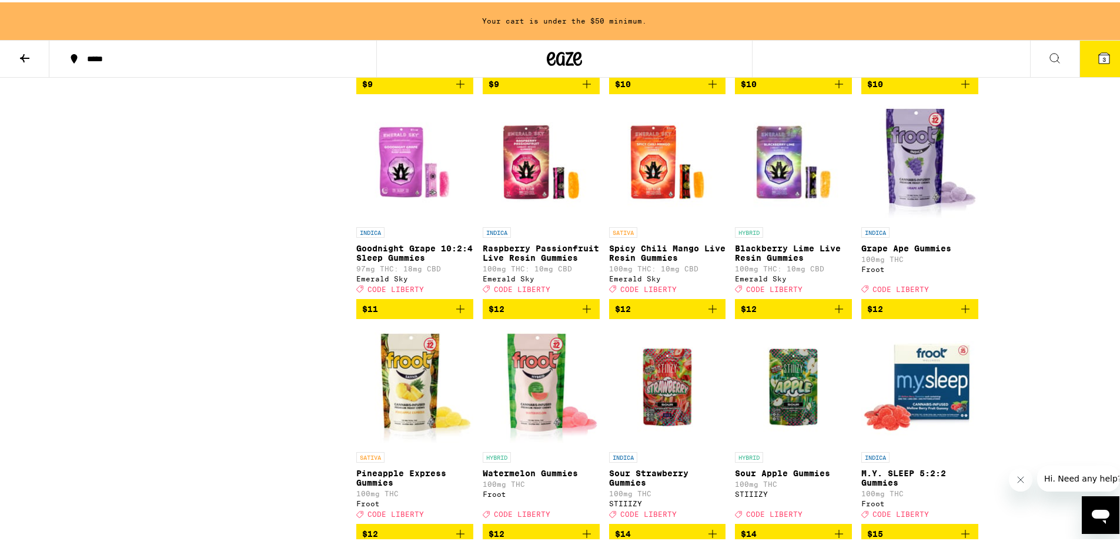
scroll to position [1412, 0]
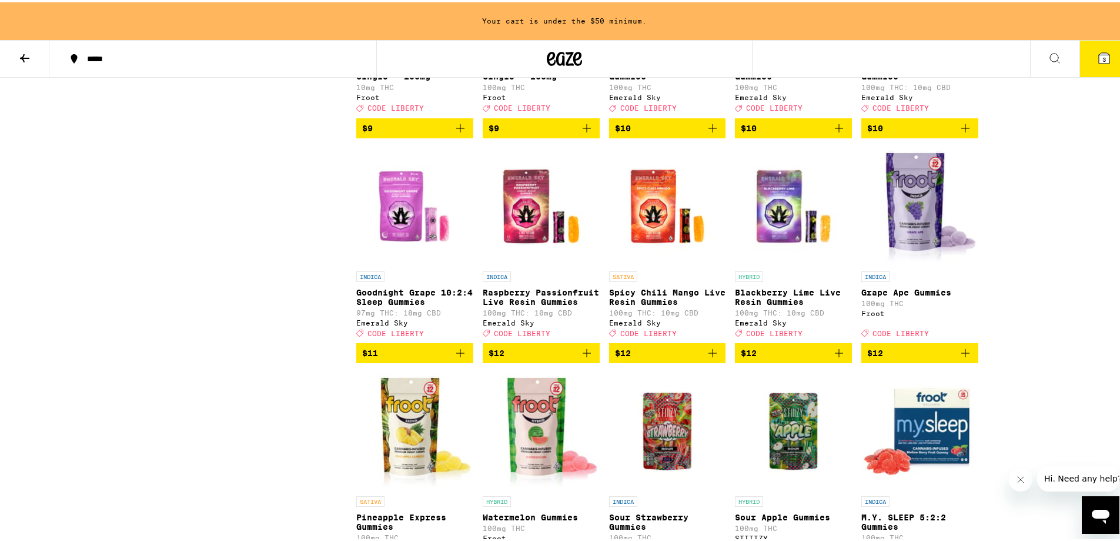
click at [1106, 51] on button "3" at bounding box center [1104, 56] width 49 height 36
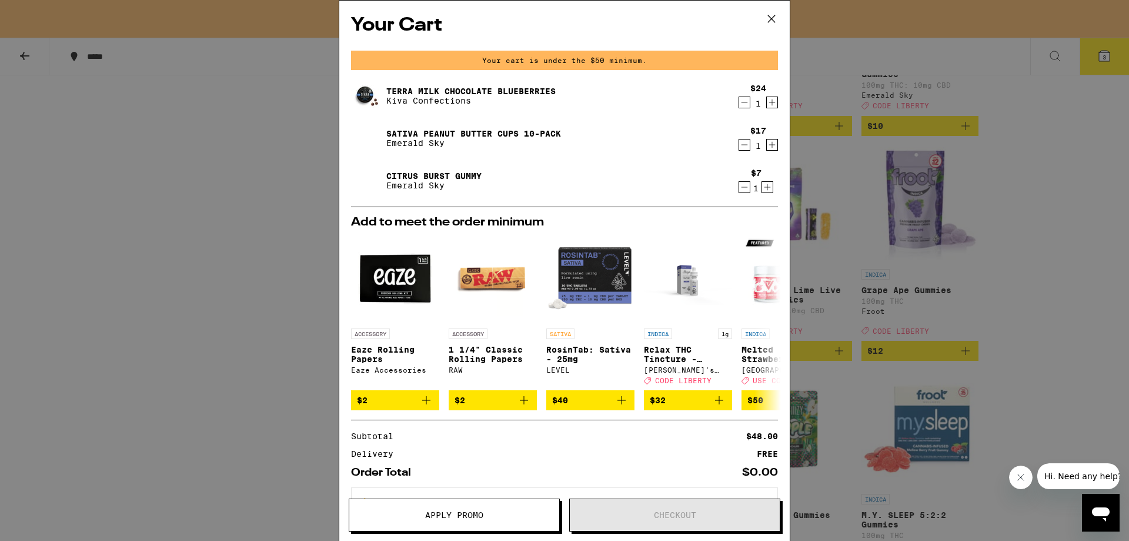
click at [739, 191] on icon "Decrement" at bounding box center [744, 187] width 11 height 14
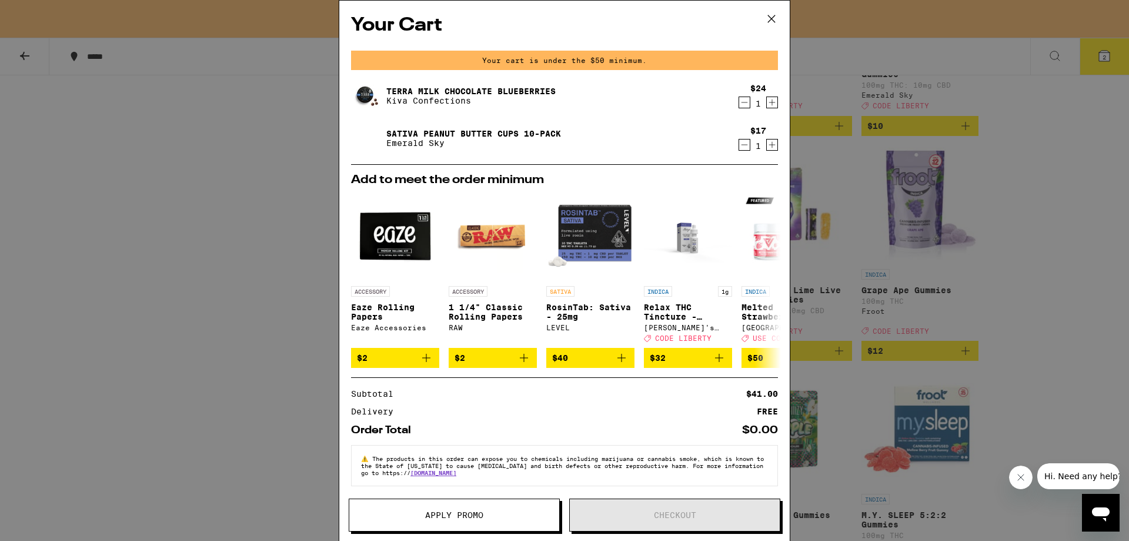
click at [778, 16] on icon at bounding box center [772, 19] width 18 height 18
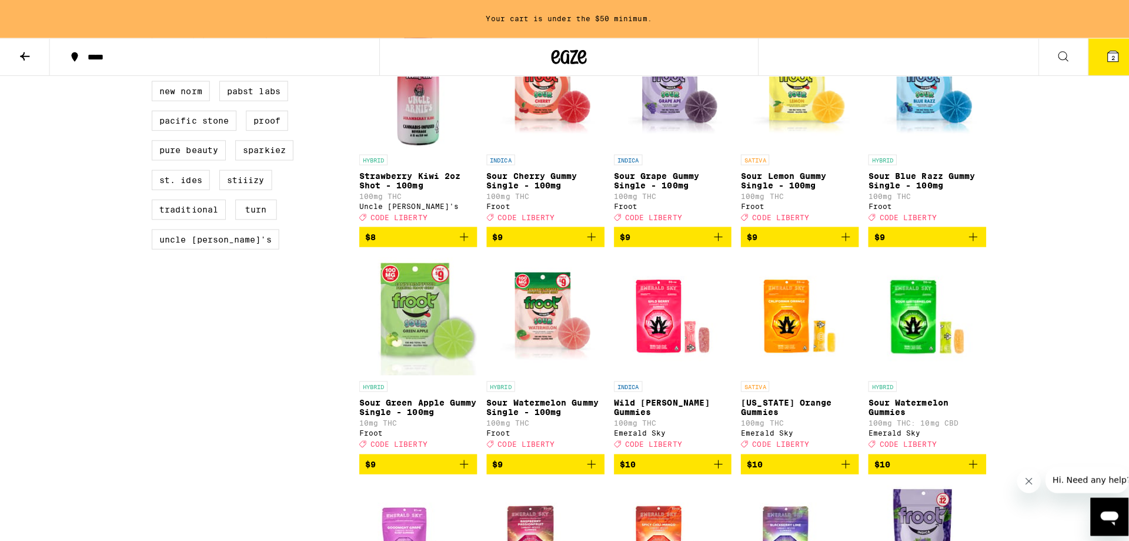
scroll to position [1059, 0]
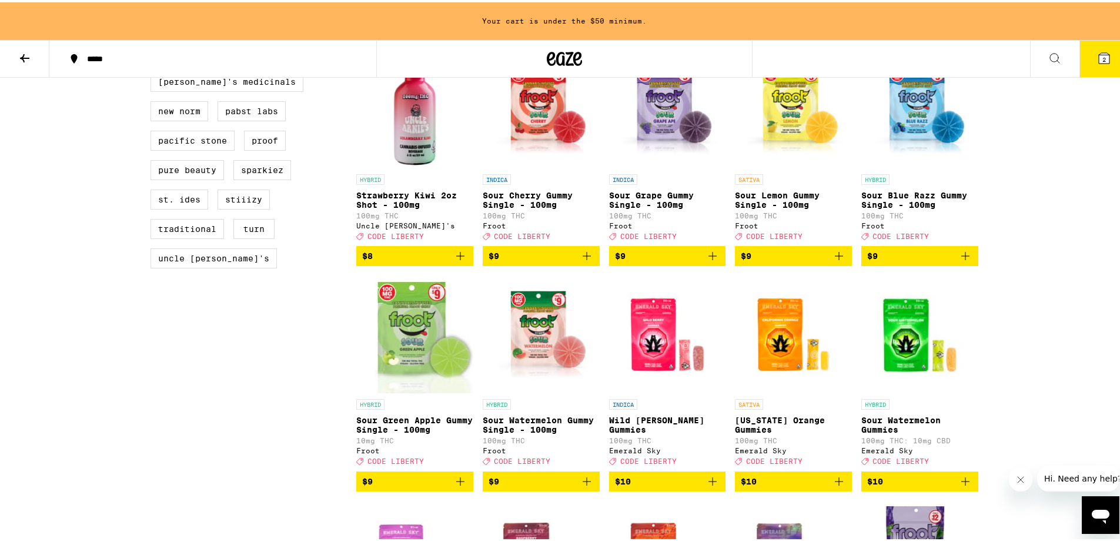
click at [935, 148] on img "Open page for Sour Blue Razz Gummy Single - 100mg from Froot" at bounding box center [920, 107] width 117 height 118
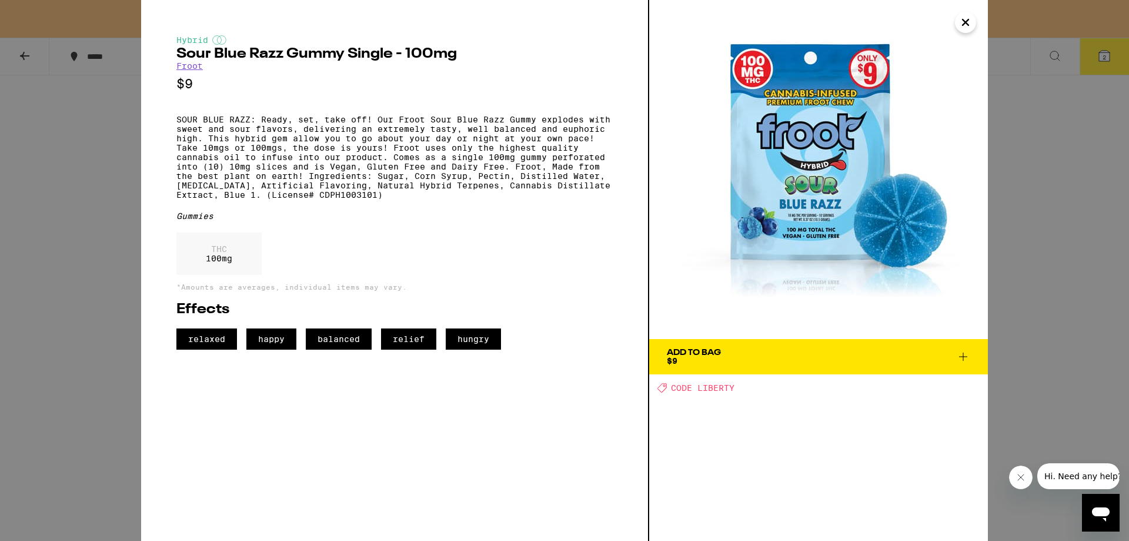
click at [820, 296] on img at bounding box center [818, 169] width 339 height 339
click at [813, 355] on span "Add To Bag $9" at bounding box center [818, 356] width 303 height 16
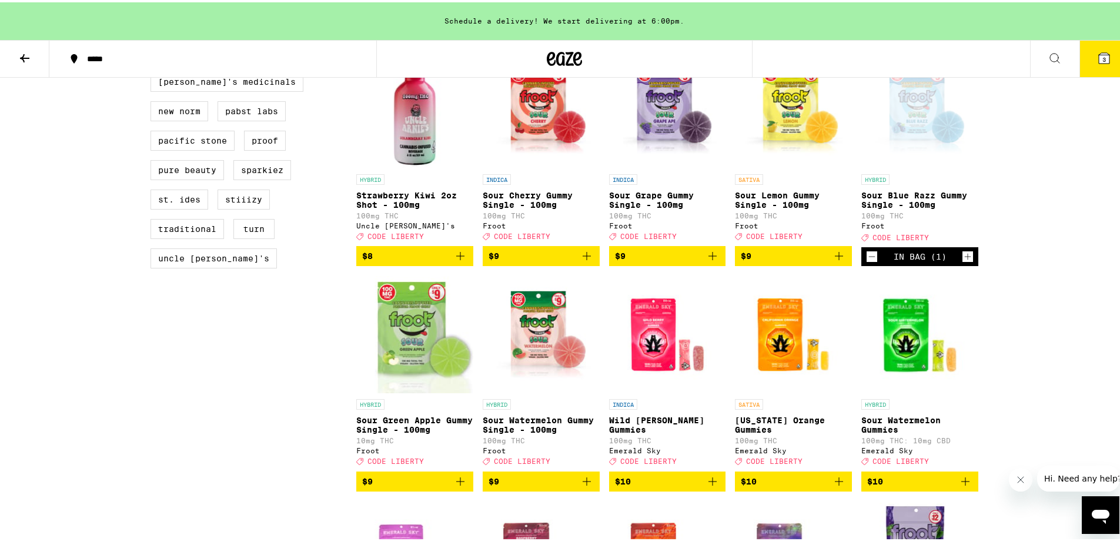
drag, startPoint x: 1112, startPoint y: 35, endPoint x: 1097, endPoint y: 55, distance: 24.8
click at [1103, 55] on span "3" at bounding box center [1105, 57] width 4 height 7
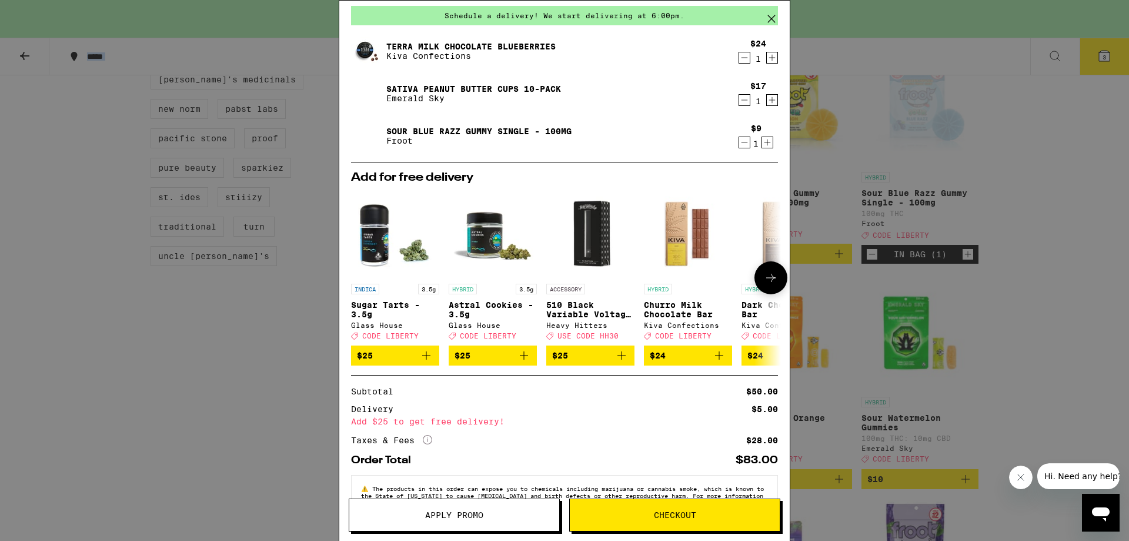
scroll to position [85, 0]
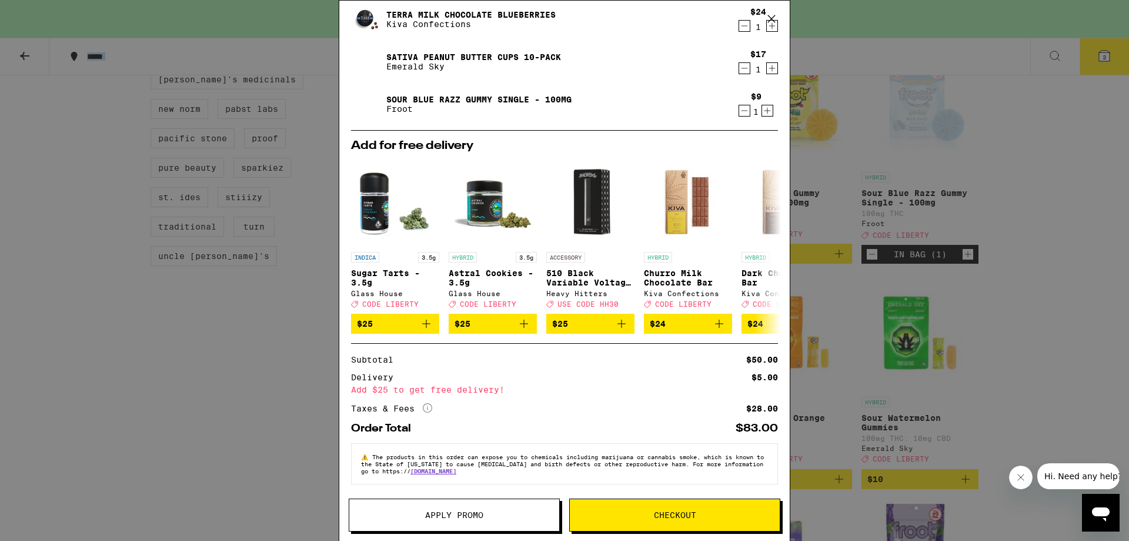
click at [643, 521] on button "Checkout" at bounding box center [674, 514] width 211 height 33
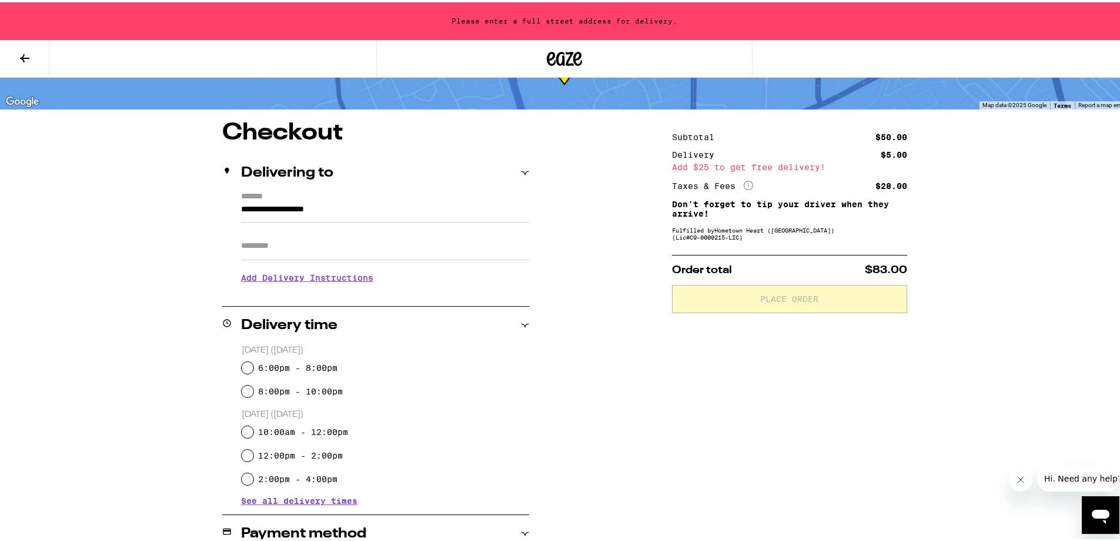
scroll to position [42, 0]
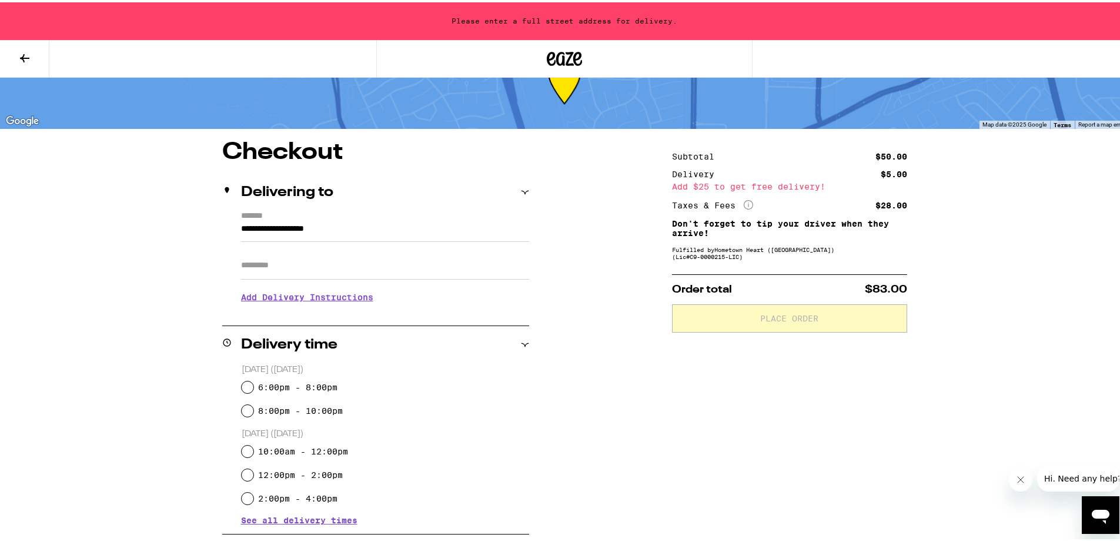
click at [319, 383] on label "6:00pm - 8:00pm" at bounding box center [297, 384] width 79 height 9
click at [254, 383] on input "6:00pm - 8:00pm" at bounding box center [248, 385] width 12 height 12
radio input "true"
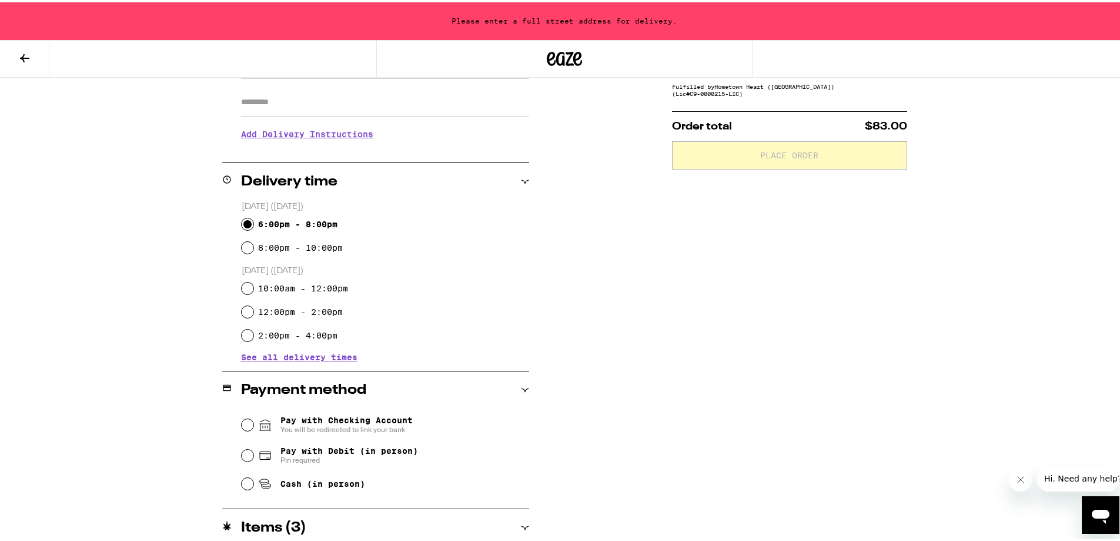
scroll to position [0, 0]
